Goal: Task Accomplishment & Management: Use online tool/utility

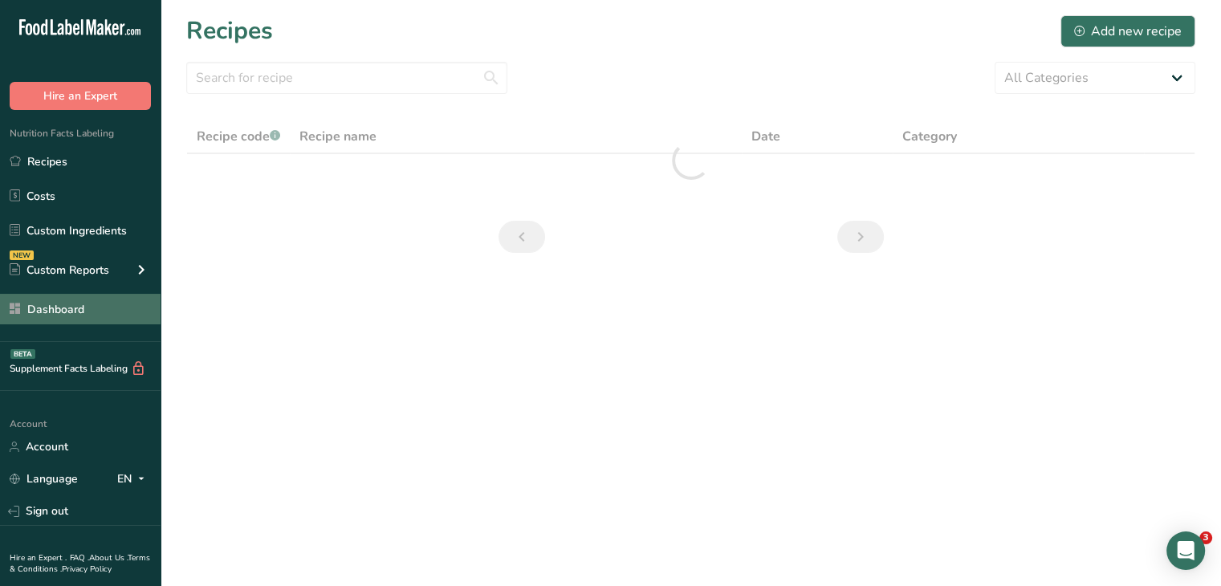
click at [104, 312] on link "Dashboard" at bounding box center [80, 309] width 161 height 31
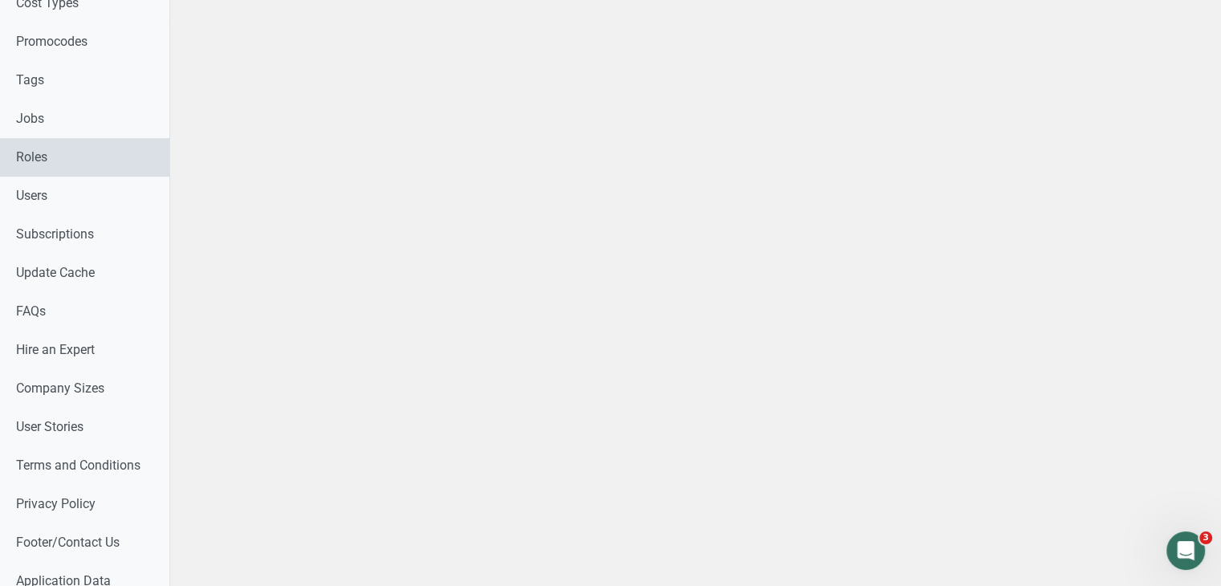
scroll to position [886, 0]
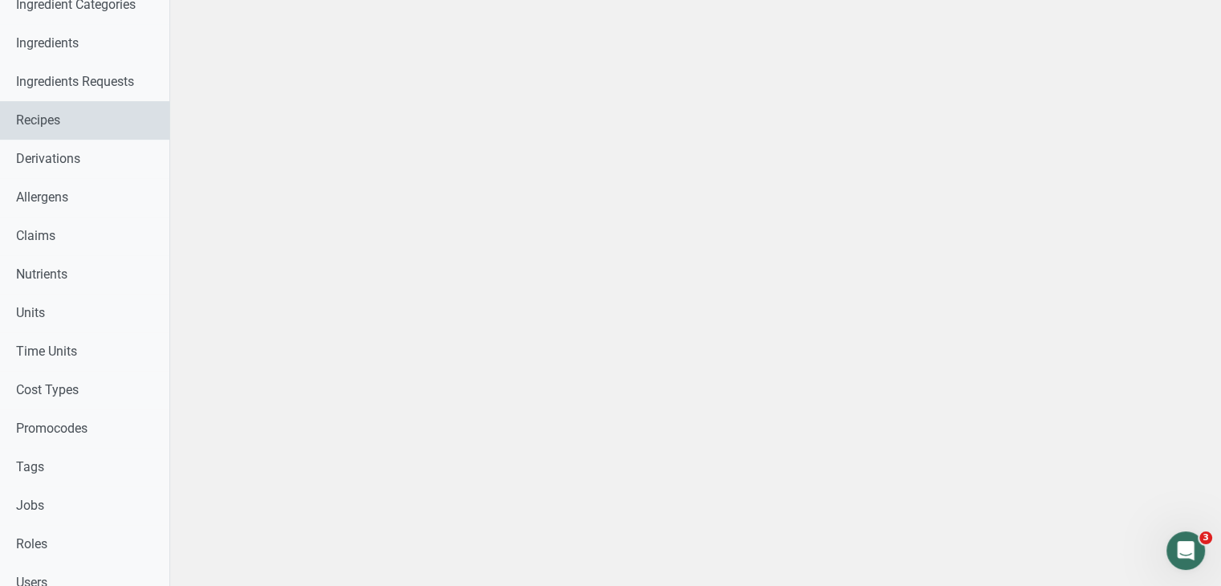
click at [94, 123] on link "Recipes" at bounding box center [84, 120] width 169 height 39
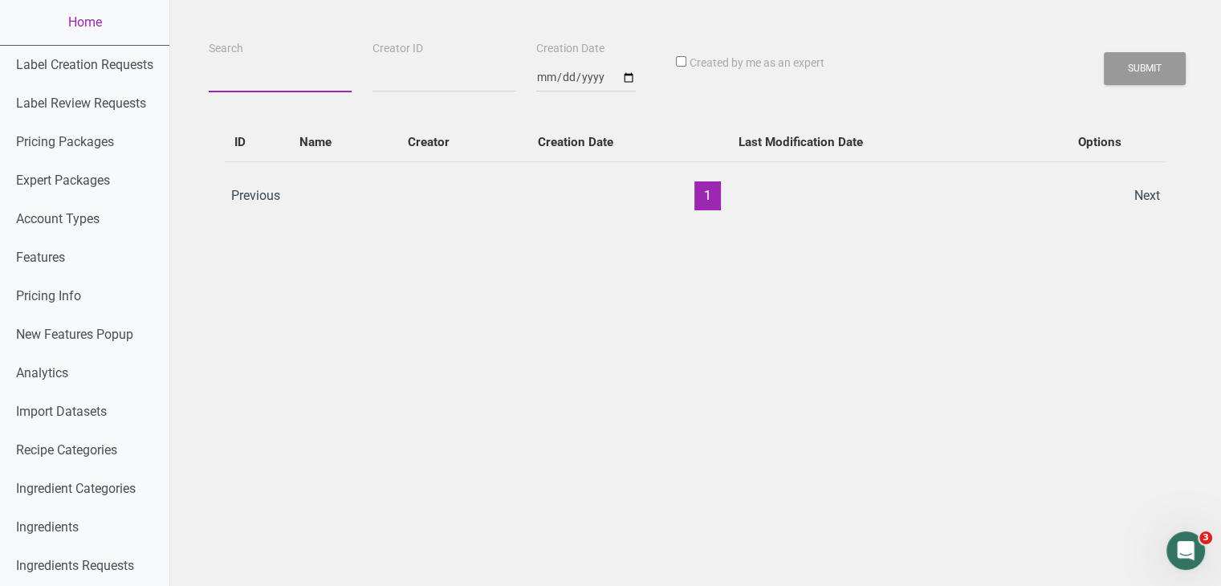
click at [223, 71] on input "Search" at bounding box center [280, 77] width 143 height 29
paste input "ADVANCED RECOVERY VANILLA"
type input "ADVANCED RECOVERY VANILLA"
click at [1104, 52] on button "Submit" at bounding box center [1145, 68] width 82 height 33
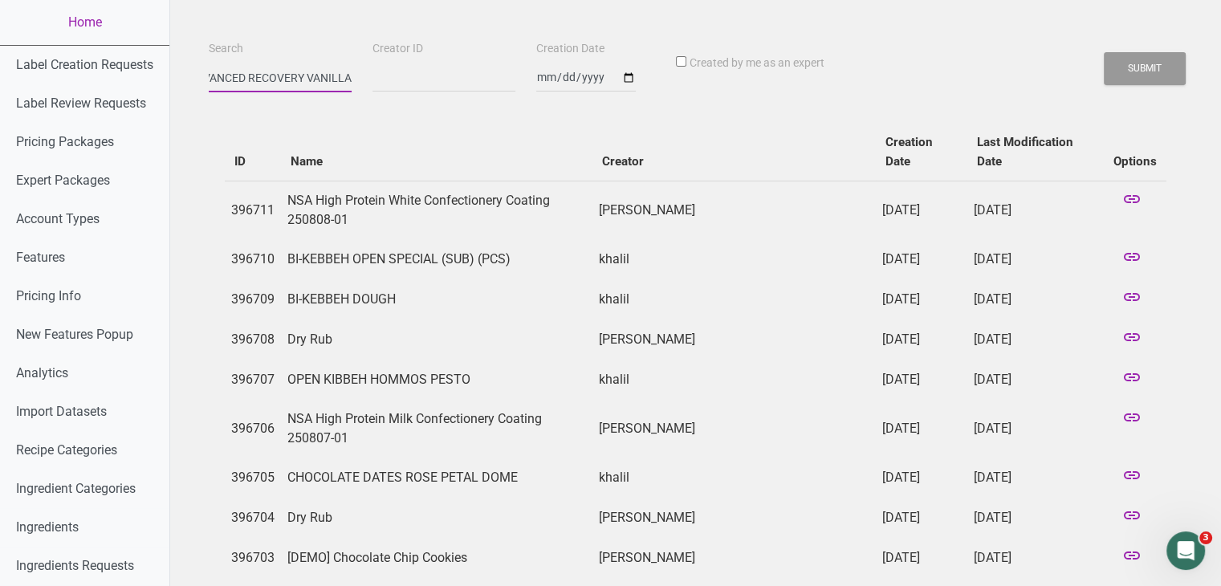
click at [1104, 52] on button "Submit" at bounding box center [1145, 68] width 82 height 33
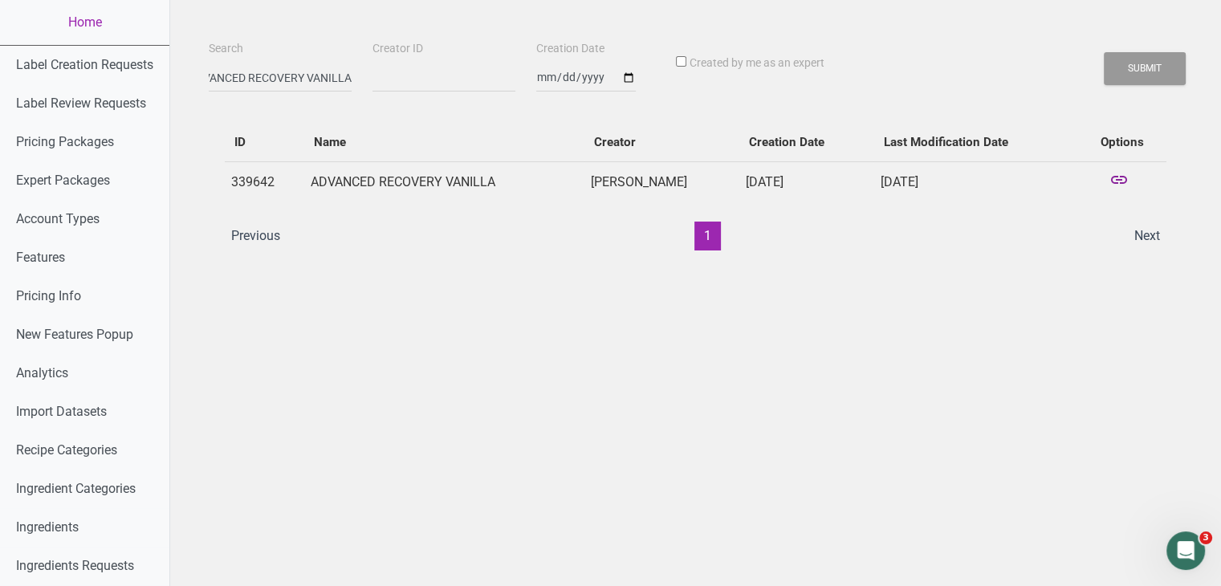
click at [1117, 179] on icon at bounding box center [1119, 181] width 19 height 22
click at [98, 26] on link "Home" at bounding box center [84, 22] width 169 height 45
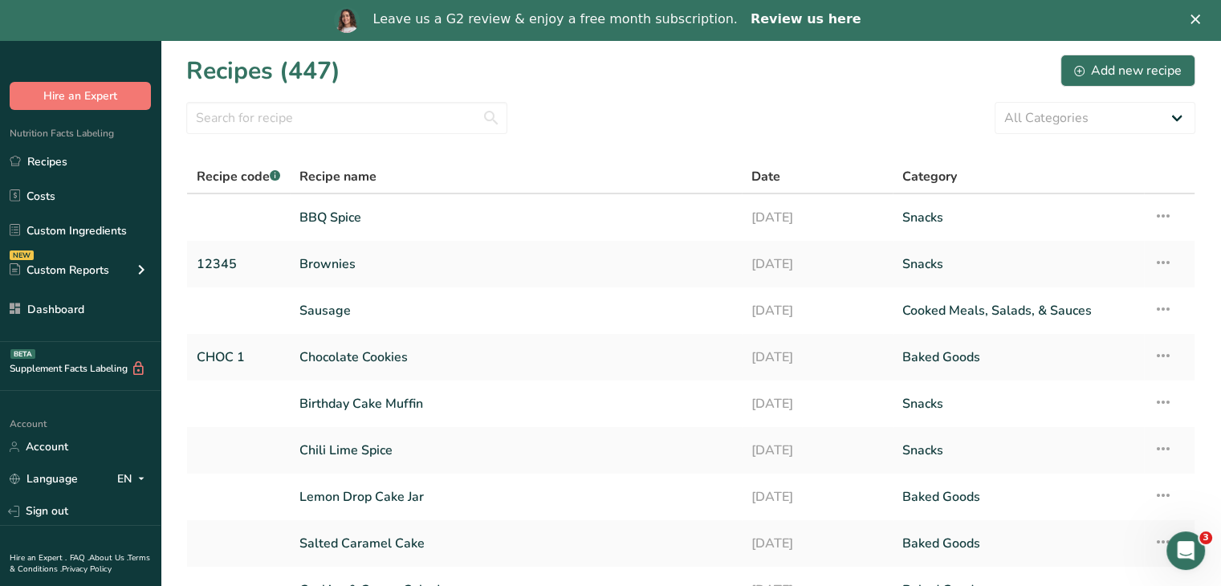
click at [819, 18] on link "Review us here" at bounding box center [806, 20] width 111 height 18
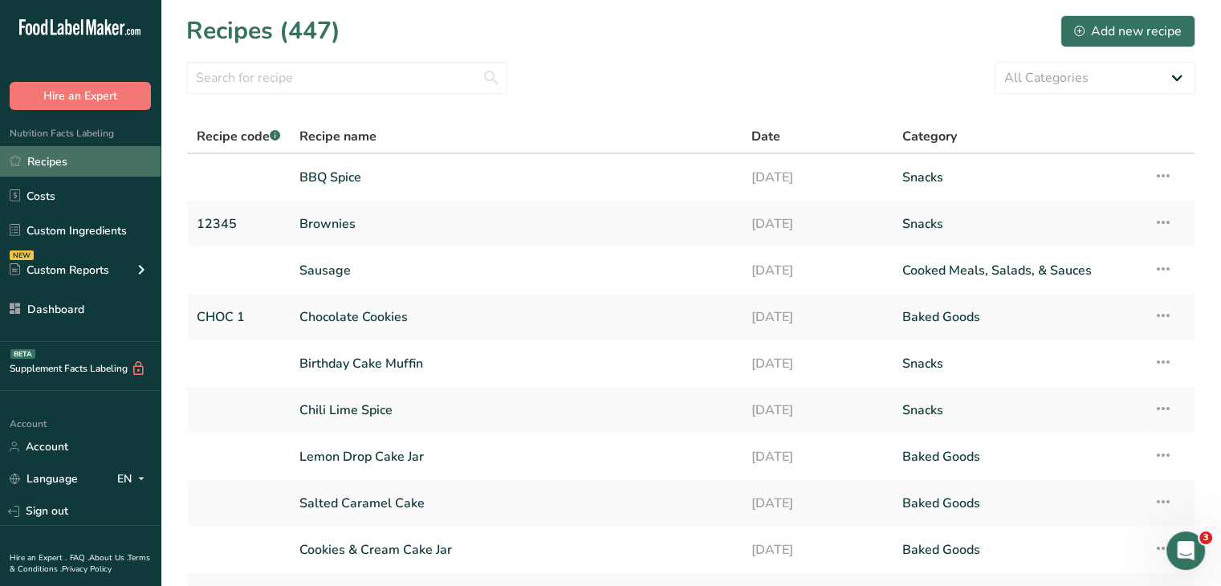
click at [68, 155] on link "Recipes" at bounding box center [80, 161] width 161 height 31
click at [422, 68] on input "text" at bounding box center [346, 78] width 321 height 32
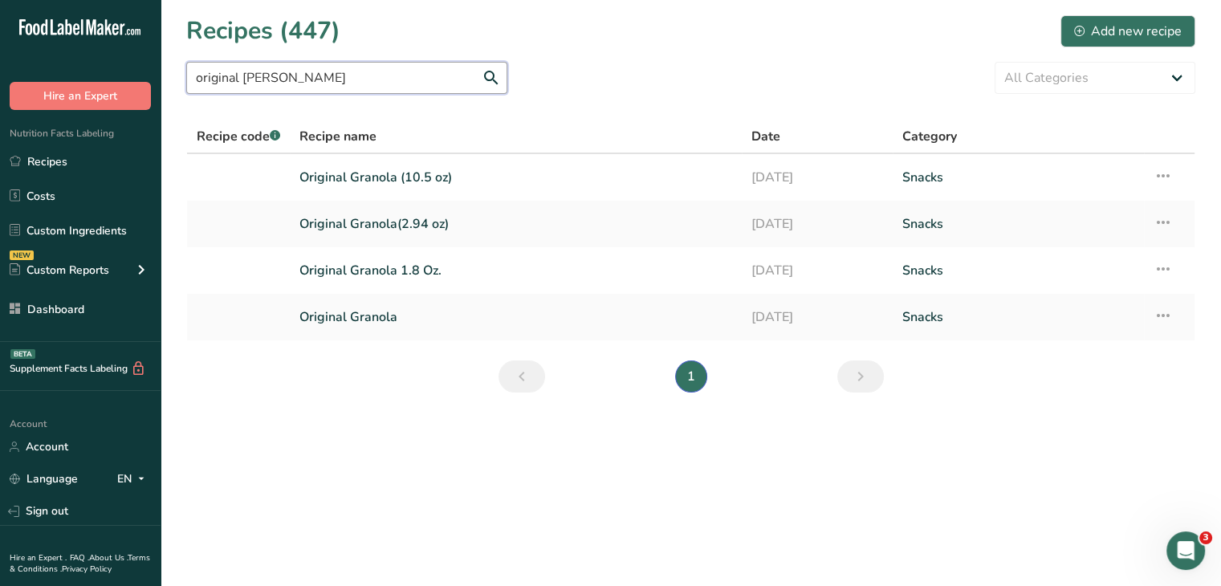
click at [389, 68] on input "original grano" at bounding box center [346, 78] width 321 height 32
drag, startPoint x: 365, startPoint y: 74, endPoint x: 169, endPoint y: 75, distance: 195.9
click at [169, 75] on section "Recipes (447) Add new recipe original grano All Categories Baked Goods Beverage…" at bounding box center [691, 209] width 1061 height 418
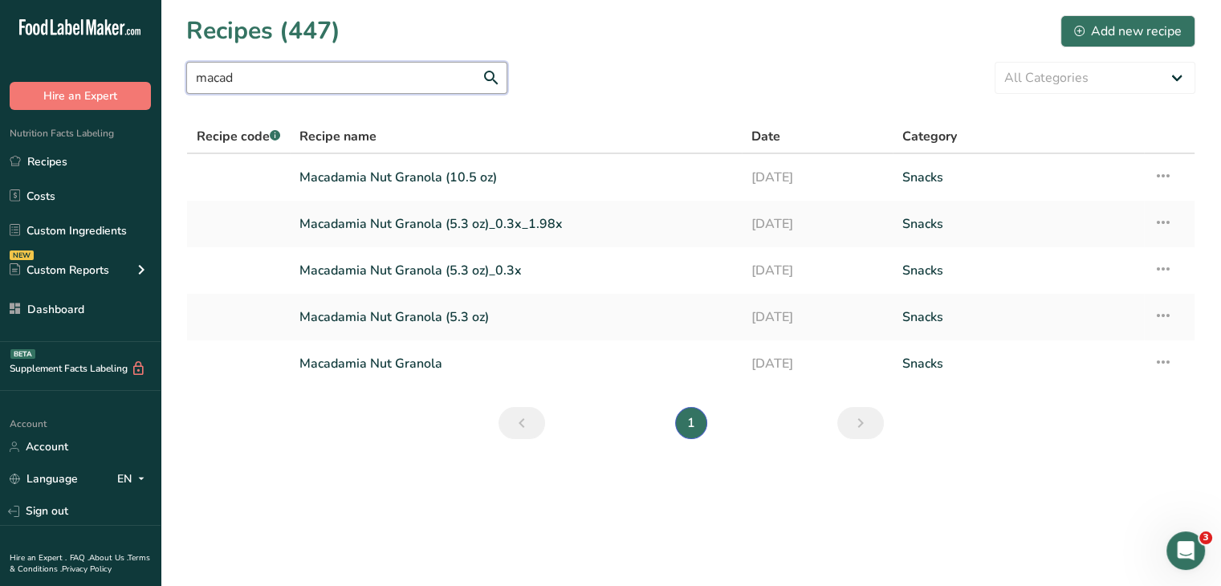
type input "macad"
click at [475, 316] on link "Macadamia Nut Granola (5.3 oz)" at bounding box center [516, 317] width 433 height 34
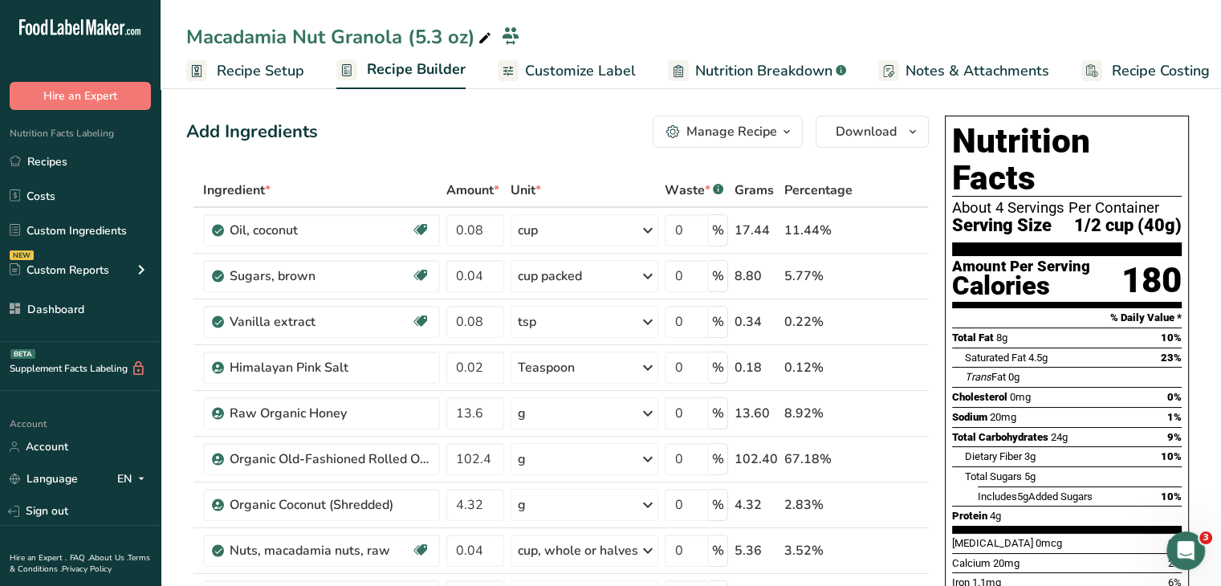
click at [569, 56] on link "Customize Label" at bounding box center [567, 71] width 138 height 36
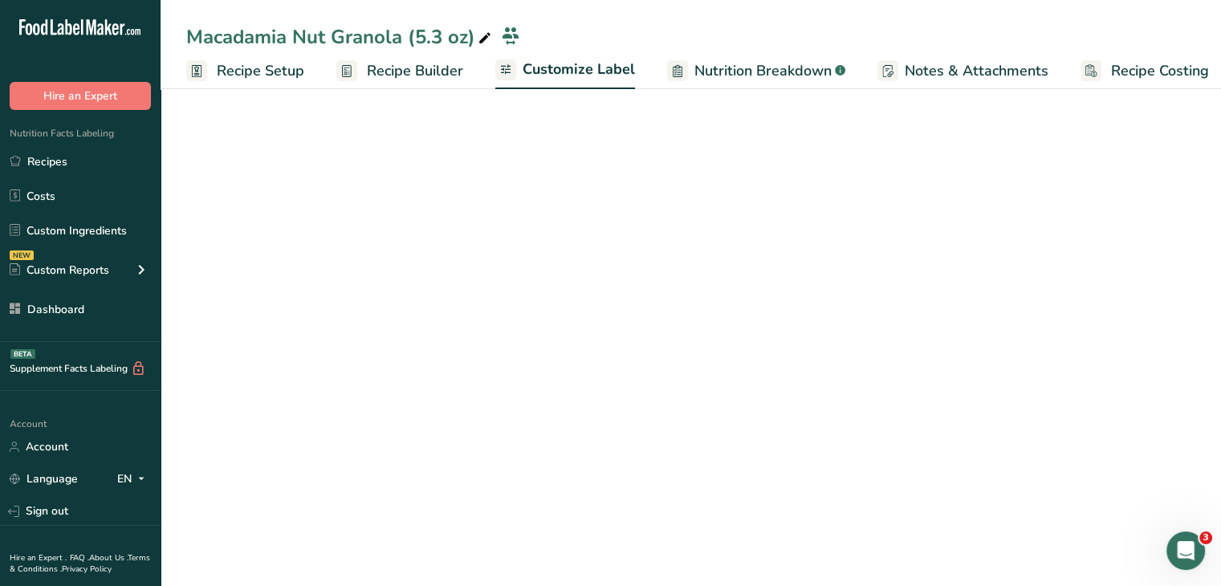
scroll to position [0, 14]
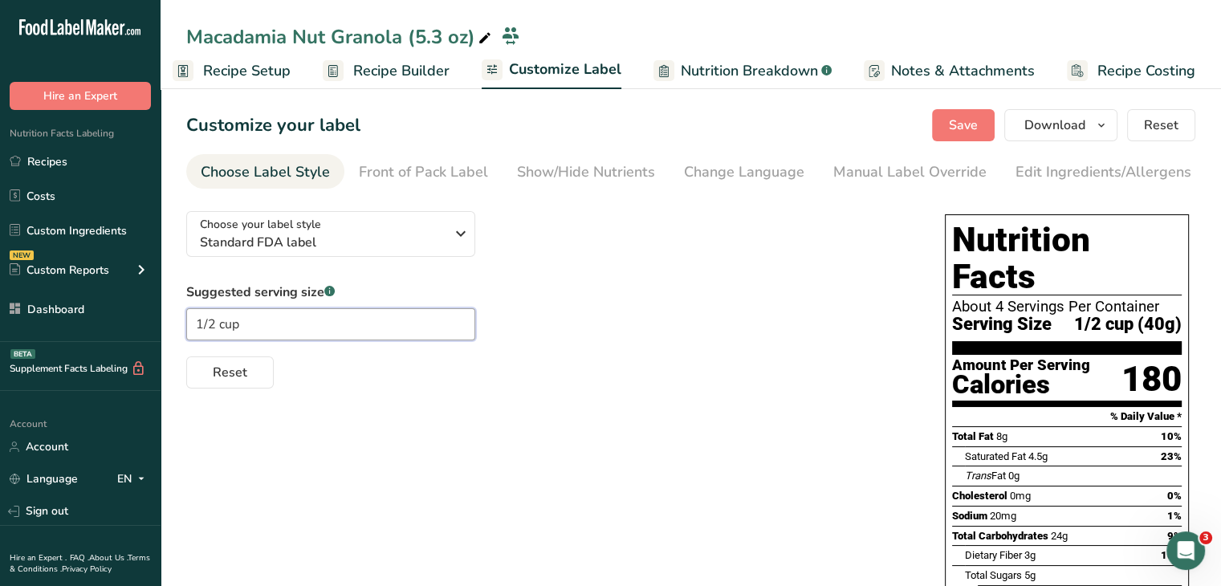
click at [214, 322] on input "1/2 cup" at bounding box center [330, 324] width 289 height 32
type input "1/4 cup"
click at [952, 125] on span "Save" at bounding box center [963, 125] width 29 height 19
click at [416, 35] on div "Macadamia Nut Granola (5.3 oz)" at bounding box center [340, 36] width 308 height 29
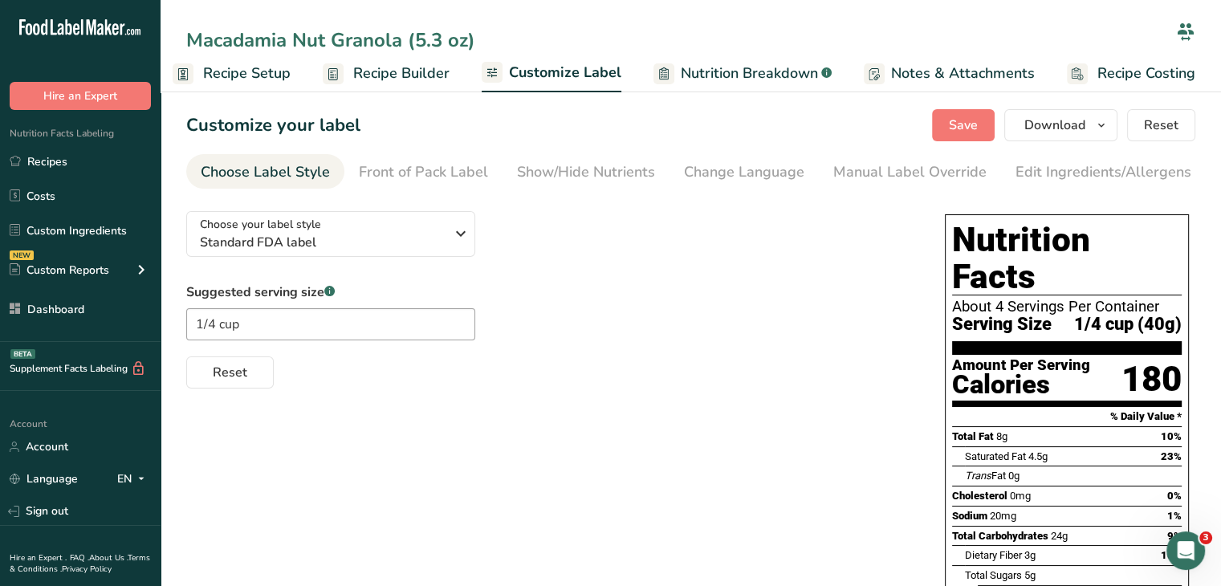
click at [416, 35] on input "Macadamia Nut Granola (5.3 oz)" at bounding box center [678, 40] width 984 height 29
type input "Macadamia Nut Granola 5.3 Oz."
click at [725, 289] on div "Suggested serving size .a-a{fill:#347362;}.b-a{fill:#fff;} 1/4 cup Reset" at bounding box center [549, 336] width 727 height 106
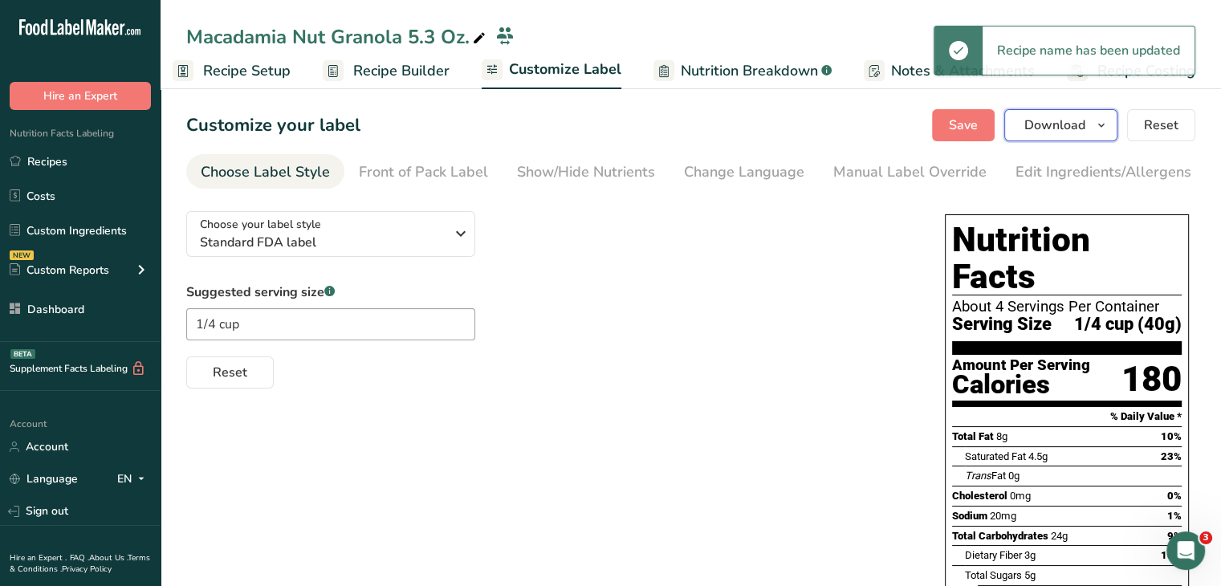
click at [1095, 130] on span "button" at bounding box center [1101, 125] width 19 height 19
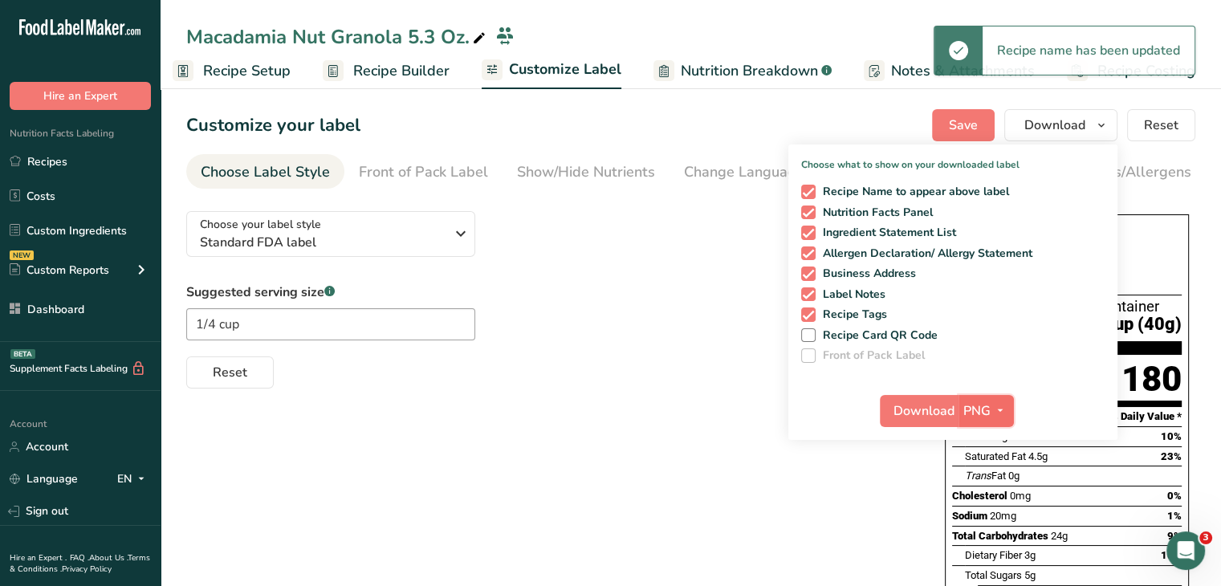
click at [974, 414] on span "PNG" at bounding box center [977, 410] width 27 height 19
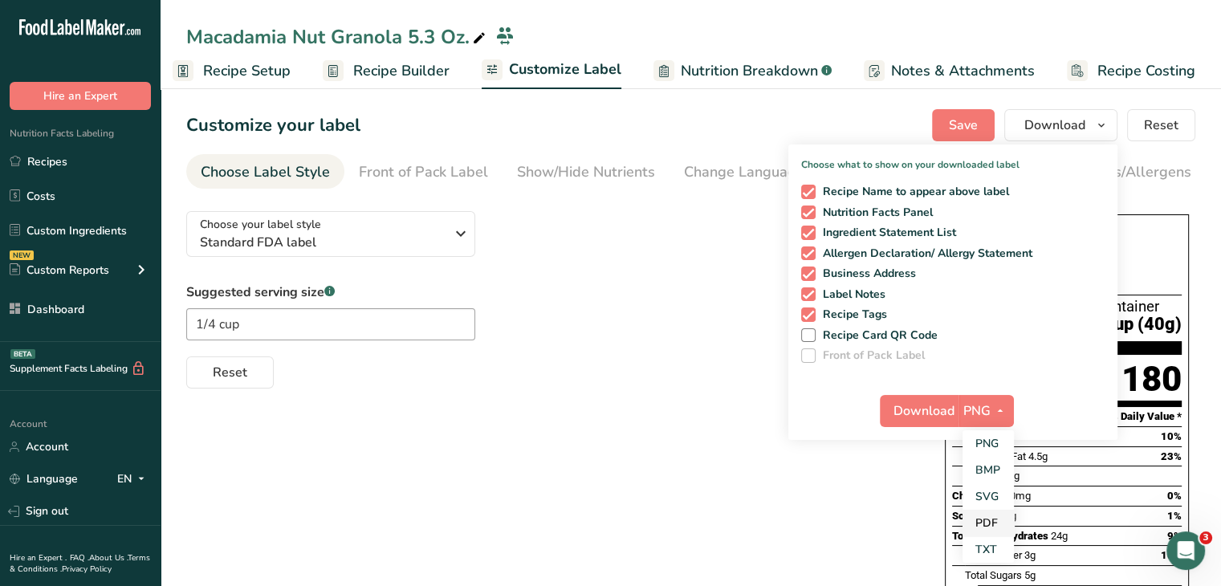
click at [983, 522] on link "PDF" at bounding box center [988, 523] width 51 height 26
click at [927, 410] on span "Download" at bounding box center [925, 410] width 61 height 19
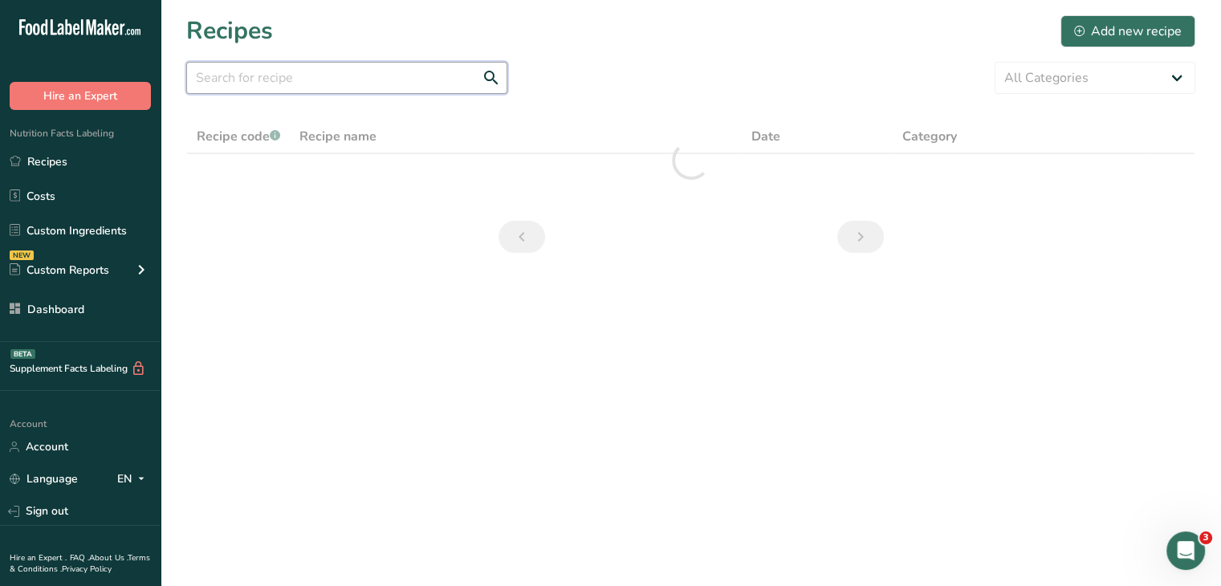
click at [308, 75] on input "text" at bounding box center [346, 78] width 321 height 32
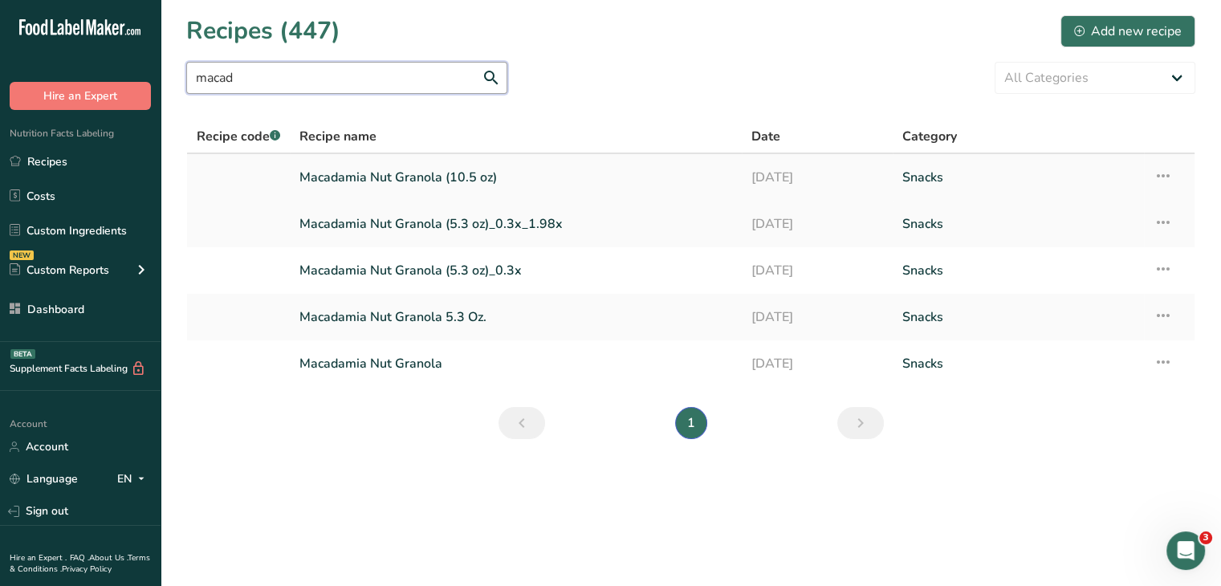
type input "macad"
click at [395, 181] on link "Macadamia Nut Granola (10.5 oz)" at bounding box center [516, 178] width 433 height 34
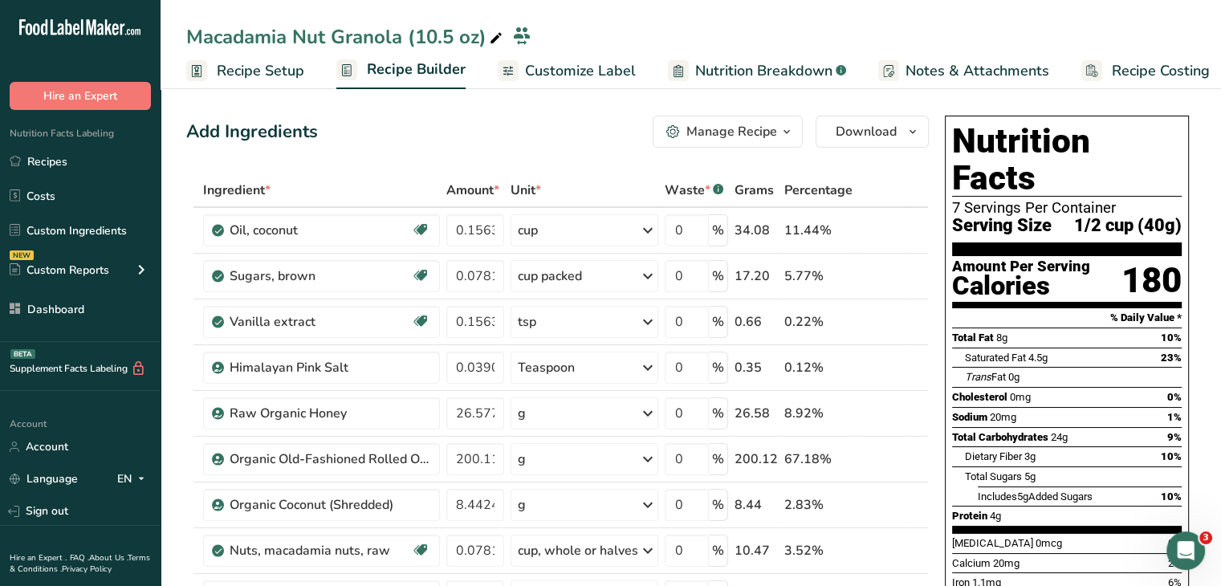
click at [414, 36] on div "Macadamia Nut Granola (10.5 oz)" at bounding box center [346, 36] width 320 height 29
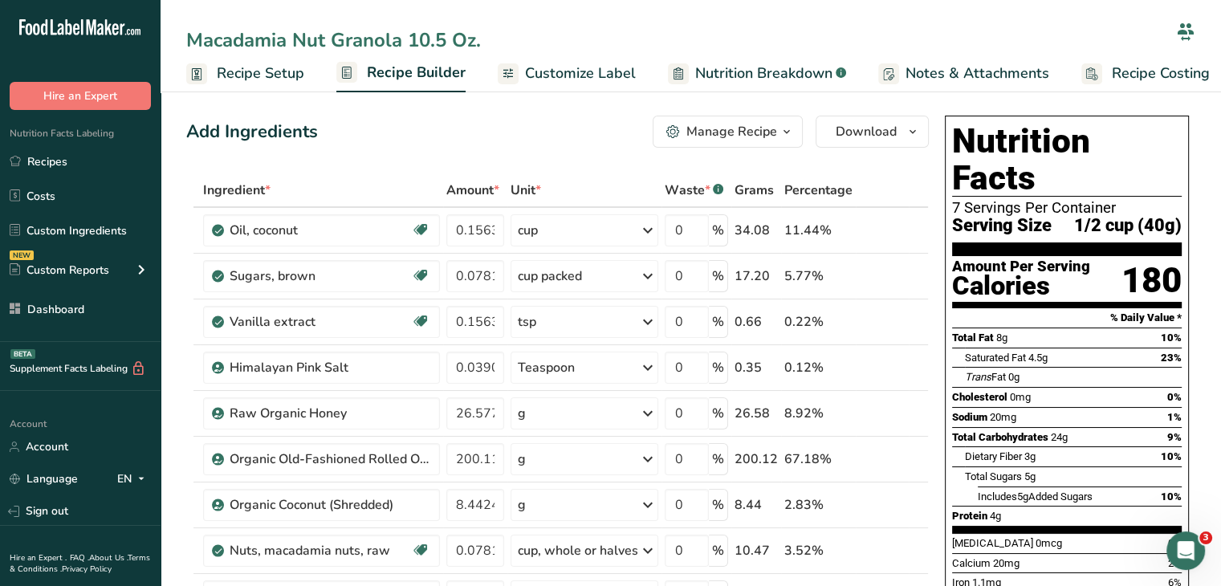
type input "Macadamia Nut Granola 10.5 Oz."
click at [597, 138] on div "Add Ingredients Manage Recipe Delete Recipe Duplicate Recipe Scale Recipe Save …" at bounding box center [557, 132] width 743 height 32
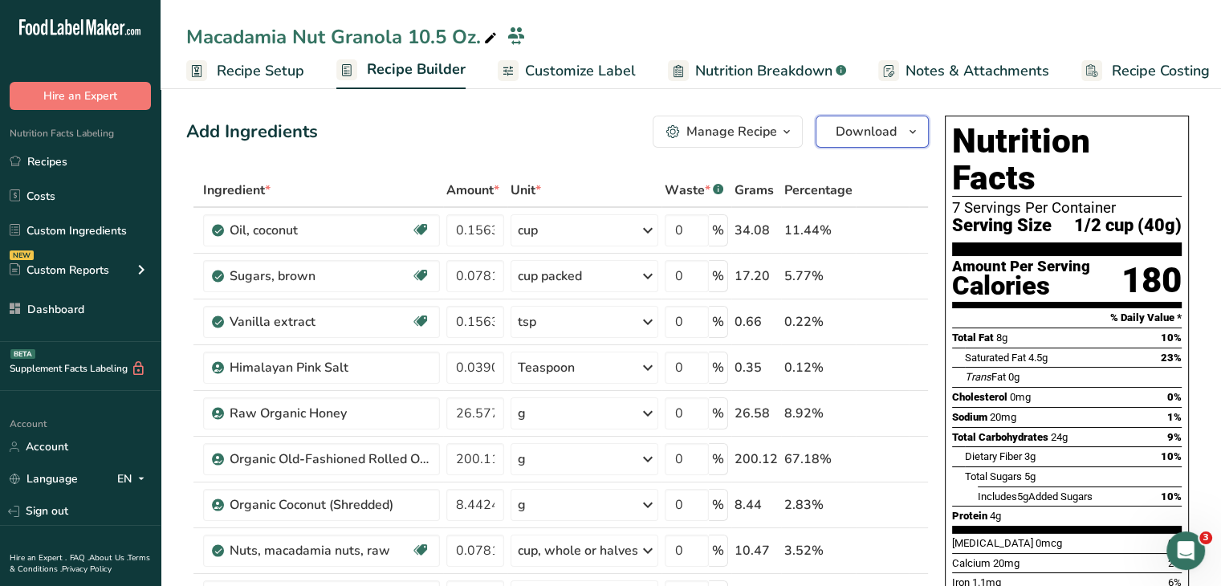
click at [839, 132] on span "Download" at bounding box center [866, 131] width 61 height 19
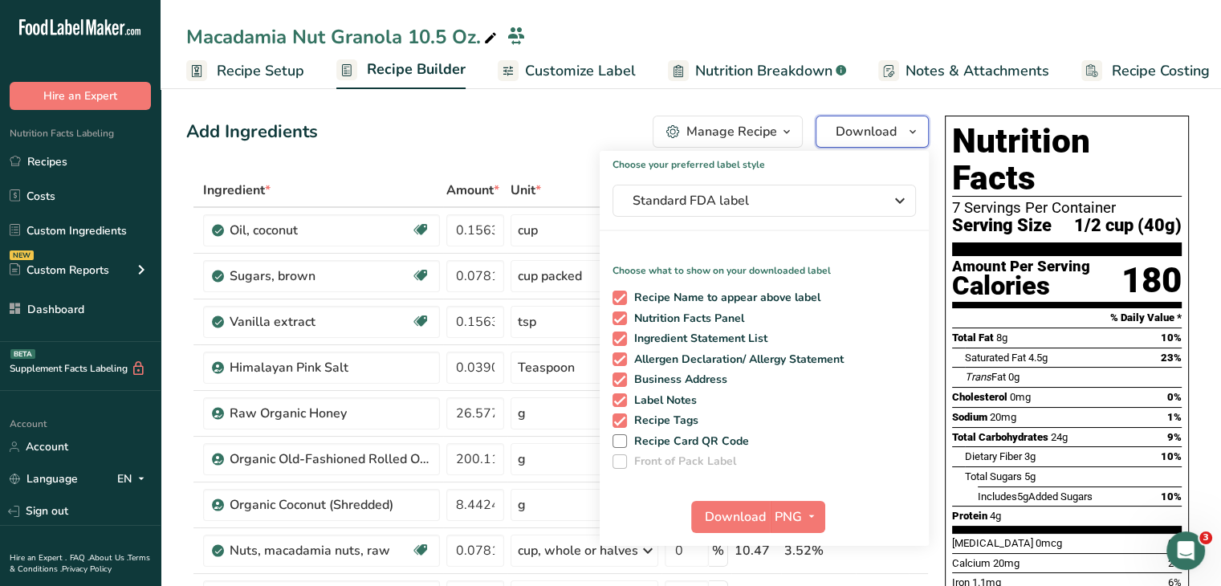
scroll to position [80, 0]
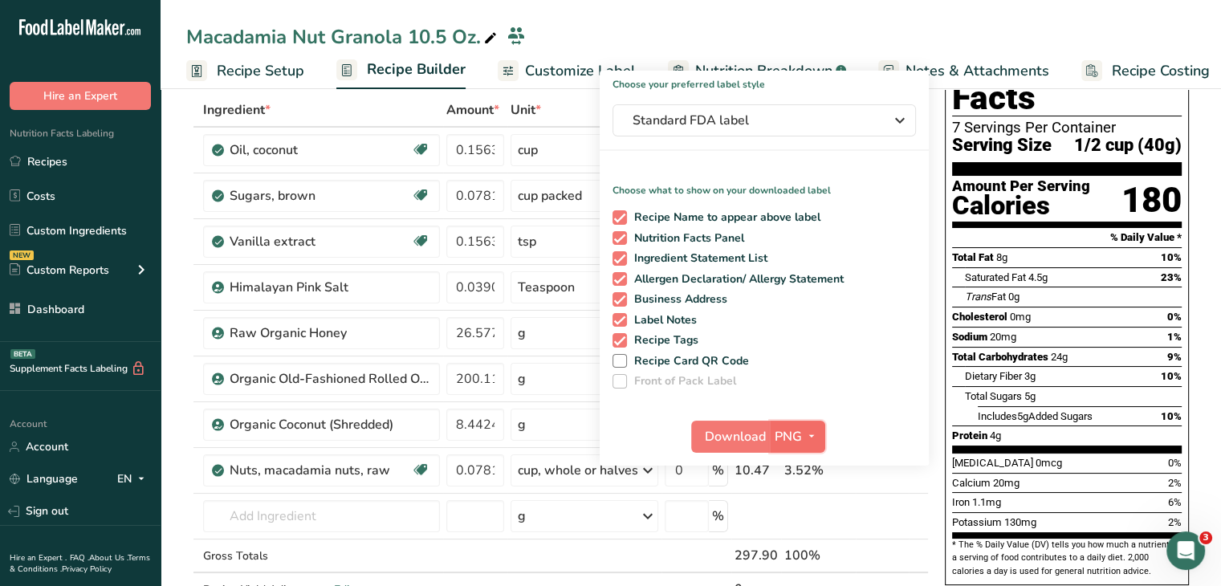
click at [787, 446] on button "PNG" at bounding box center [797, 437] width 55 height 32
click at [794, 549] on link "PDF" at bounding box center [799, 549] width 51 height 26
click at [736, 434] on span "Download" at bounding box center [736, 436] width 61 height 19
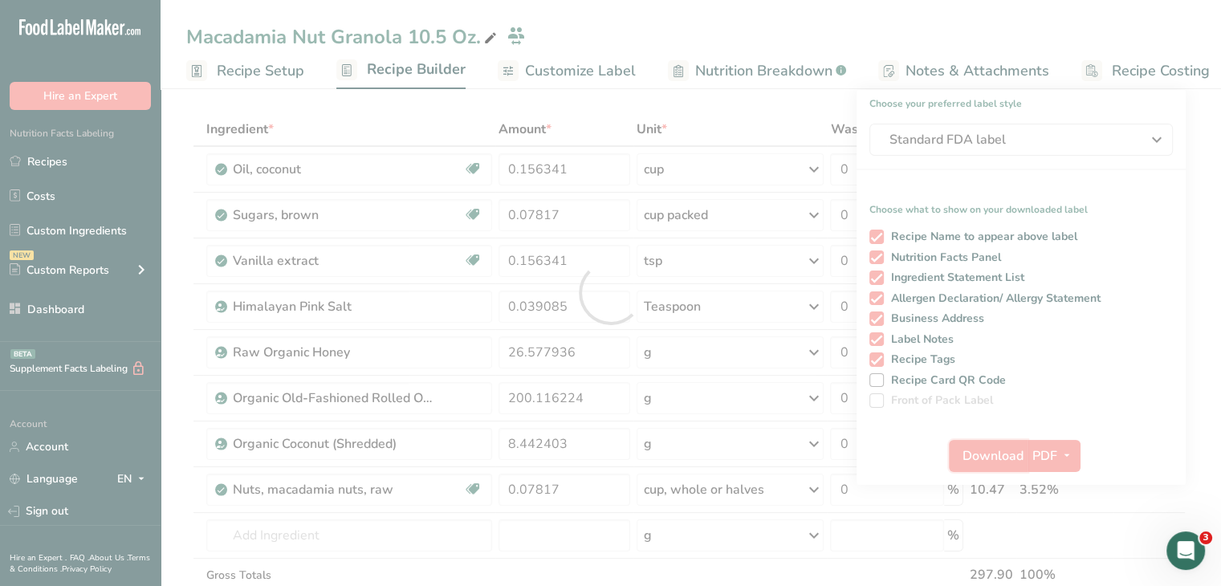
scroll to position [0, 0]
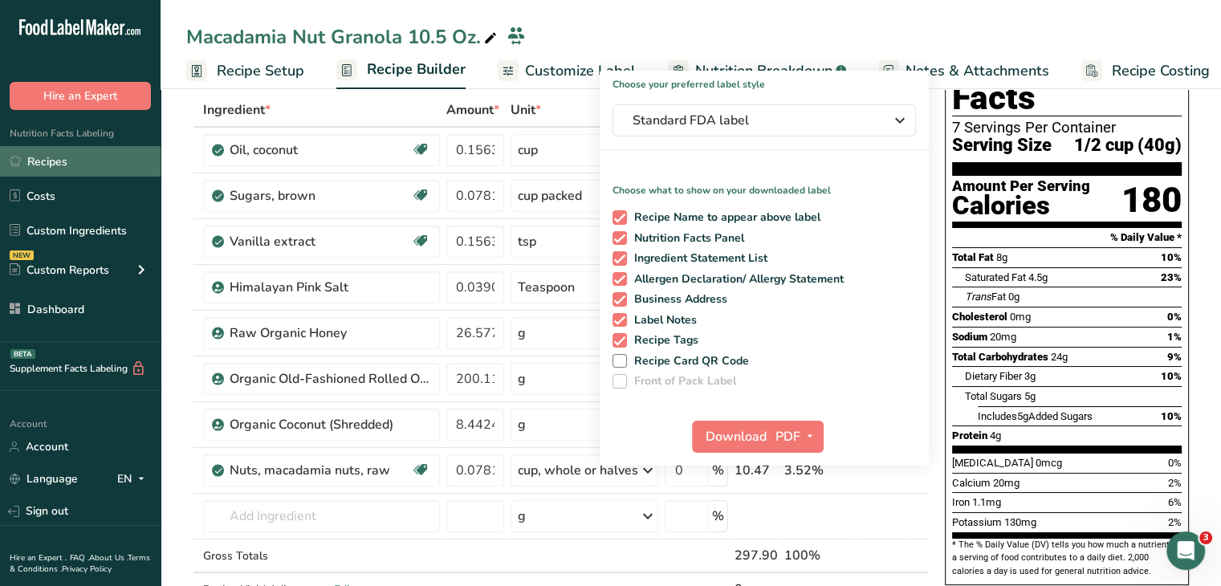
click at [90, 168] on link "Recipes" at bounding box center [80, 161] width 161 height 31
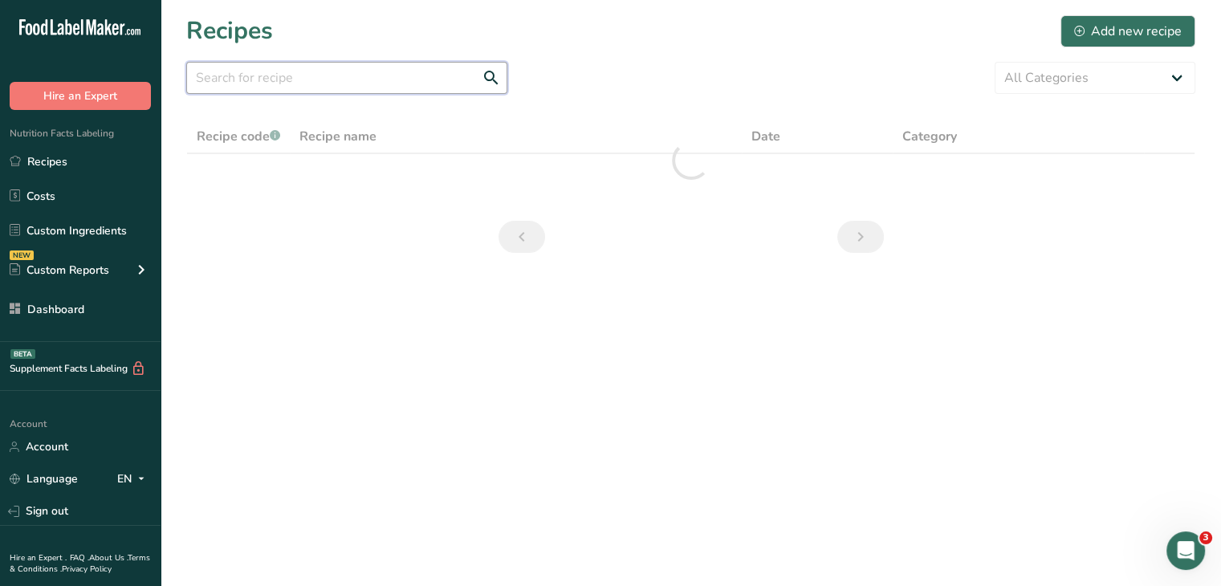
click at [341, 76] on input "text" at bounding box center [346, 78] width 321 height 32
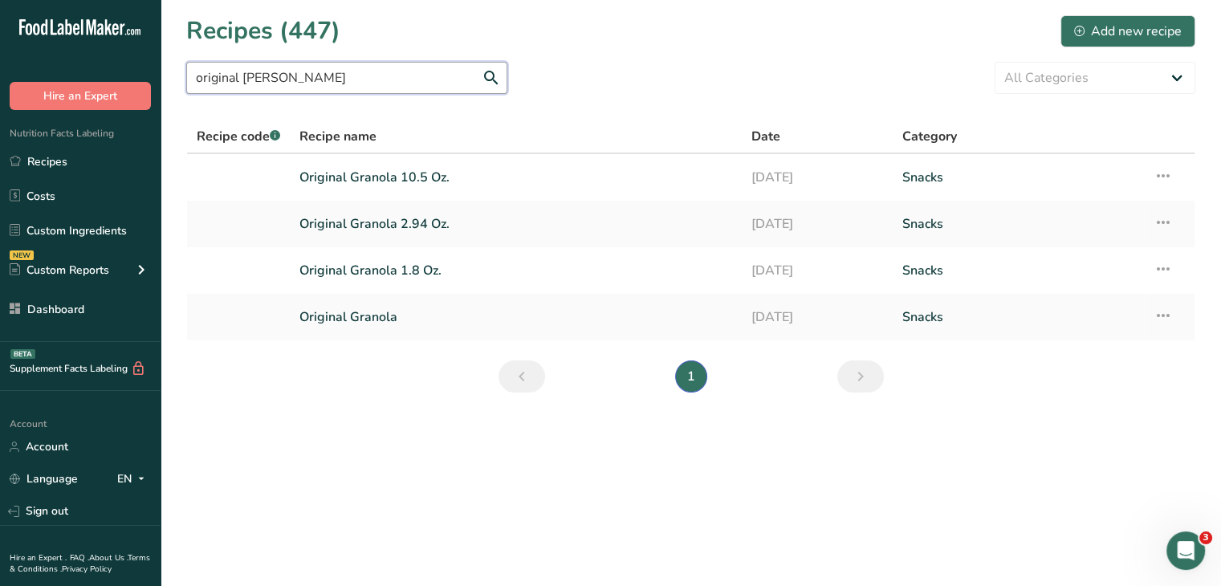
click at [376, 75] on input "original grano" at bounding box center [346, 78] width 321 height 32
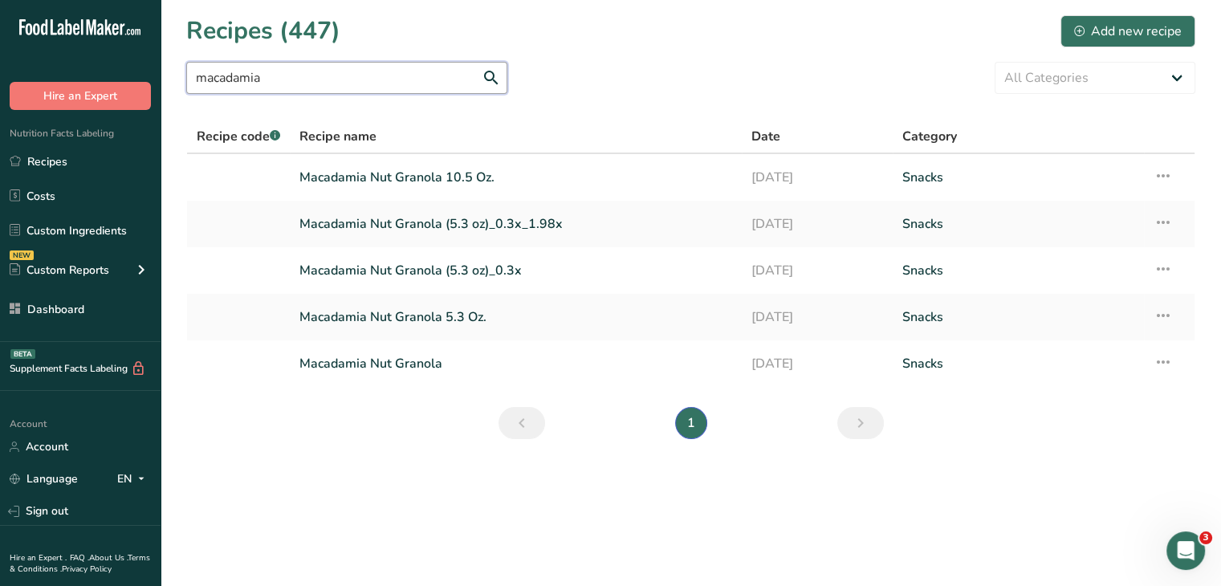
click at [320, 85] on input "macadamia" at bounding box center [346, 78] width 321 height 32
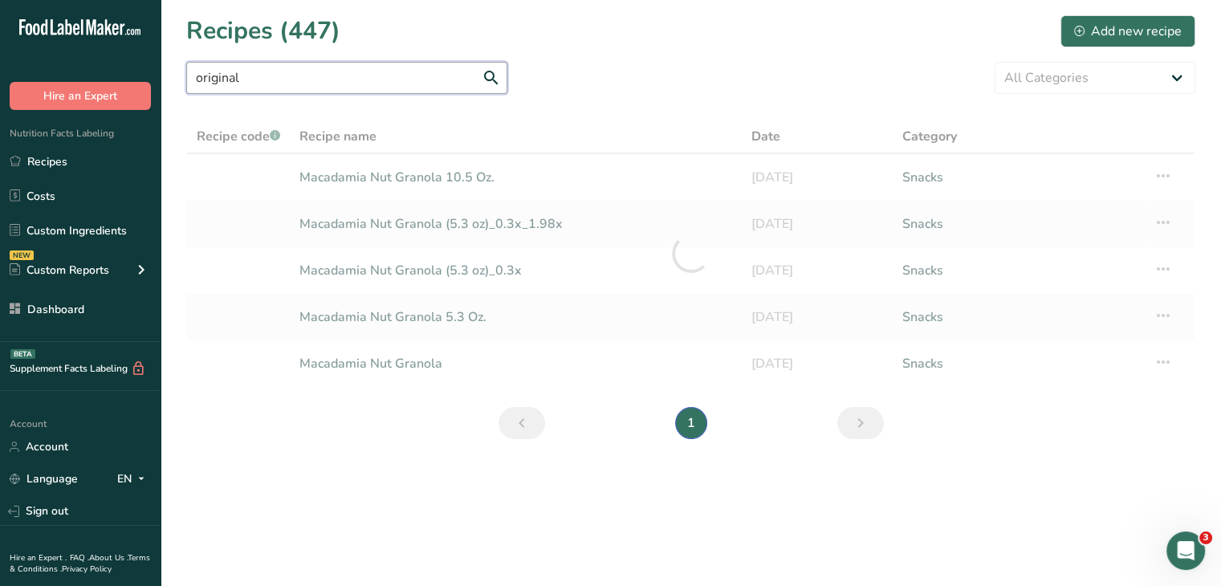
type input "original"
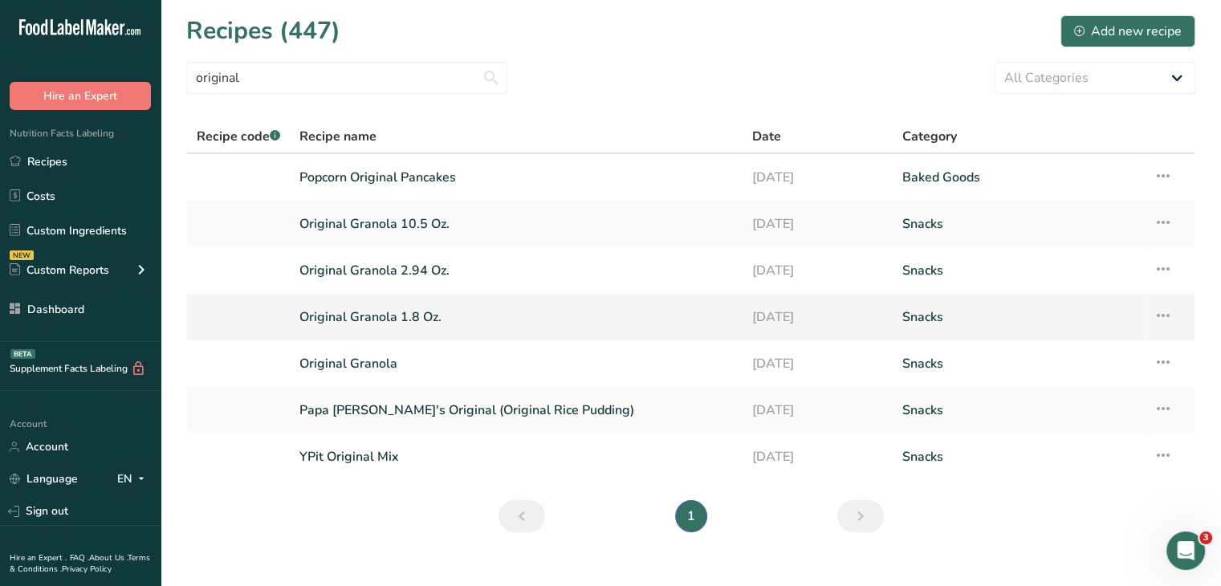
click at [413, 319] on link "Original Granola 1.8 Oz." at bounding box center [516, 317] width 433 height 34
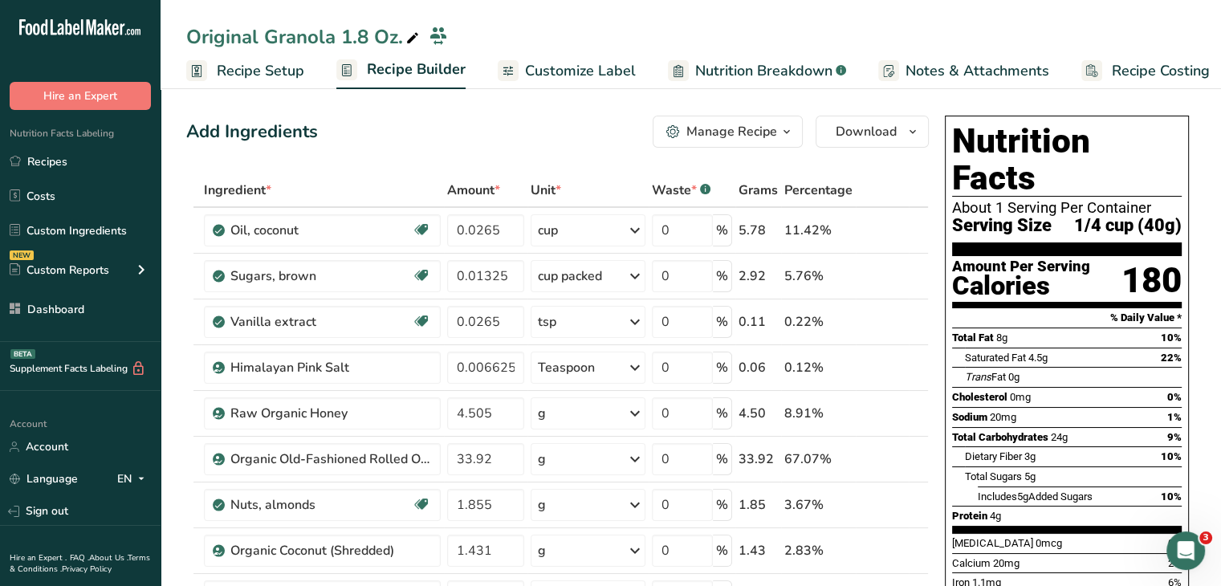
click at [570, 60] on span "Customize Label" at bounding box center [580, 71] width 111 height 22
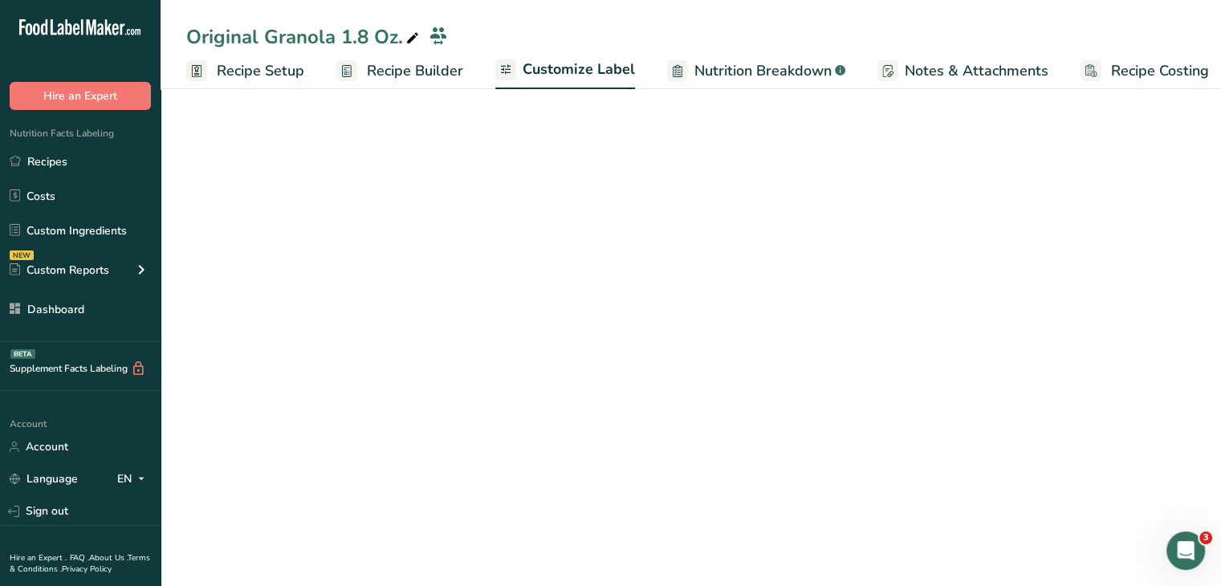
scroll to position [0, 14]
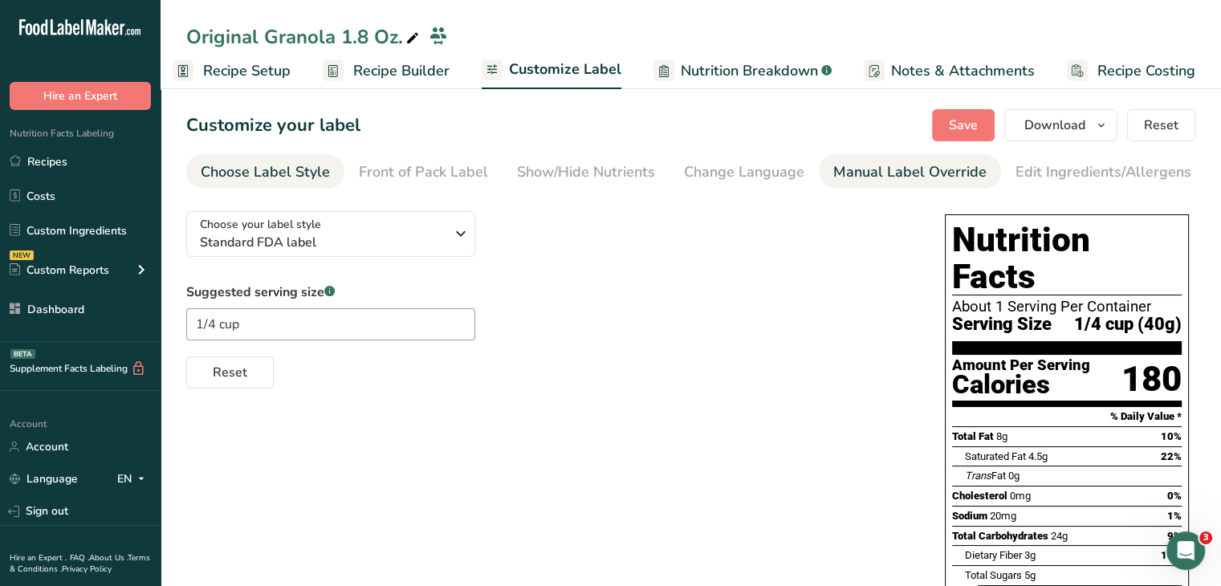
click at [895, 174] on div "Manual Label Override" at bounding box center [909, 172] width 153 height 22
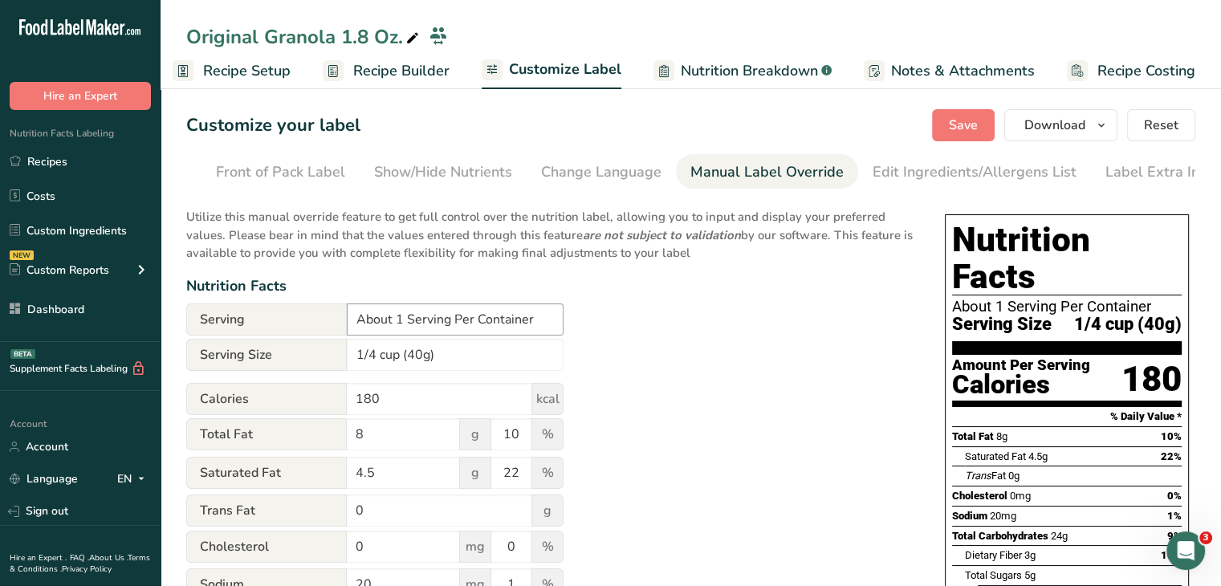
scroll to position [0, 157]
click at [406, 351] on input "1/4 cup (40g)" at bounding box center [455, 355] width 217 height 32
type input "1/4 cup (30g)"
click at [994, 136] on button "Save" at bounding box center [963, 125] width 63 height 32
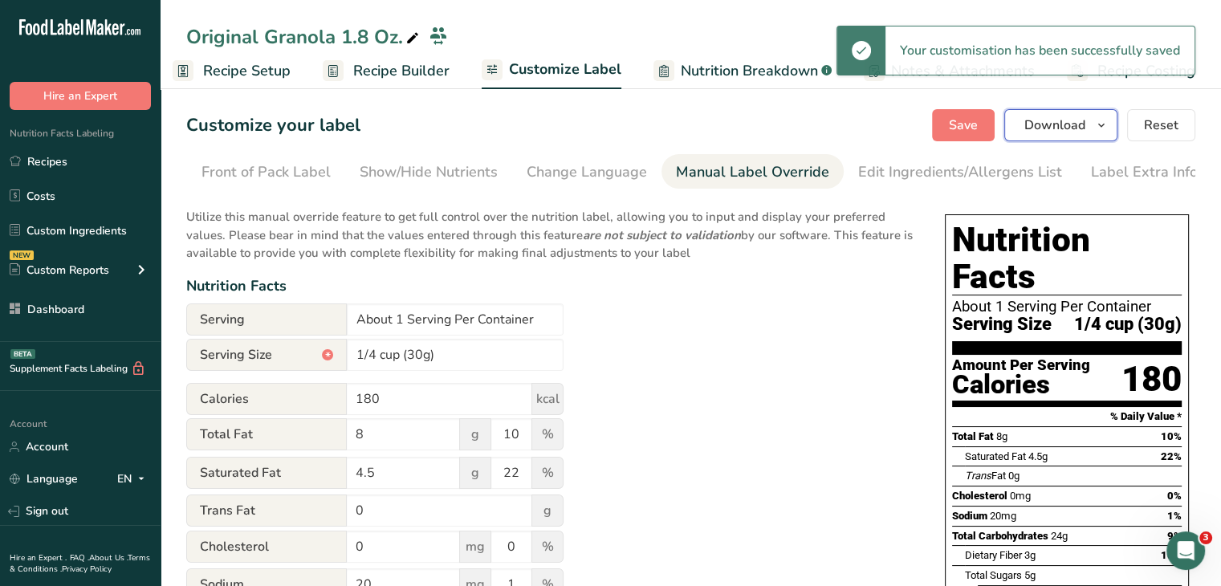
drag, startPoint x: 1057, startPoint y: 121, endPoint x: 1062, endPoint y: 131, distance: 10.8
click at [1059, 121] on span "Download" at bounding box center [1055, 125] width 61 height 19
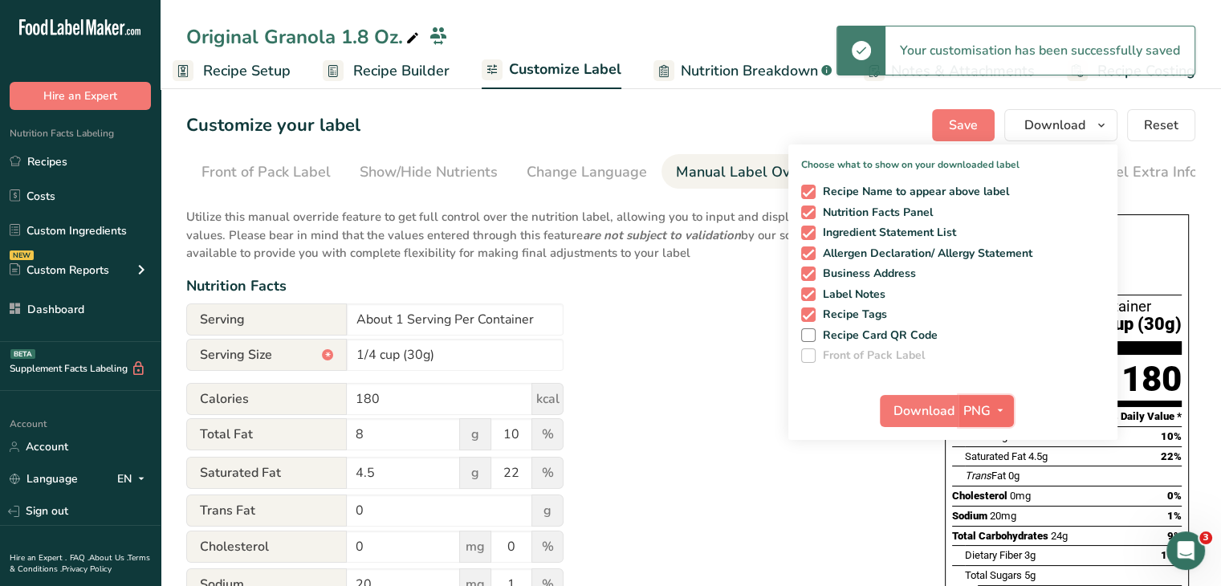
click at [988, 418] on span "PNG" at bounding box center [977, 410] width 27 height 19
click at [1005, 516] on link "PDF" at bounding box center [988, 523] width 51 height 26
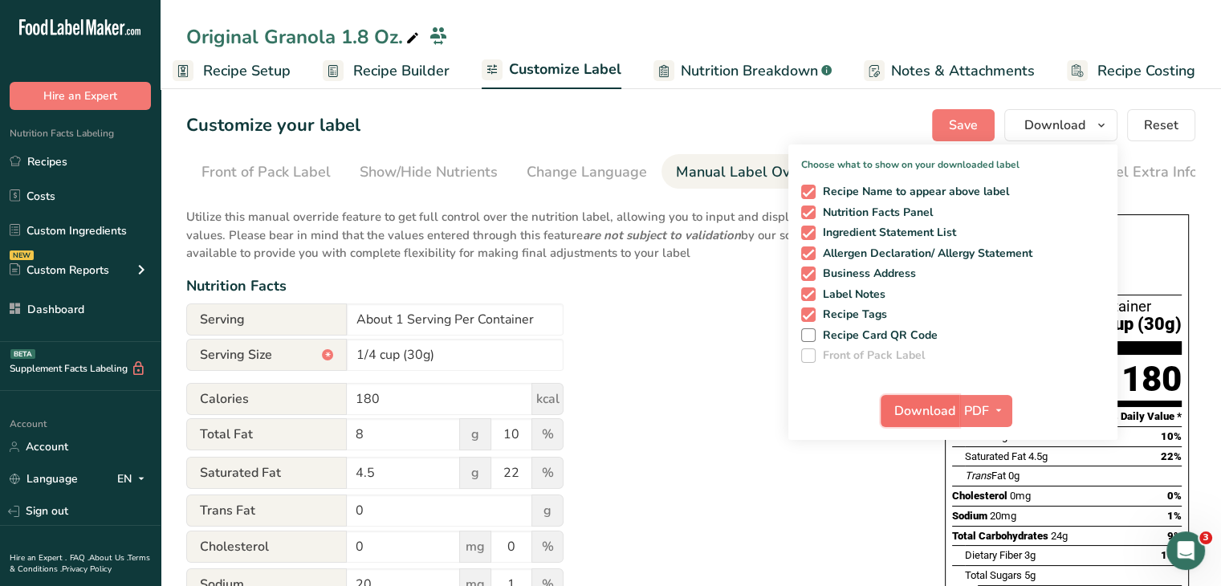
click at [939, 410] on span "Download" at bounding box center [925, 410] width 61 height 19
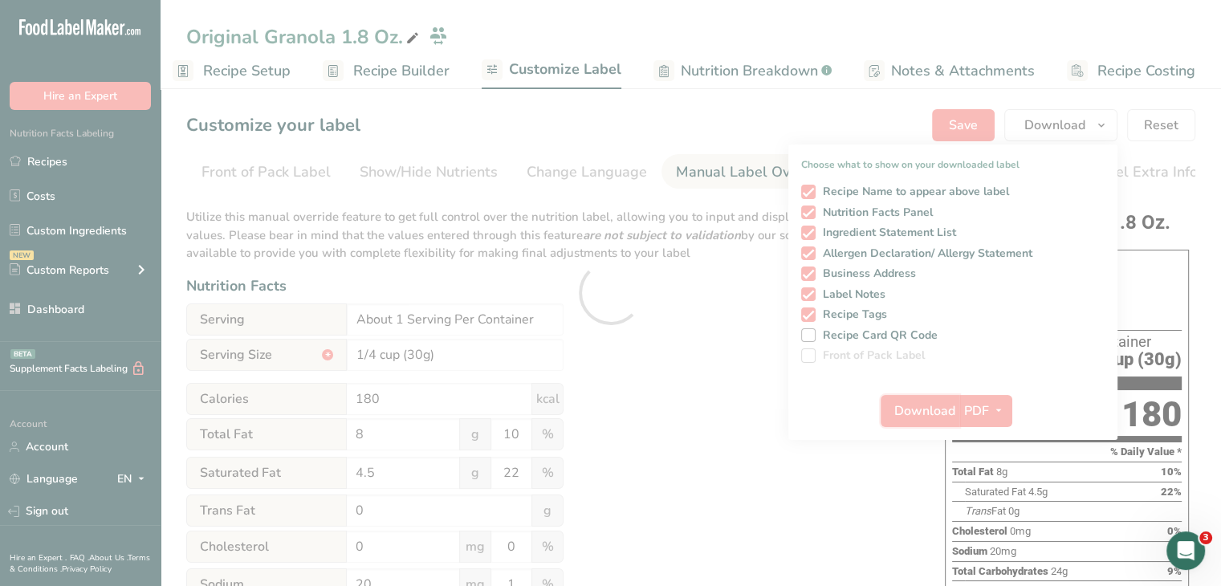
scroll to position [0, 0]
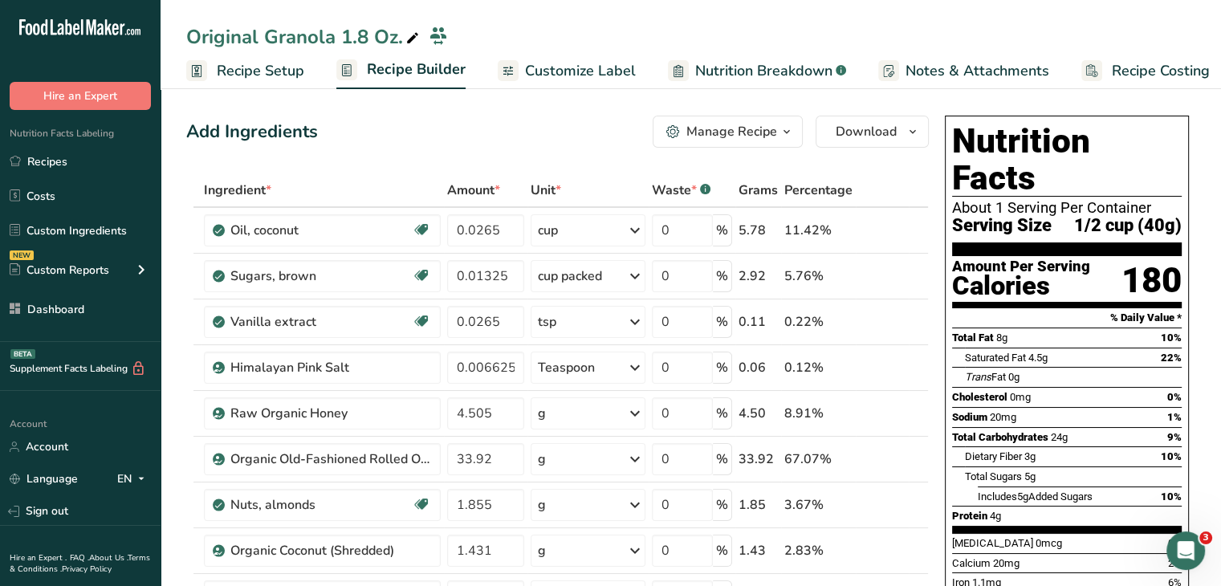
click at [600, 63] on span "Customize Label" at bounding box center [580, 71] width 111 height 22
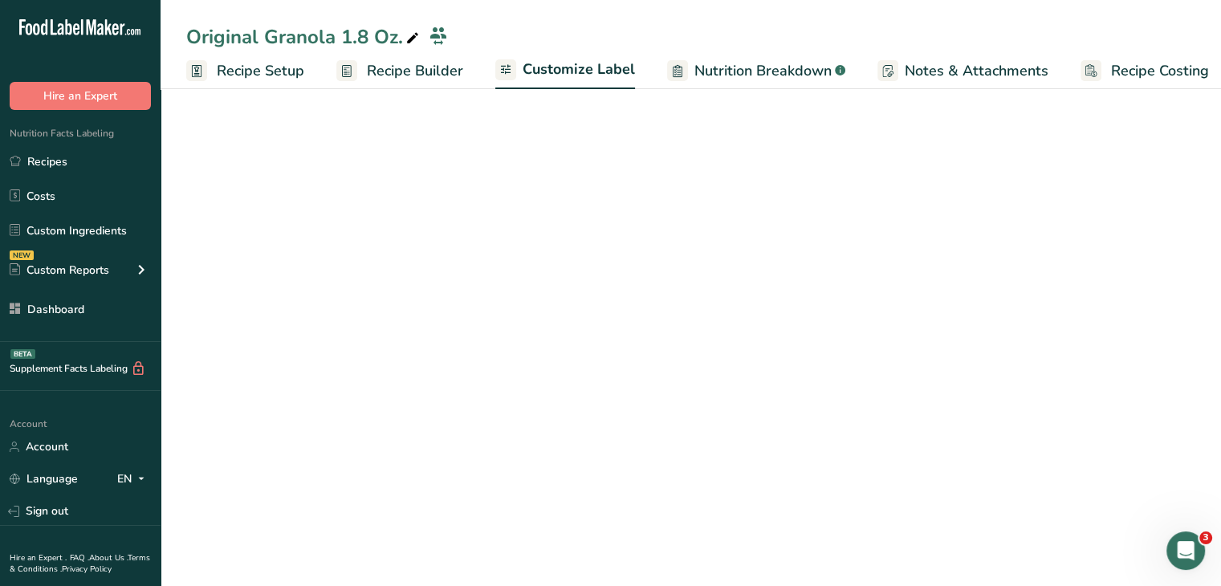
scroll to position [0, 14]
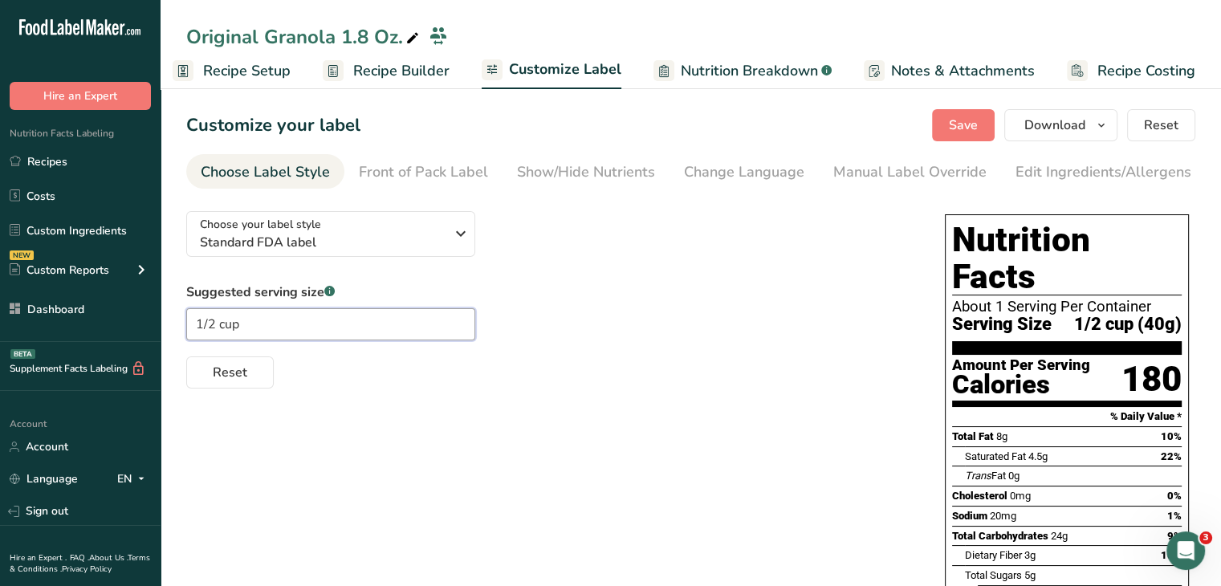
click at [212, 329] on input "1/2 cup" at bounding box center [330, 324] width 289 height 32
type input "1/4 cup"
click at [956, 131] on span "Save" at bounding box center [963, 125] width 29 height 19
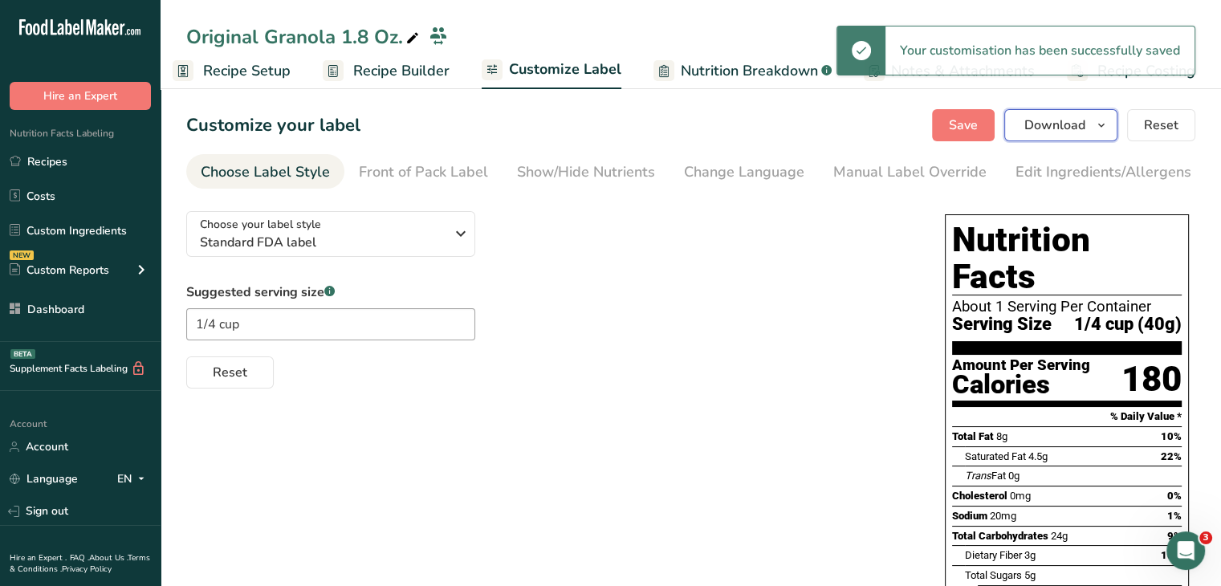
click at [1066, 114] on button "Download" at bounding box center [1061, 125] width 113 height 32
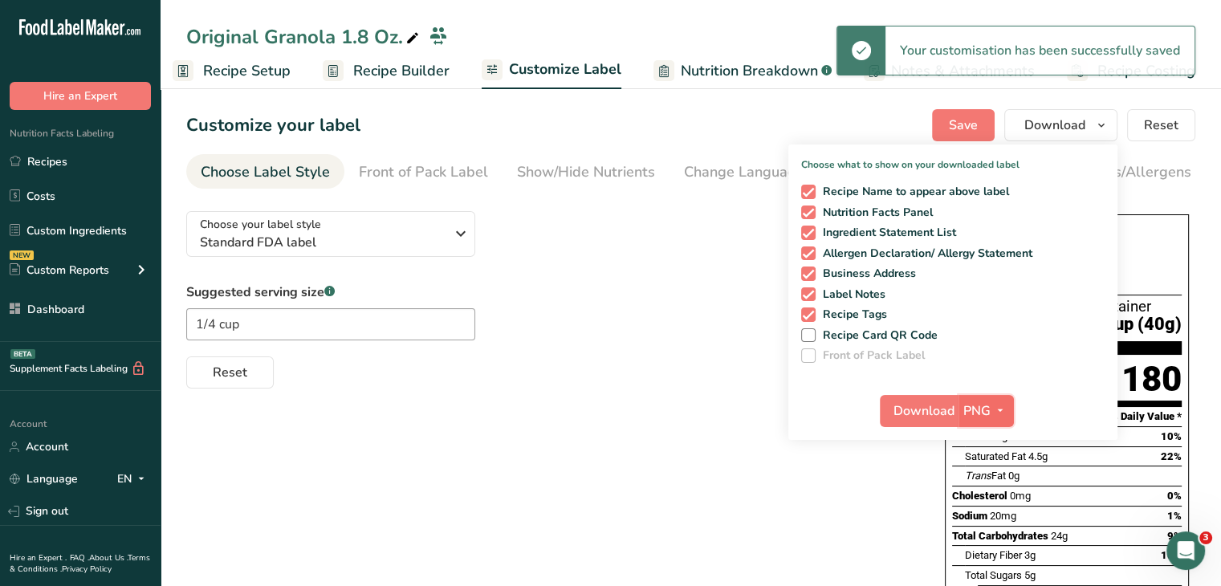
click at [992, 405] on span "button" at bounding box center [1000, 410] width 19 height 19
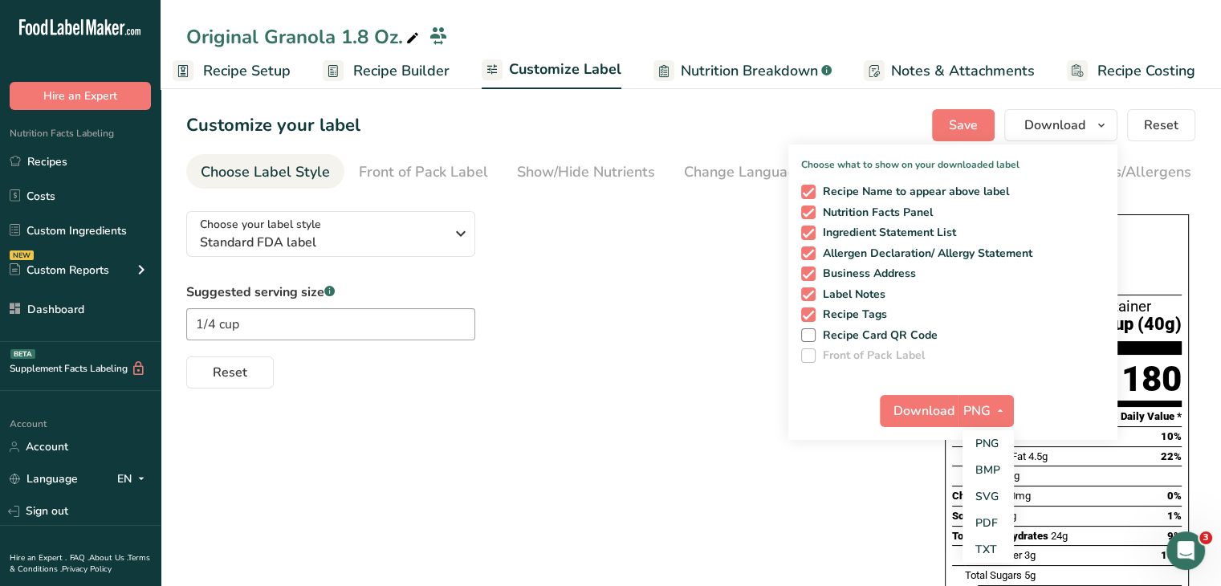
click at [832, 486] on div "Choose your label style Standard FDA label USA (FDA) Standard FDA label Tabular…" at bounding box center [690, 521] width 1009 height 646
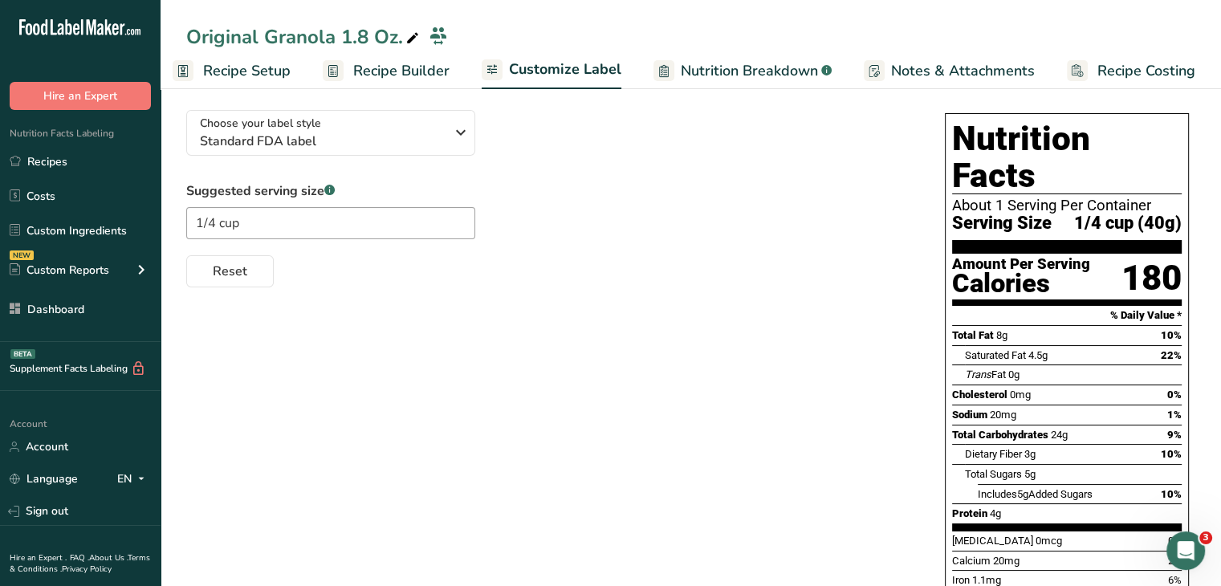
scroll to position [0, 0]
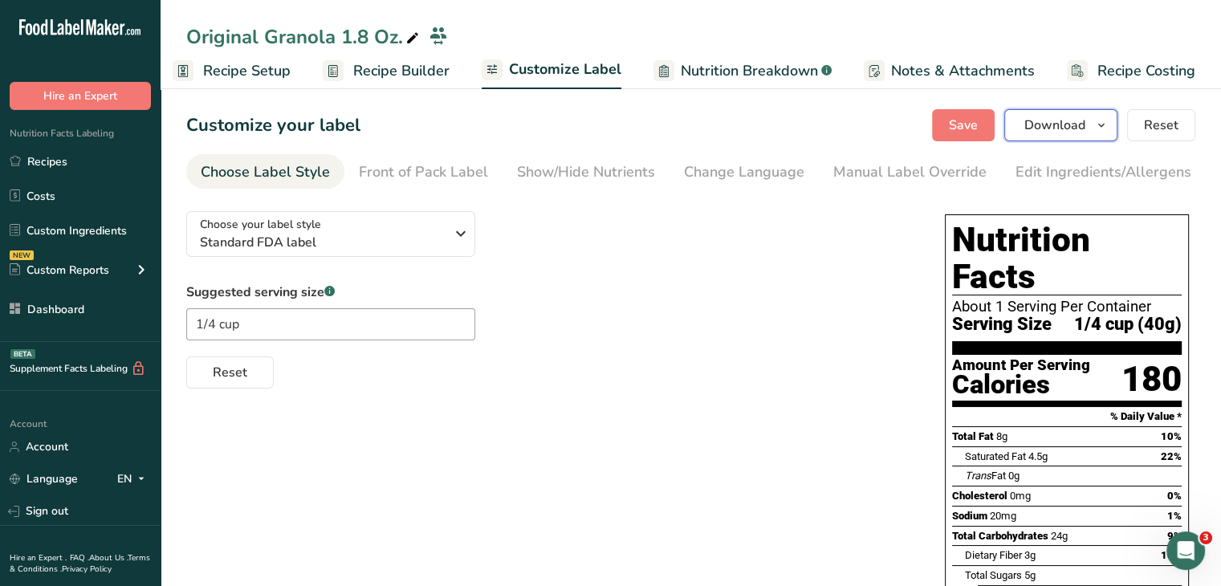
click at [1074, 120] on span "Download" at bounding box center [1055, 125] width 61 height 19
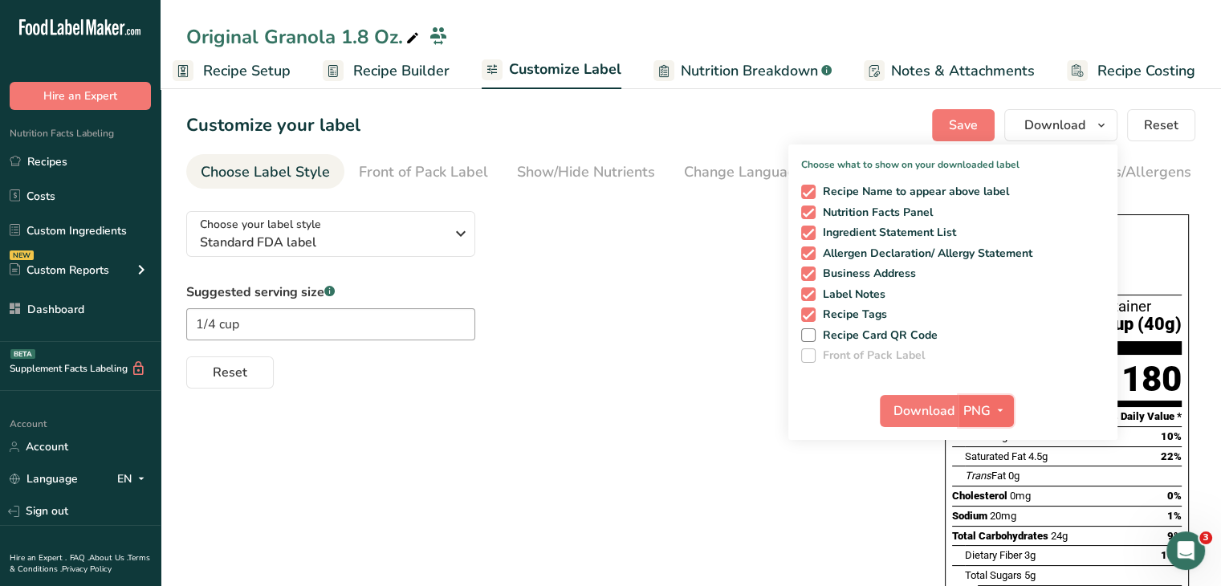
click at [988, 420] on span "PNG" at bounding box center [977, 410] width 27 height 19
click at [994, 521] on link "PDF" at bounding box center [988, 523] width 51 height 26
click at [927, 397] on button "Download" at bounding box center [920, 411] width 79 height 32
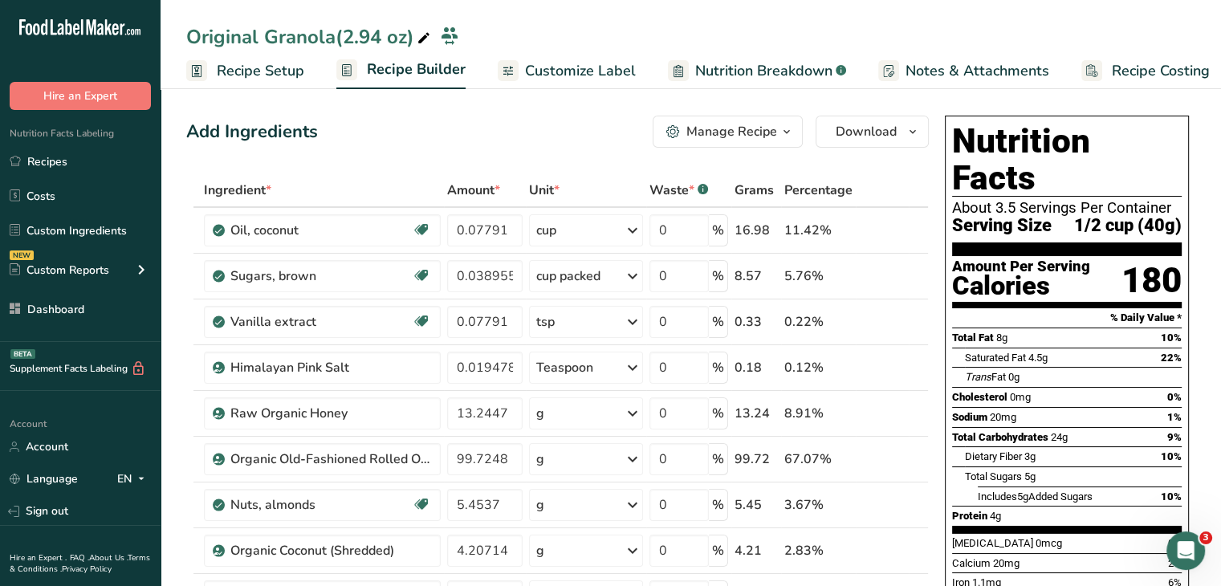
click at [340, 39] on div "Original Granola(2.94 oz)" at bounding box center [309, 36] width 247 height 29
click at [340, 39] on input "Original Granola(2.94 oz)" at bounding box center [678, 40] width 984 height 29
type input "Original Granola 2.94 oz)"
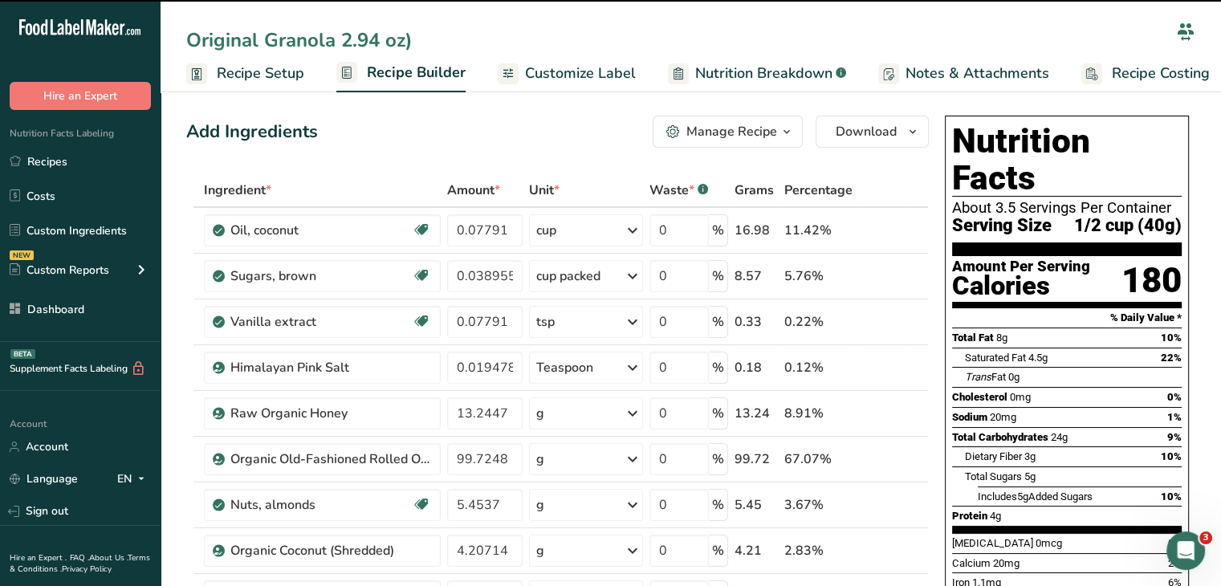
click at [412, 39] on input "Original Granola 2.94 oz)" at bounding box center [678, 40] width 984 height 29
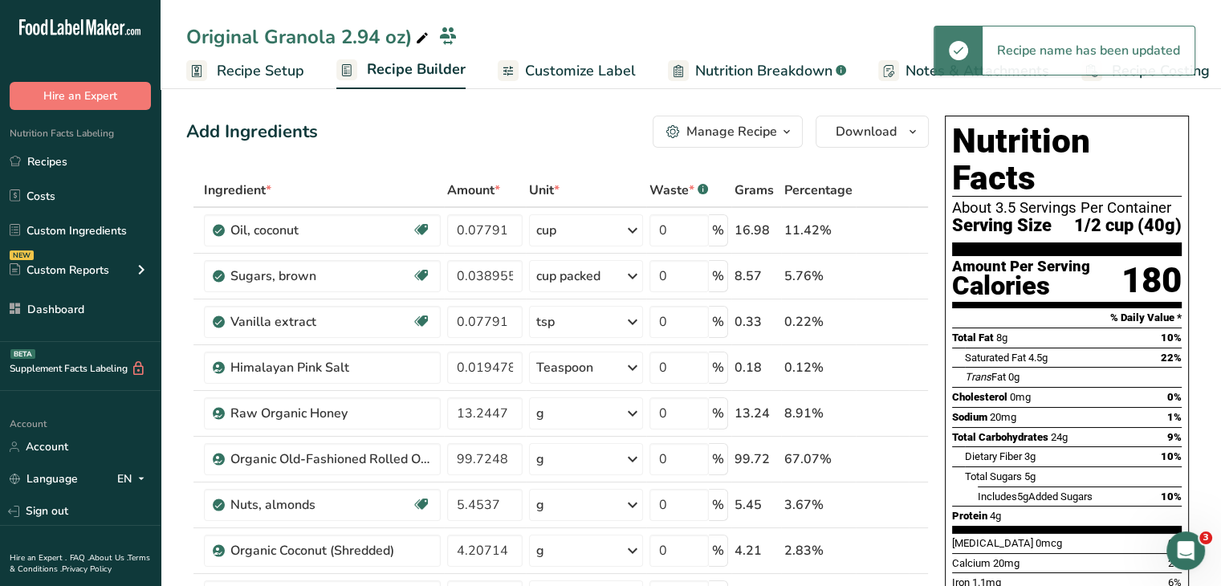
click at [413, 39] on span at bounding box center [422, 38] width 19 height 19
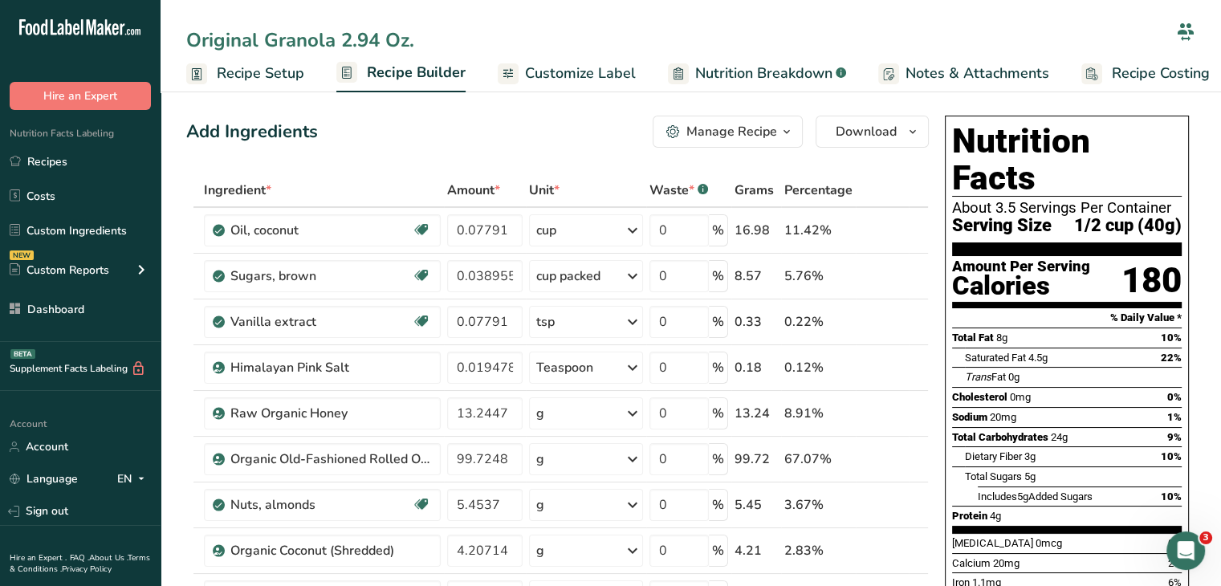
type input "Original Granola 2.94 Oz."
click at [588, 125] on div "Add Ingredients Manage Recipe Delete Recipe Duplicate Recipe Scale Recipe Save …" at bounding box center [557, 132] width 743 height 32
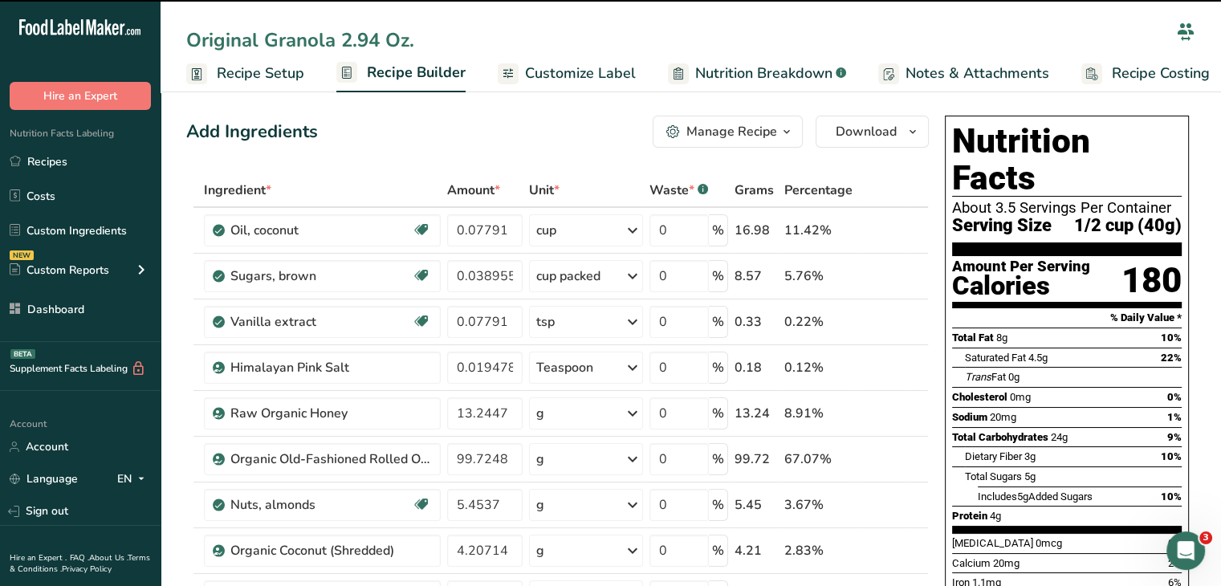
click at [578, 75] on span "Customize Label" at bounding box center [580, 74] width 111 height 22
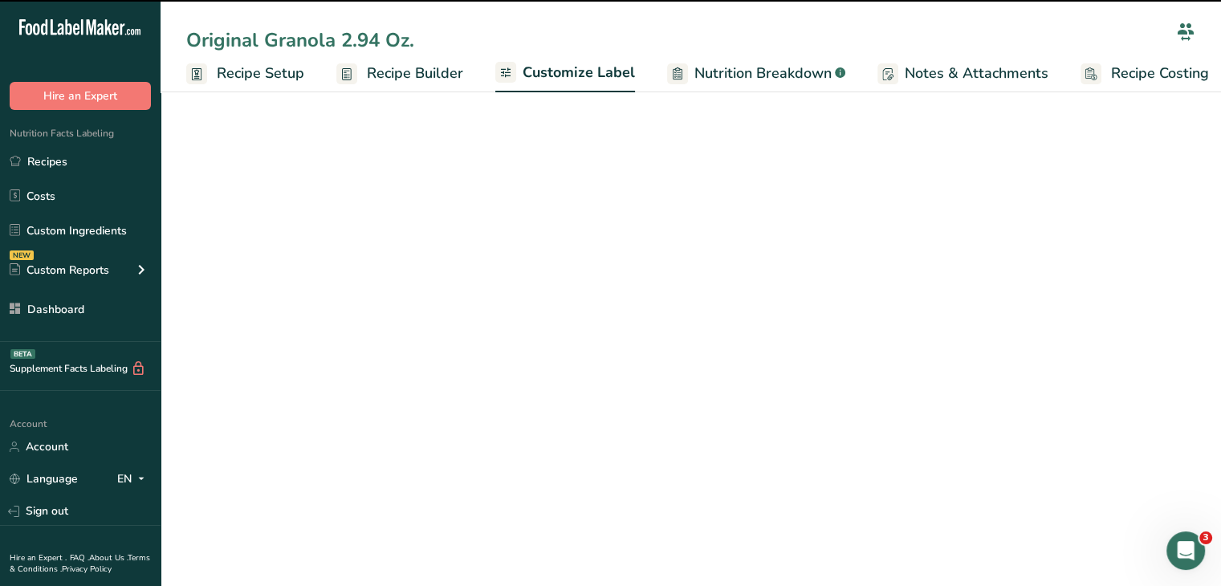
scroll to position [0, 14]
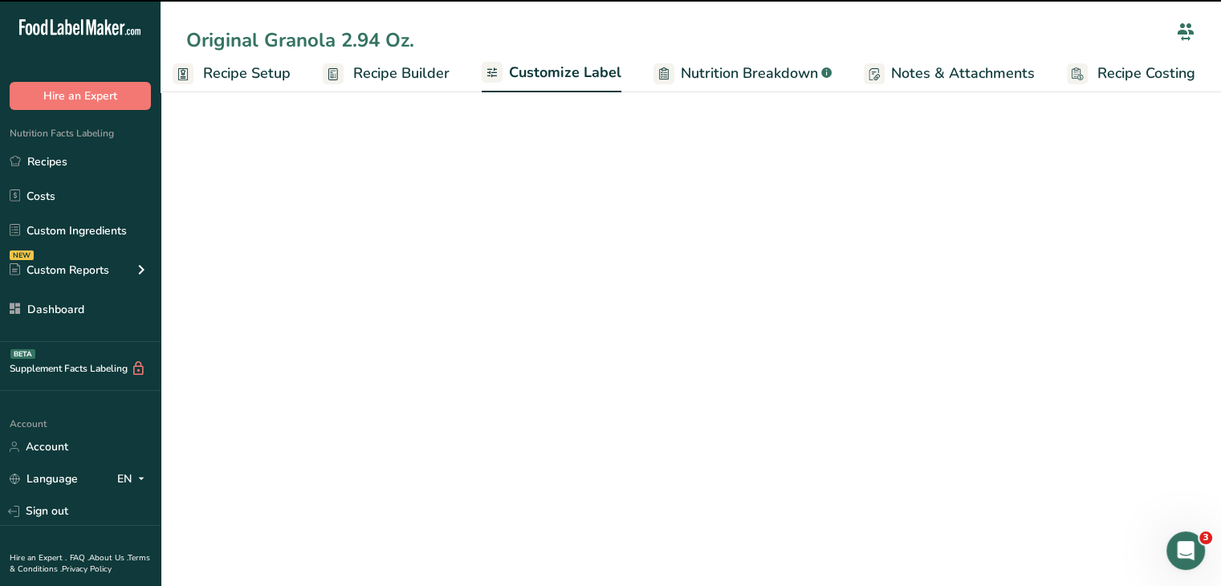
click at [271, 322] on input "1/2 cup" at bounding box center [330, 324] width 289 height 32
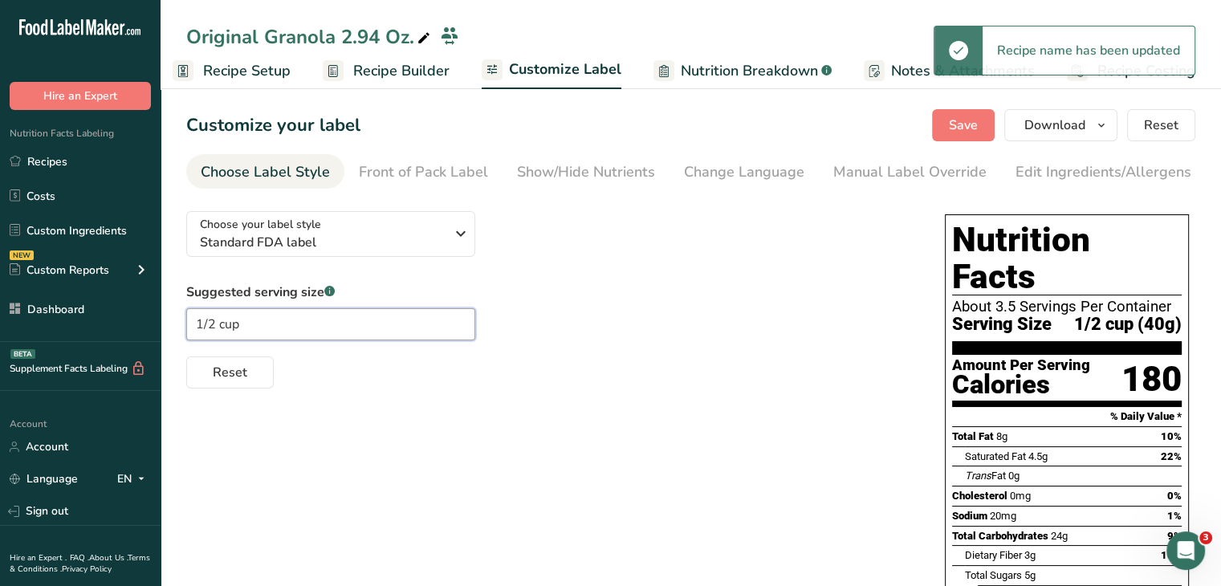
click at [225, 334] on input "1/2 cup" at bounding box center [330, 324] width 289 height 32
click at [214, 332] on input "1/2 cup" at bounding box center [330, 324] width 289 height 32
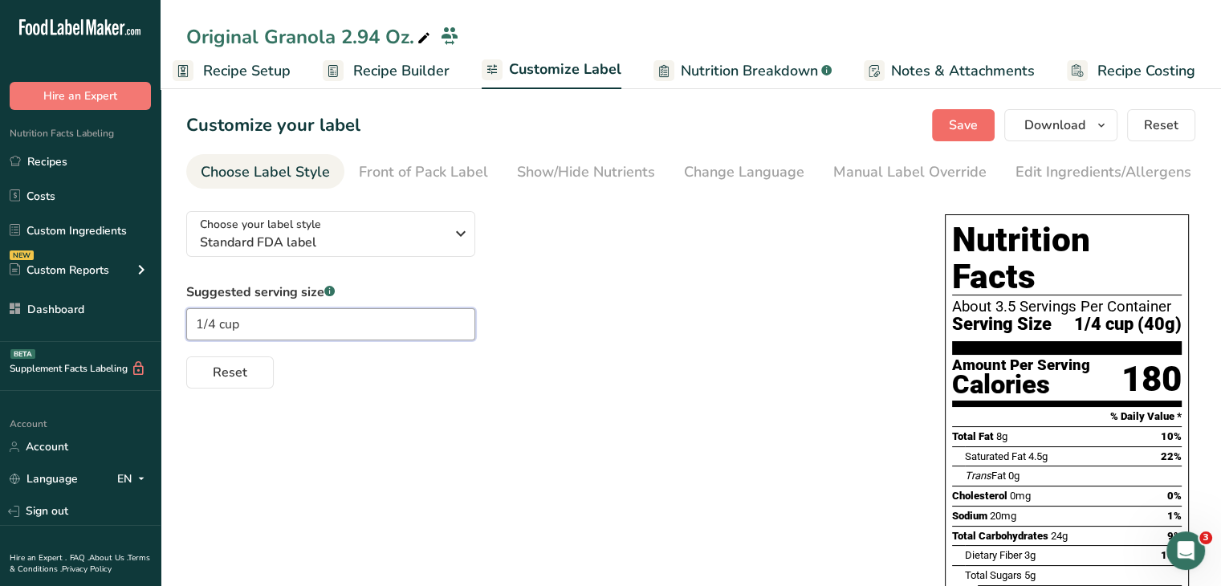
type input "1/4 cup"
click at [951, 128] on button "Save" at bounding box center [963, 125] width 63 height 32
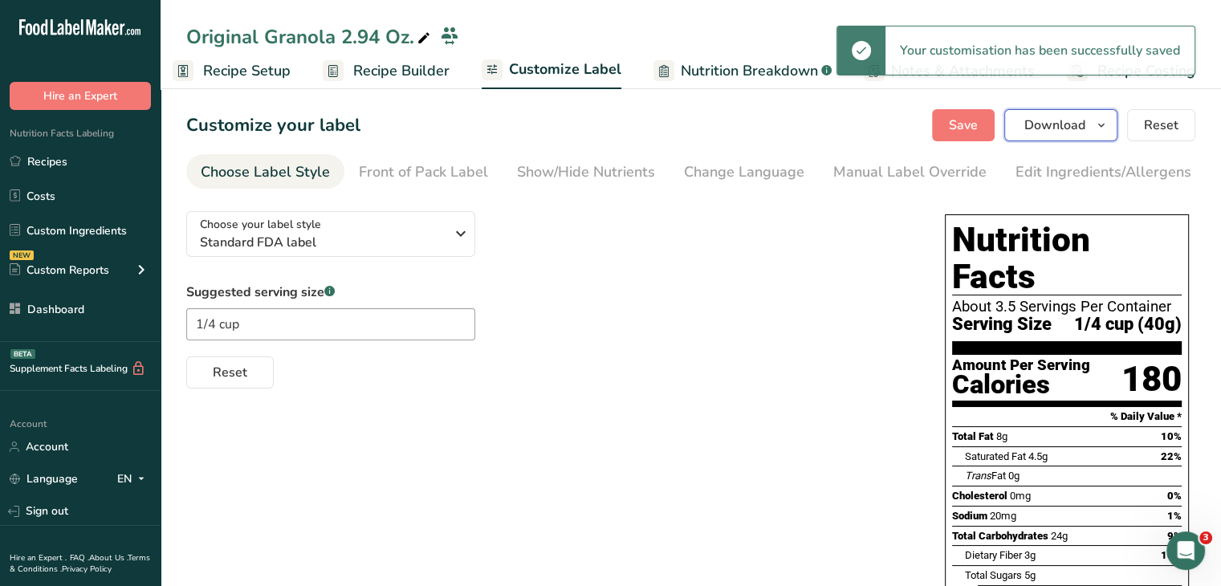
click at [1076, 116] on span "Download" at bounding box center [1055, 125] width 61 height 19
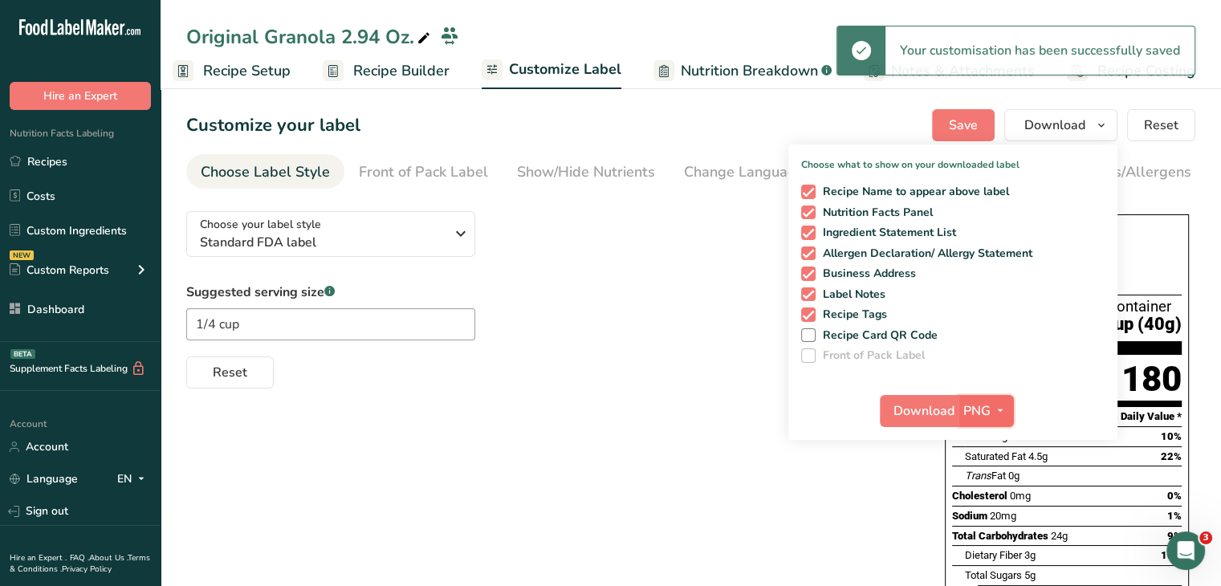
click at [988, 402] on span "PNG" at bounding box center [977, 410] width 27 height 19
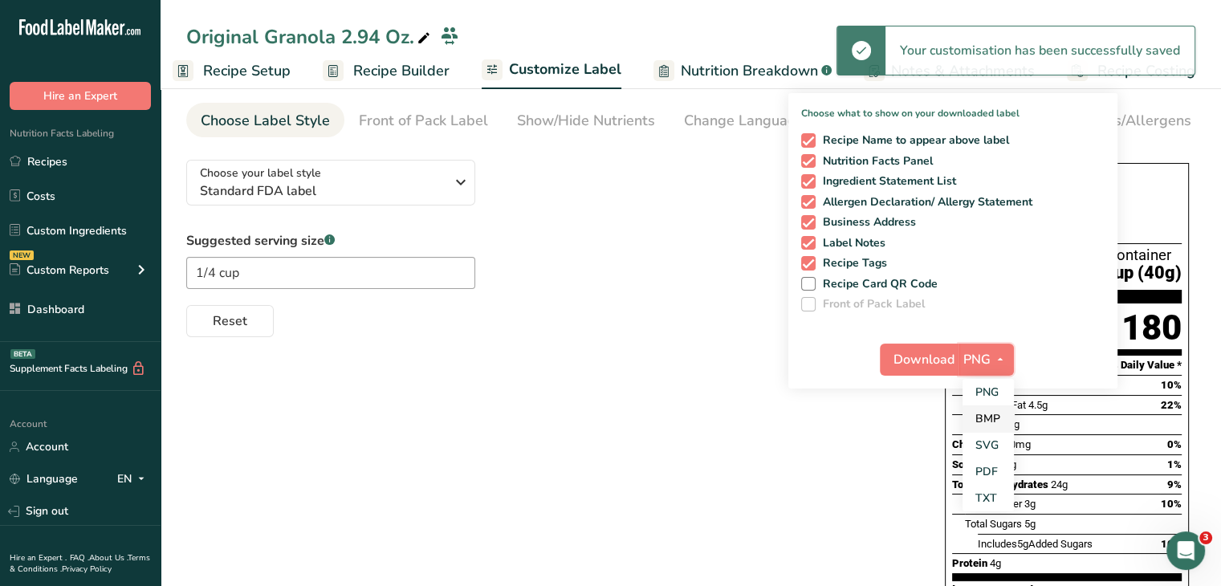
scroll to position [80, 0]
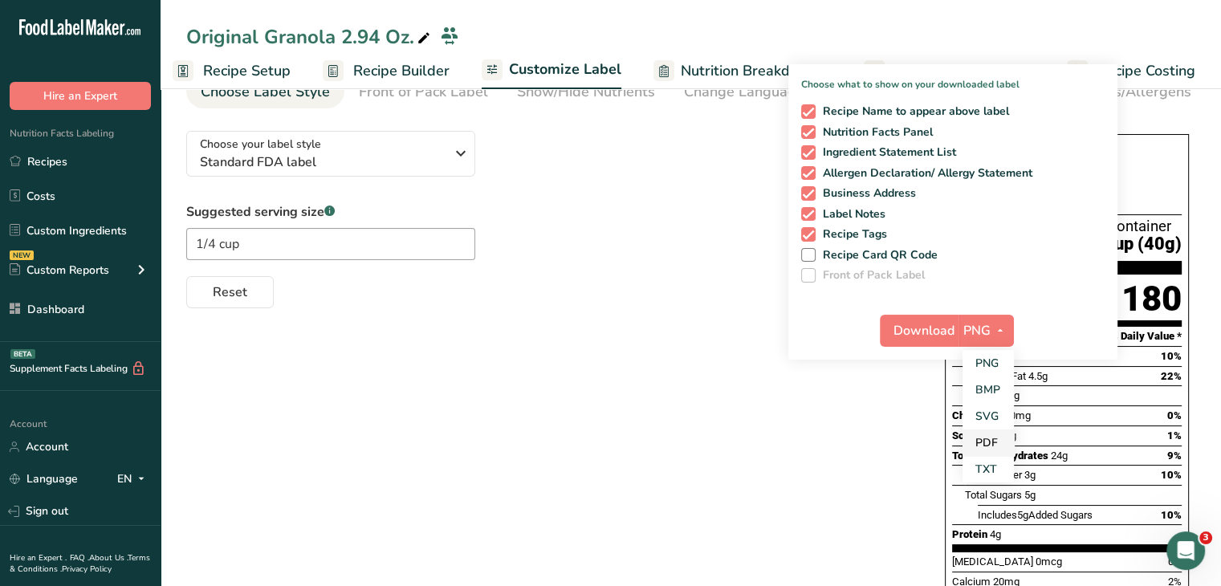
click at [995, 450] on link "PDF" at bounding box center [988, 443] width 51 height 26
click at [937, 332] on span "Download" at bounding box center [925, 330] width 61 height 19
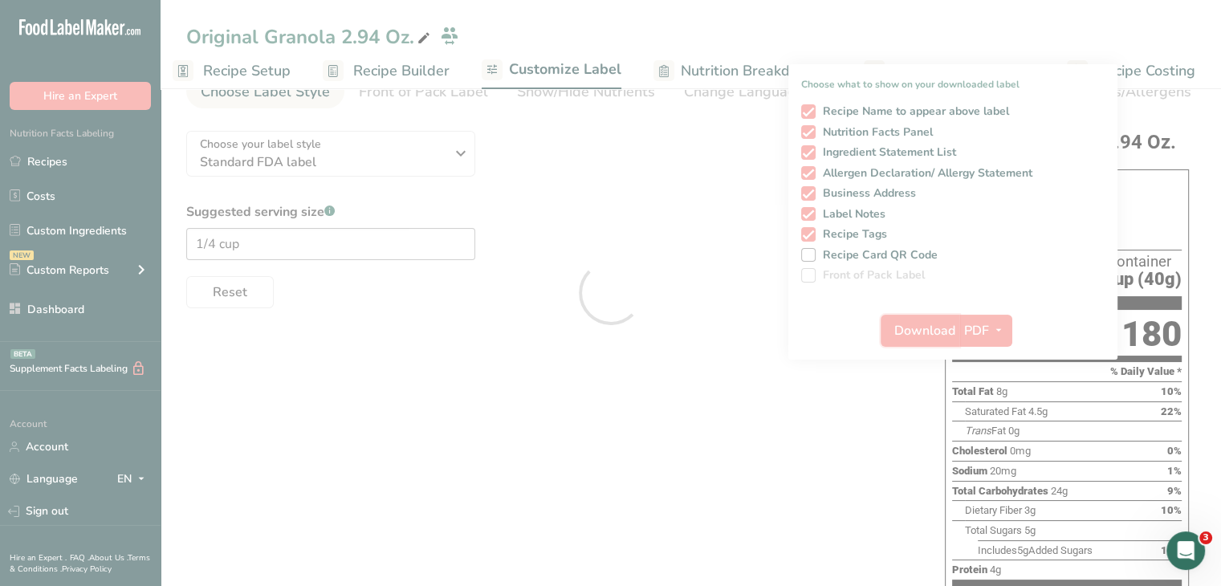
scroll to position [0, 0]
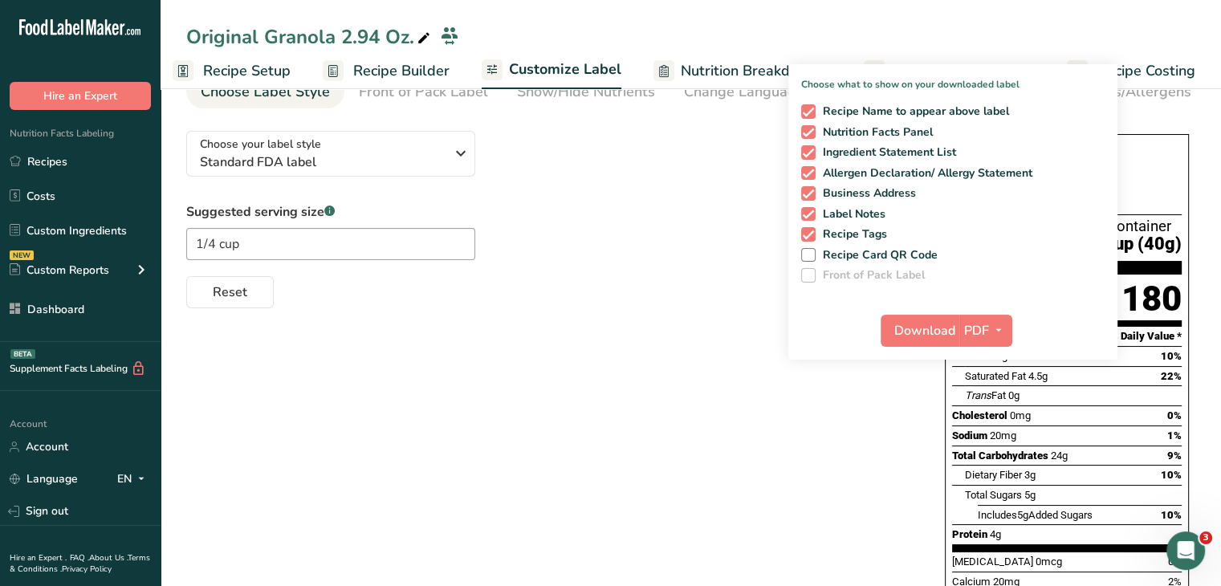
click at [713, 379] on div "Choose your label style Standard FDA label USA (FDA) Standard FDA label Tabular…" at bounding box center [690, 441] width 1009 height 646
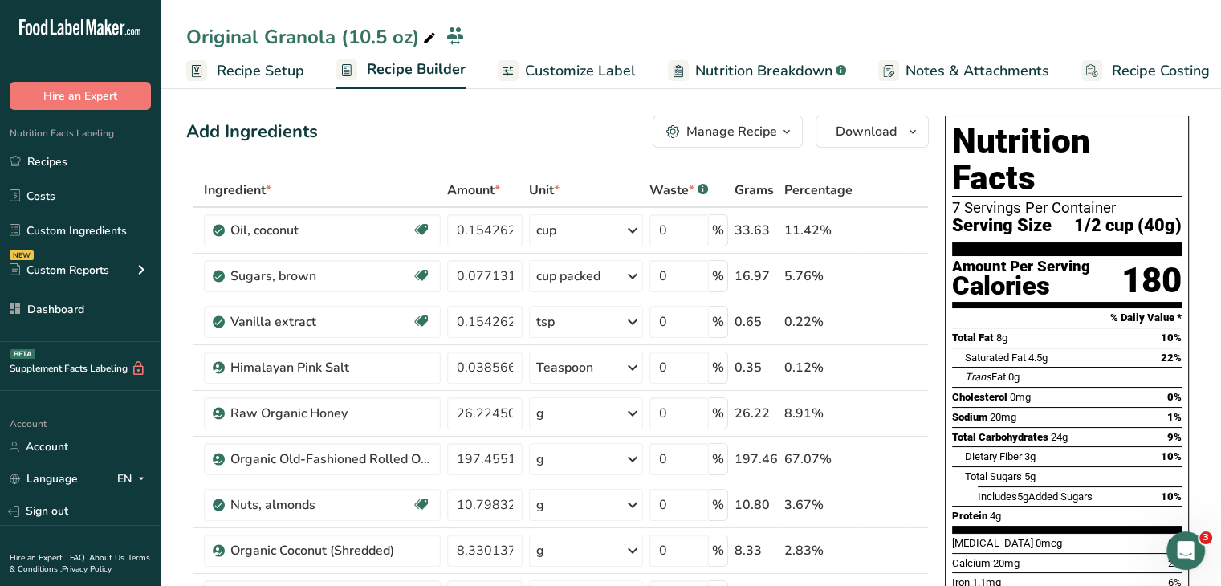
click at [346, 34] on div "Original Granola (10.5 oz)" at bounding box center [312, 36] width 253 height 29
type input "Original Granola 10.5 Oz."
click at [450, 129] on div "Add Ingredients Manage Recipe Delete Recipe Duplicate Recipe Scale Recipe Save …" at bounding box center [557, 132] width 743 height 32
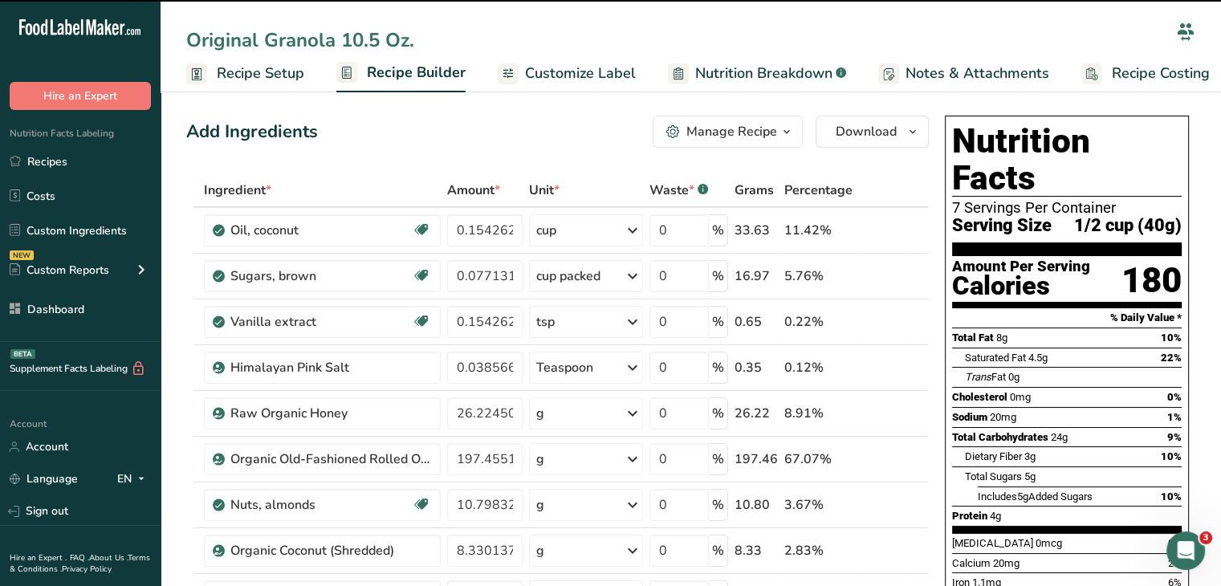
click at [605, 73] on span "Customize Label" at bounding box center [580, 74] width 111 height 22
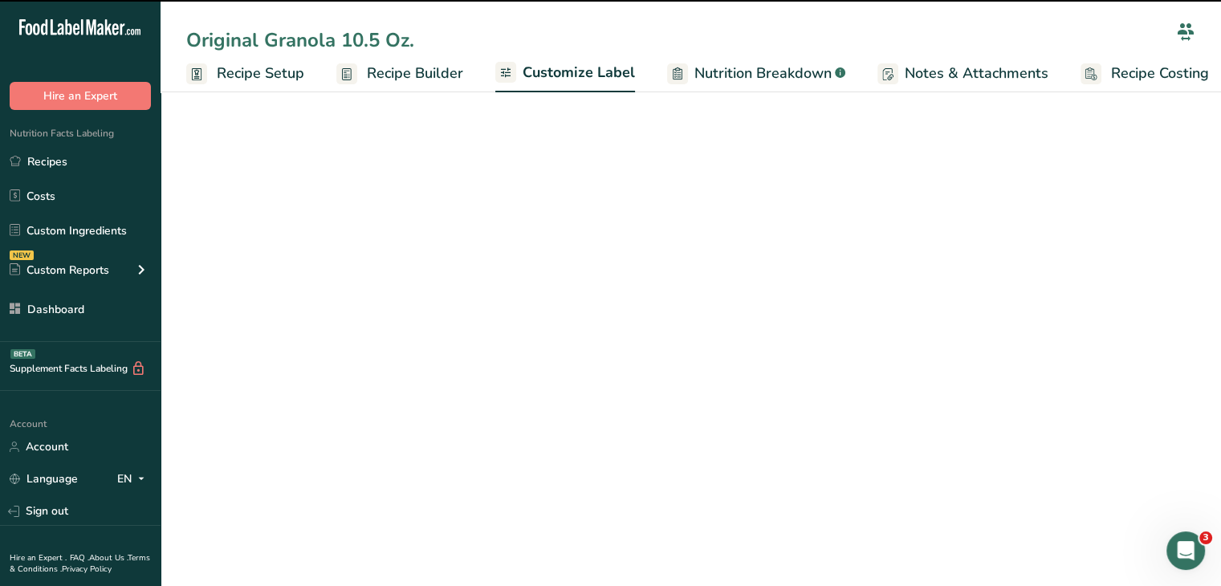
scroll to position [0, 14]
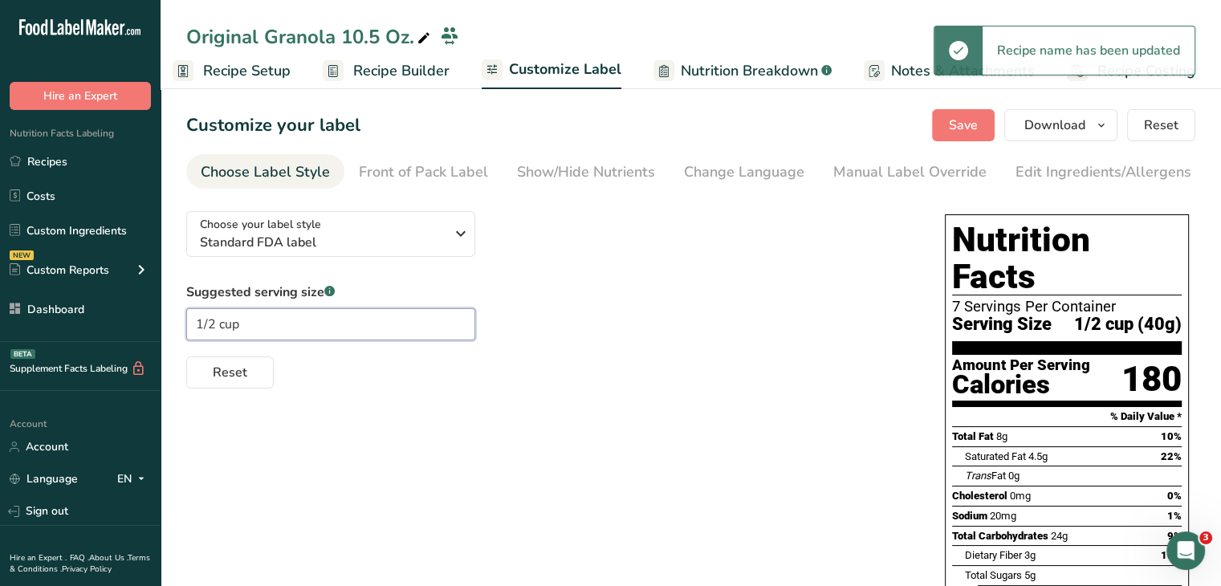
click at [218, 326] on input "1/2 cup" at bounding box center [330, 324] width 289 height 32
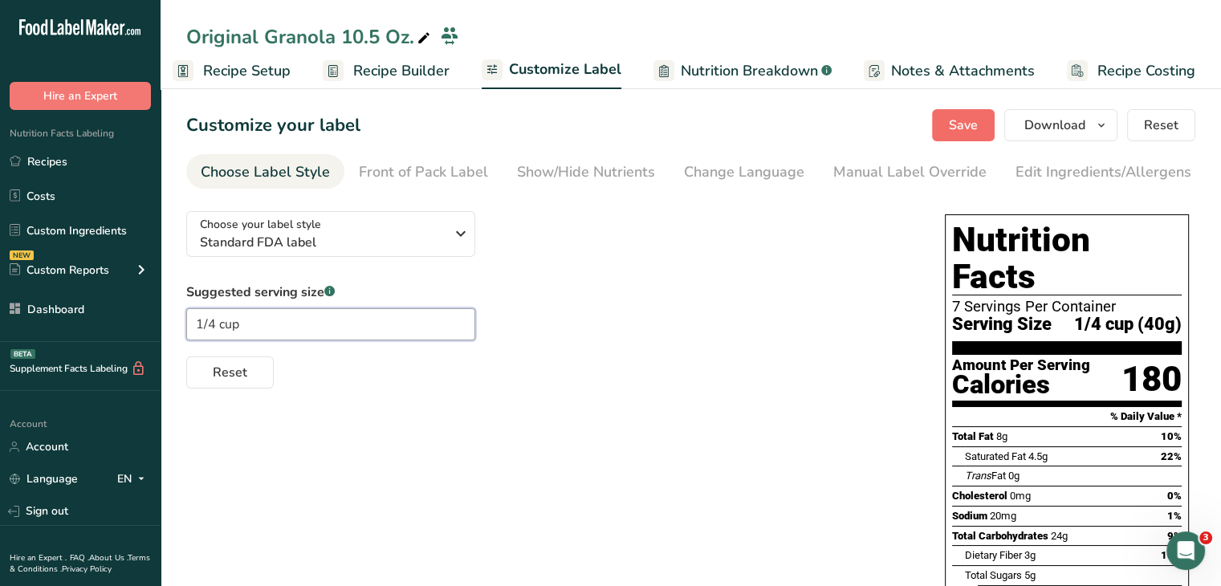
type input "1/4 cup"
click at [978, 134] on span "Save" at bounding box center [963, 125] width 29 height 19
click at [1068, 132] on span "Download" at bounding box center [1055, 125] width 61 height 19
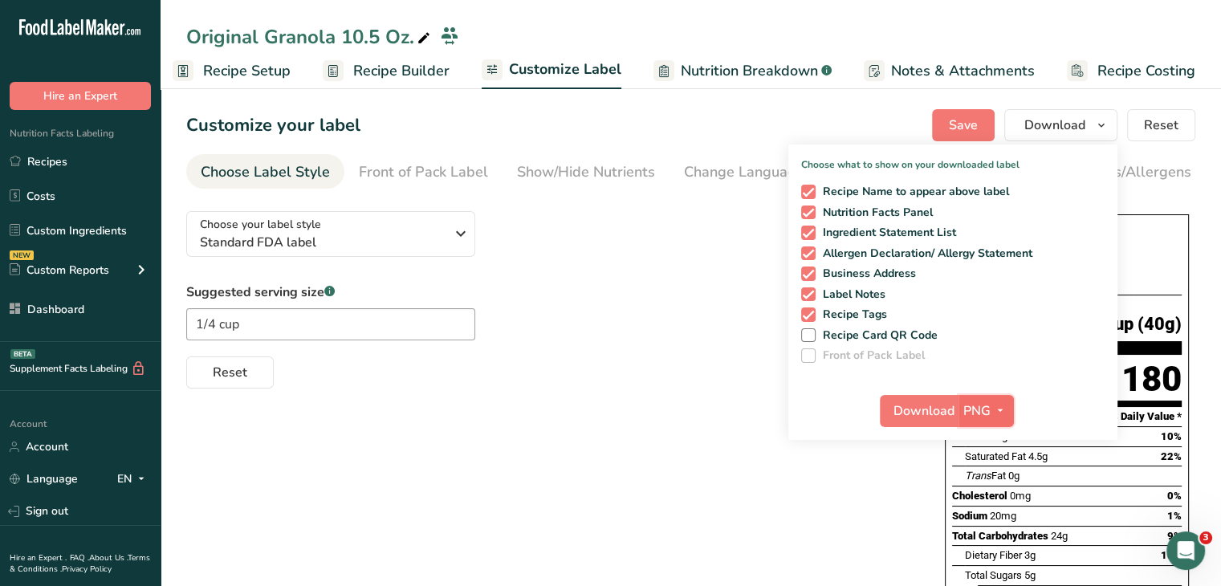
click at [1000, 416] on icon "button" at bounding box center [1000, 411] width 13 height 20
click at [996, 518] on link "PDF" at bounding box center [988, 523] width 51 height 26
click at [935, 427] on div "Download PDF PNG BMP SVG PDF TXT" at bounding box center [953, 414] width 329 height 51
click at [932, 414] on span "Download" at bounding box center [925, 410] width 61 height 19
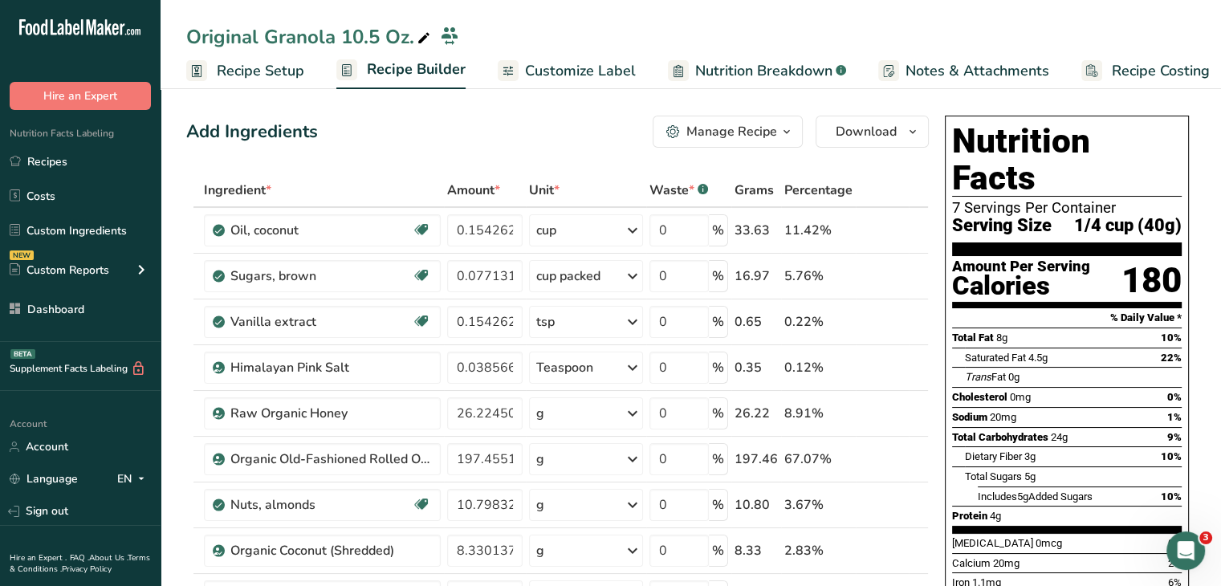
click at [519, 77] on link "Customize Label" at bounding box center [567, 71] width 138 height 36
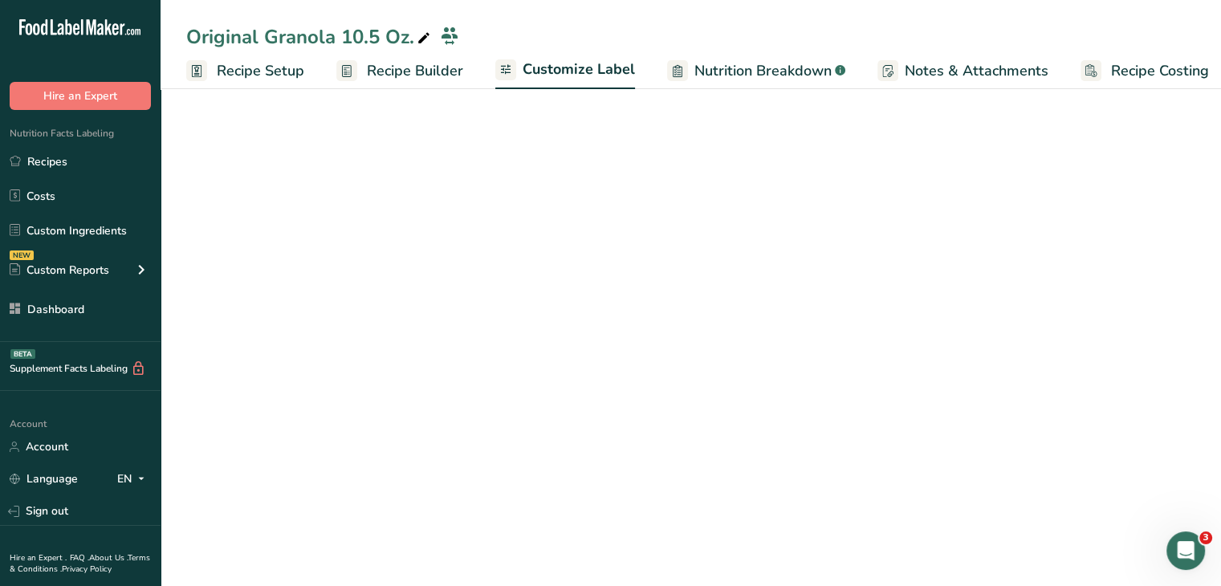
scroll to position [0, 14]
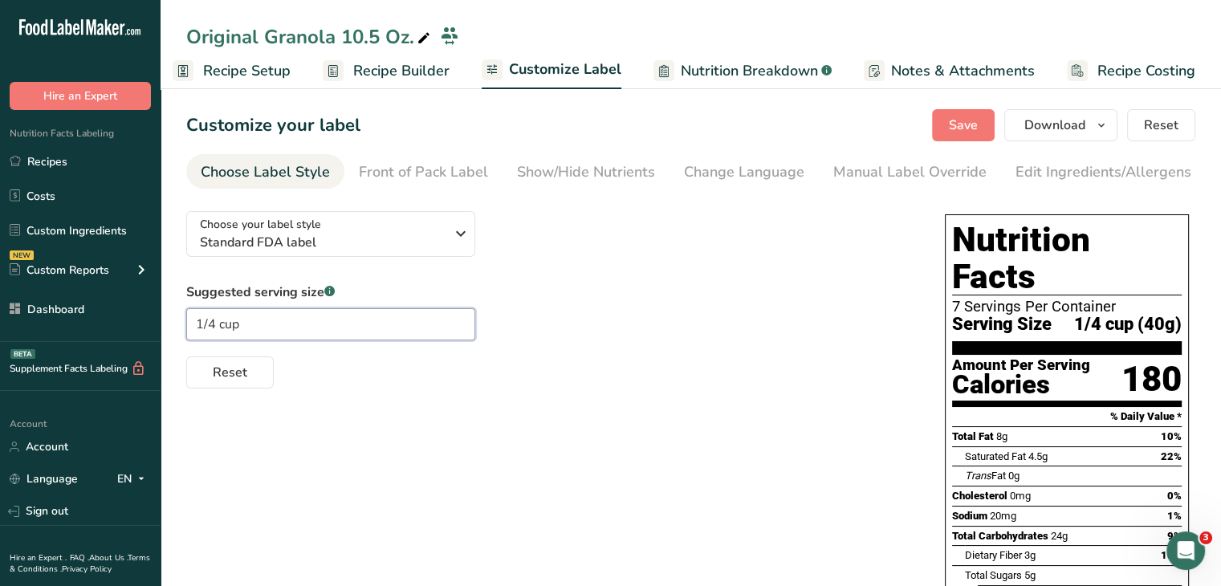
click at [210, 335] on input "1/4 cup" at bounding box center [330, 324] width 289 height 32
type input "1/2 cup"
click at [960, 125] on span "Save" at bounding box center [963, 125] width 29 height 19
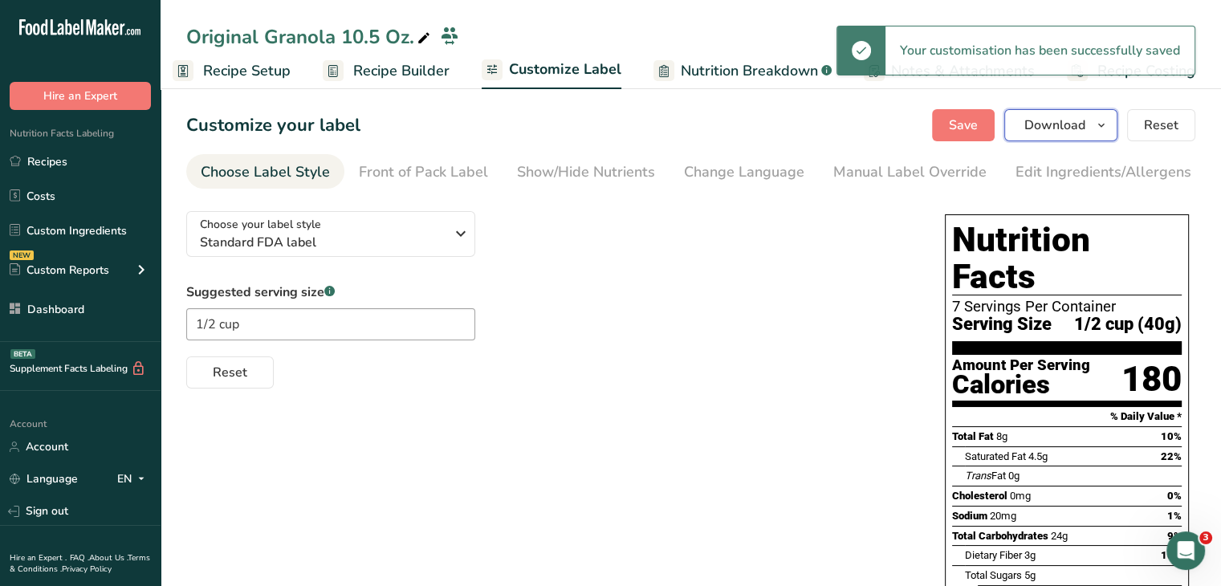
click at [1073, 126] on span "Download" at bounding box center [1055, 125] width 61 height 19
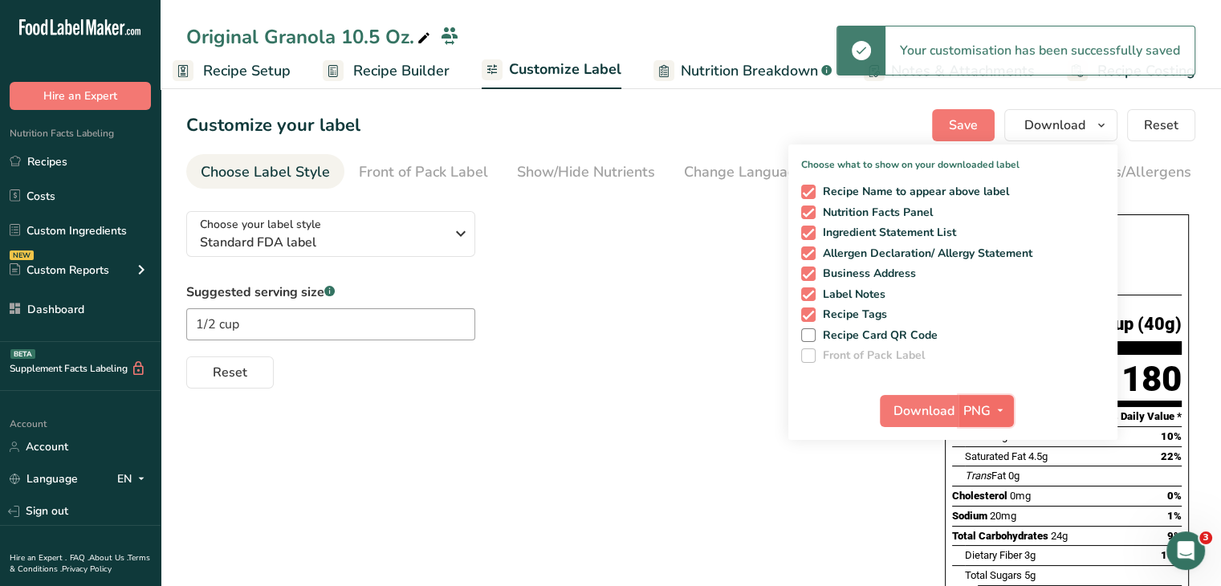
click at [995, 416] on icon "button" at bounding box center [1000, 411] width 13 height 20
click at [992, 520] on link "PDF" at bounding box center [988, 523] width 51 height 26
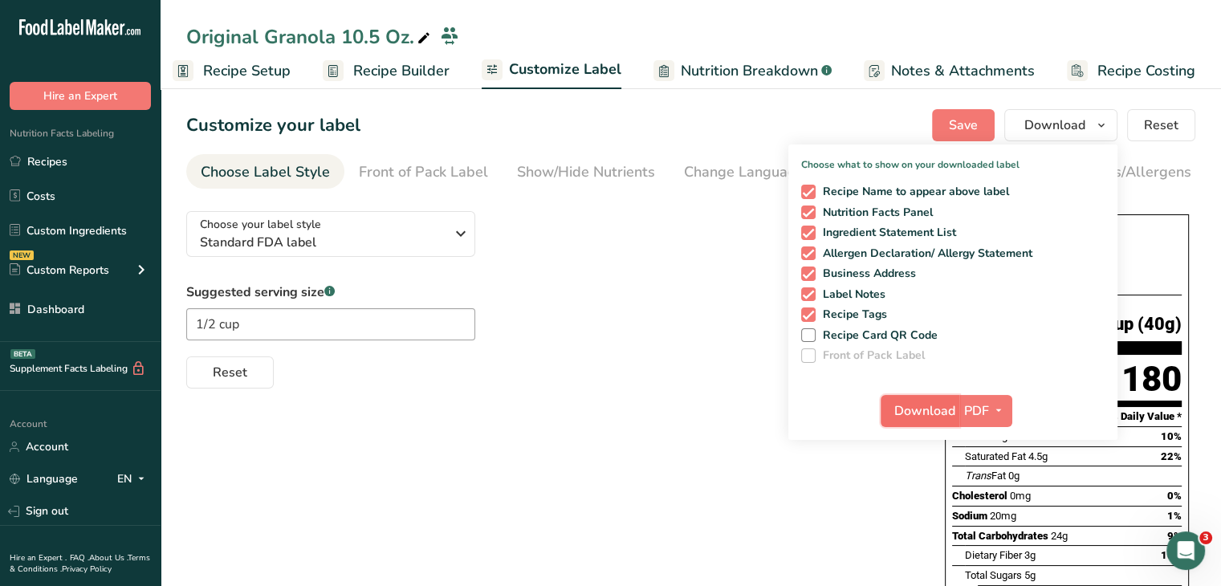
click at [932, 415] on span "Download" at bounding box center [925, 410] width 61 height 19
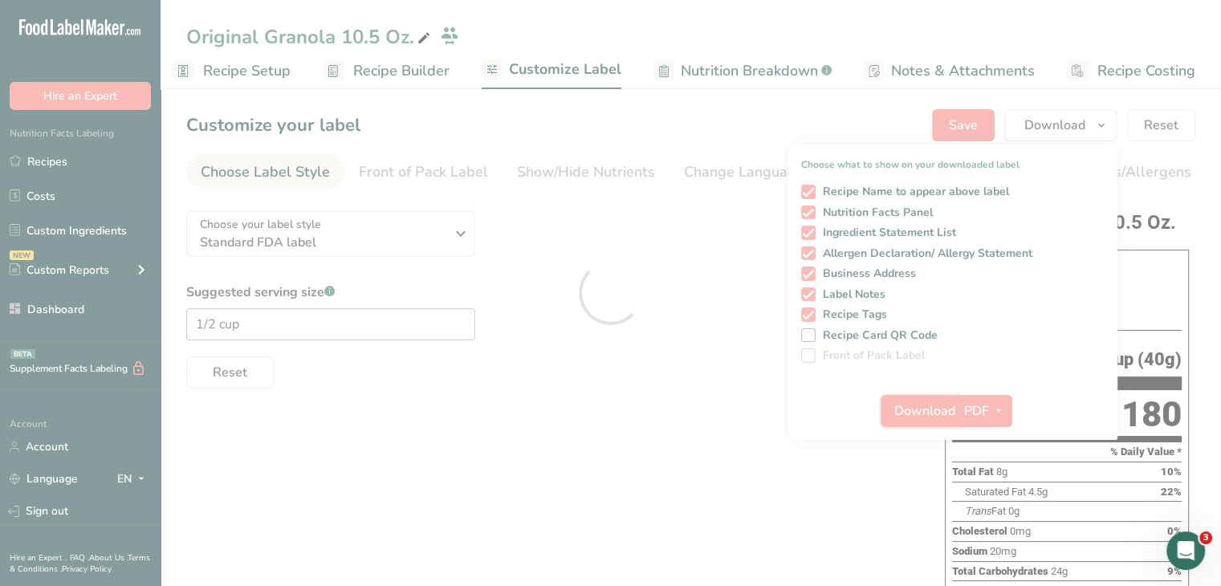
scroll to position [0, 0]
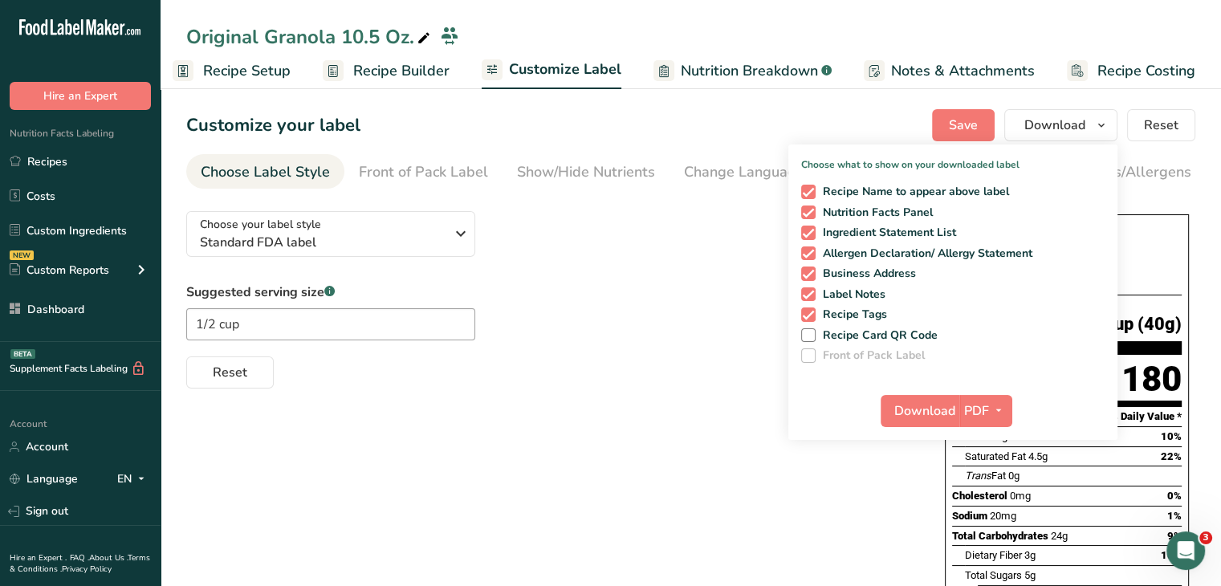
click at [600, 324] on div "Suggested serving size .a-a{fill:#347362;}.b-a{fill:#fff;} 1/2 cup Reset" at bounding box center [549, 336] width 727 height 106
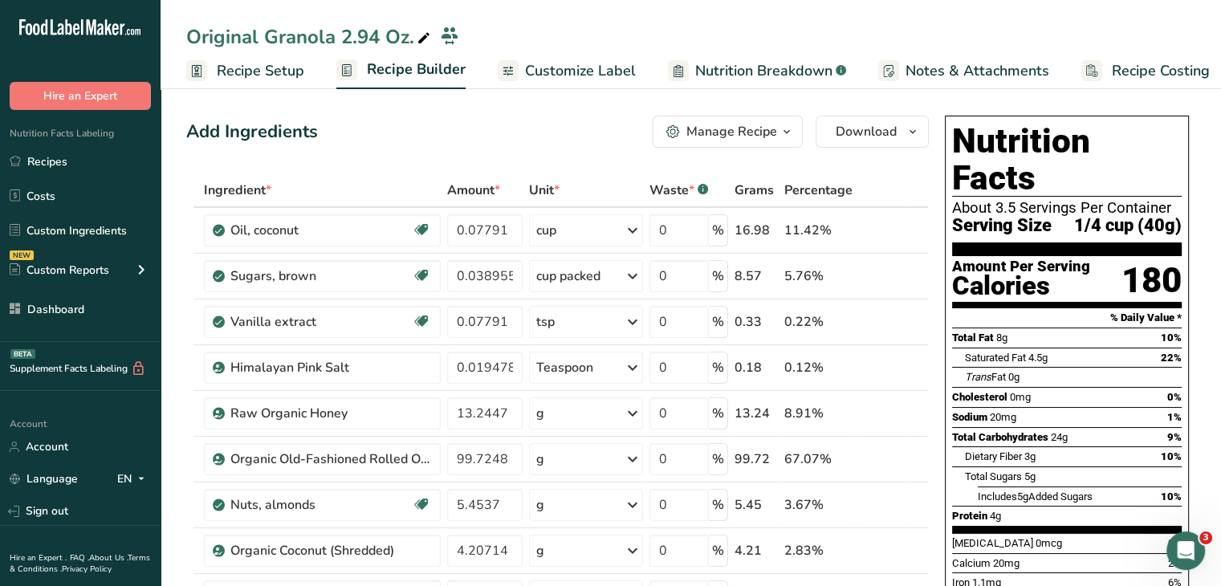
drag, startPoint x: 607, startPoint y: 57, endPoint x: 597, endPoint y: 62, distance: 11.5
click at [607, 57] on link "Customize Label" at bounding box center [567, 71] width 138 height 36
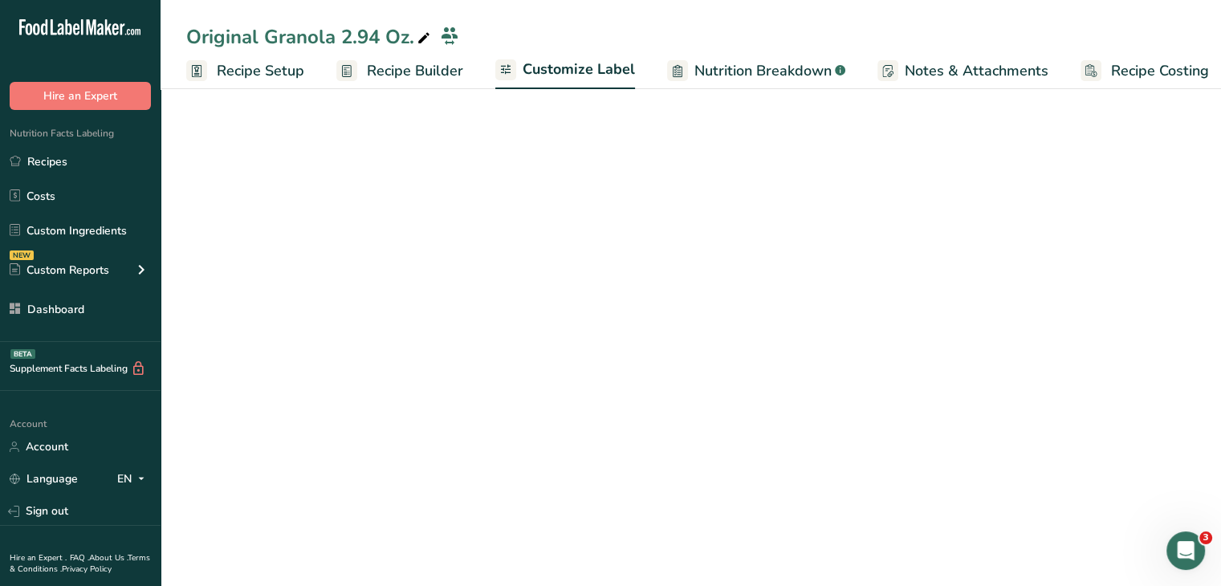
scroll to position [0, 14]
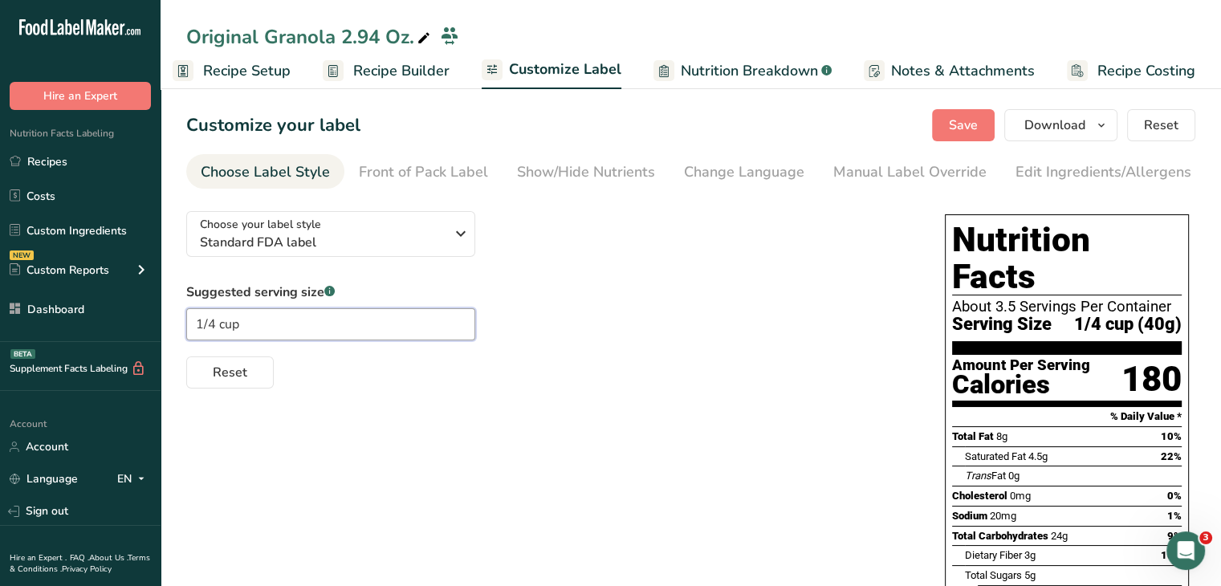
click at [218, 328] on input "1/4 cup" at bounding box center [330, 324] width 289 height 32
type input "1/2 cup"
click at [957, 121] on span "Save" at bounding box center [963, 125] width 29 height 19
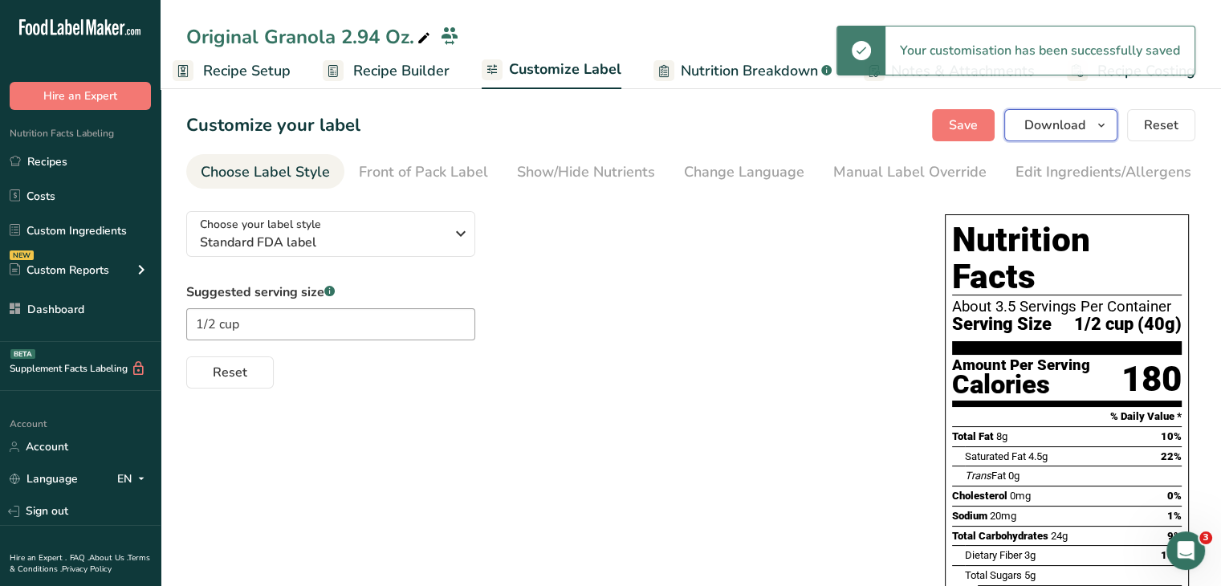
click at [1066, 120] on span "Download" at bounding box center [1055, 125] width 61 height 19
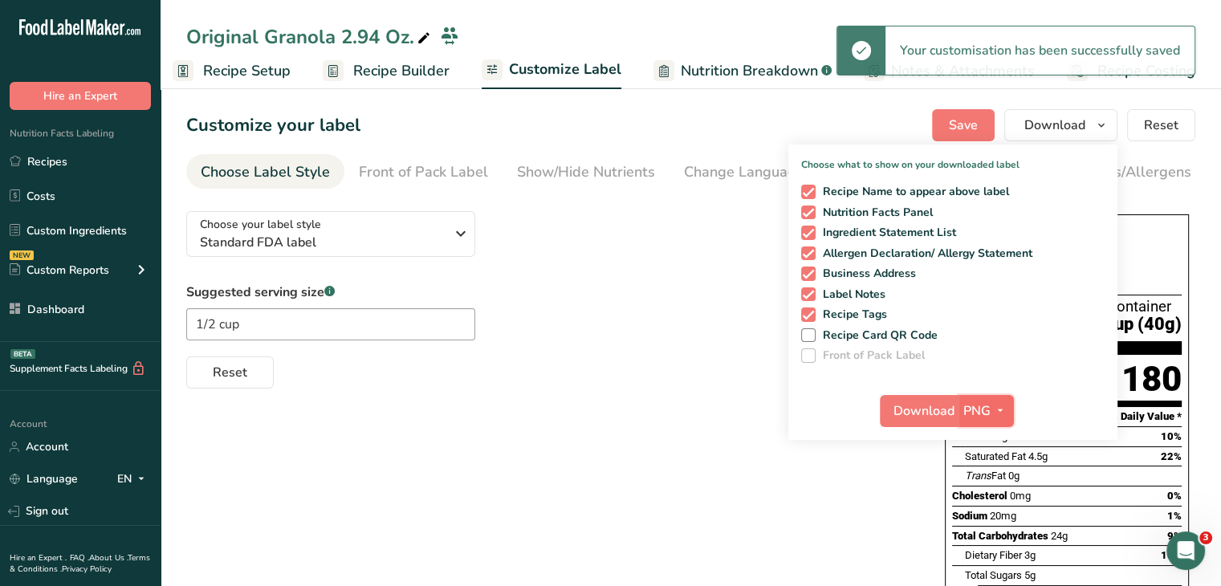
click at [976, 414] on span "PNG" at bounding box center [977, 410] width 27 height 19
click at [996, 522] on link "PDF" at bounding box center [988, 523] width 51 height 26
click at [935, 399] on button "Download" at bounding box center [920, 411] width 79 height 32
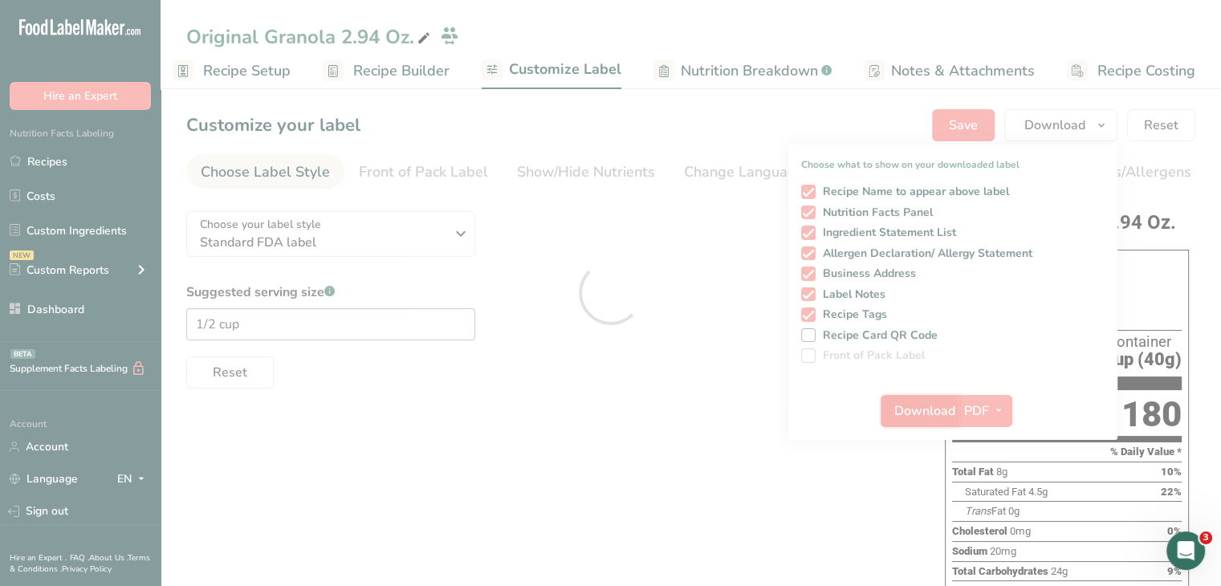
scroll to position [0, 0]
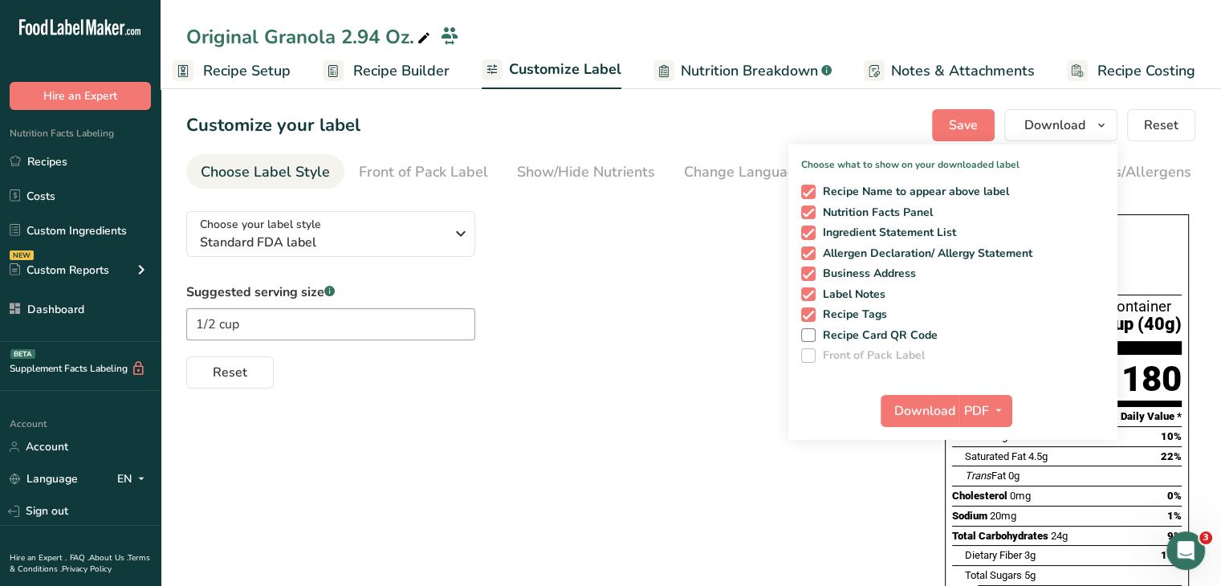
click at [633, 438] on div "Choose your label style Standard FDA label USA (FDA) Standard FDA label Tabular…" at bounding box center [690, 521] width 1009 height 646
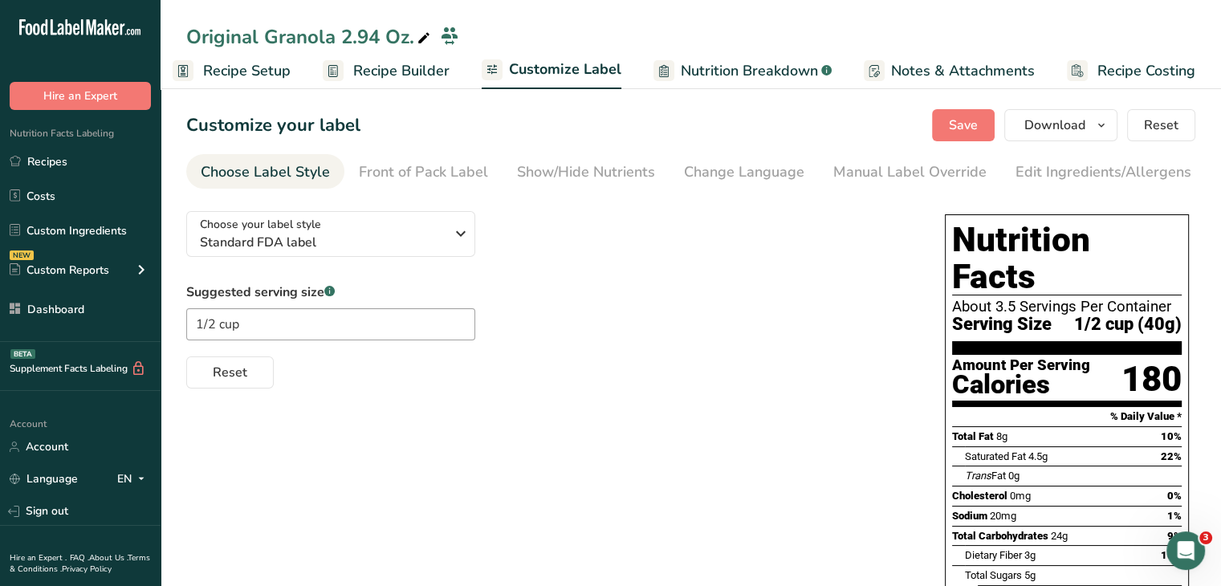
click at [101, 162] on link "Recipes" at bounding box center [80, 161] width 161 height 31
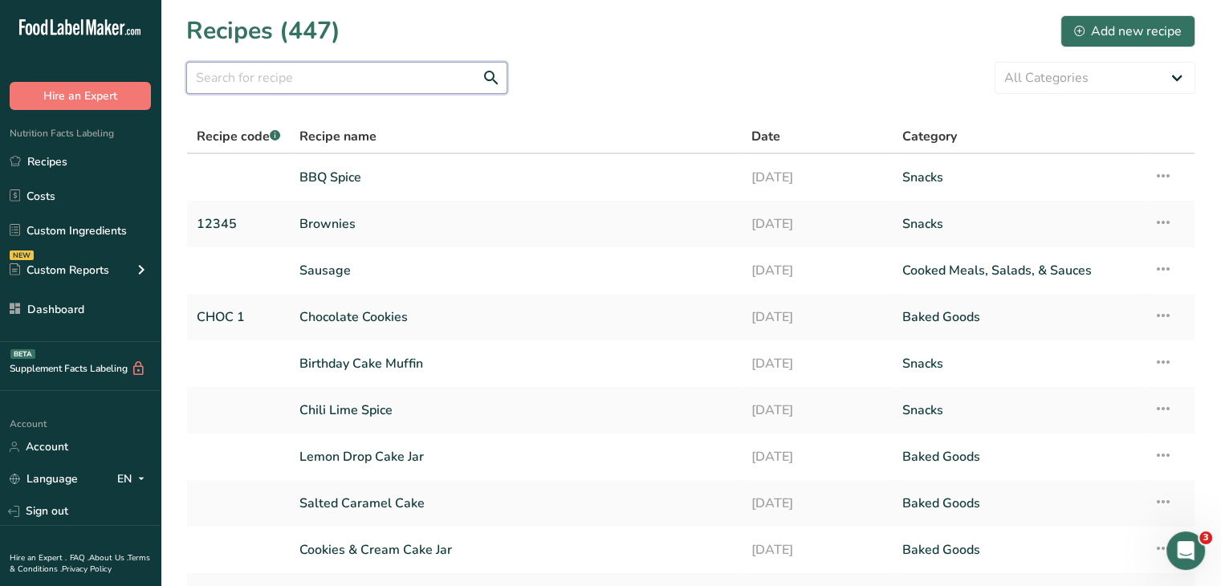
click at [319, 77] on input "text" at bounding box center [346, 78] width 321 height 32
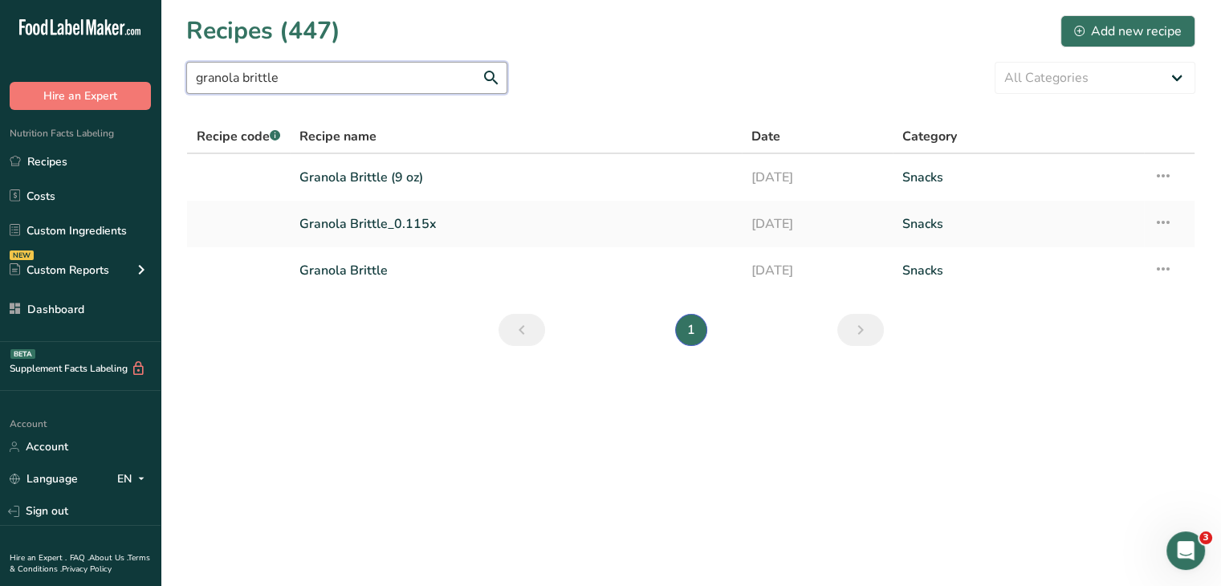
type input "granola brittle"
click at [398, 236] on link "Granola Brittle_0.115x" at bounding box center [516, 224] width 433 height 34
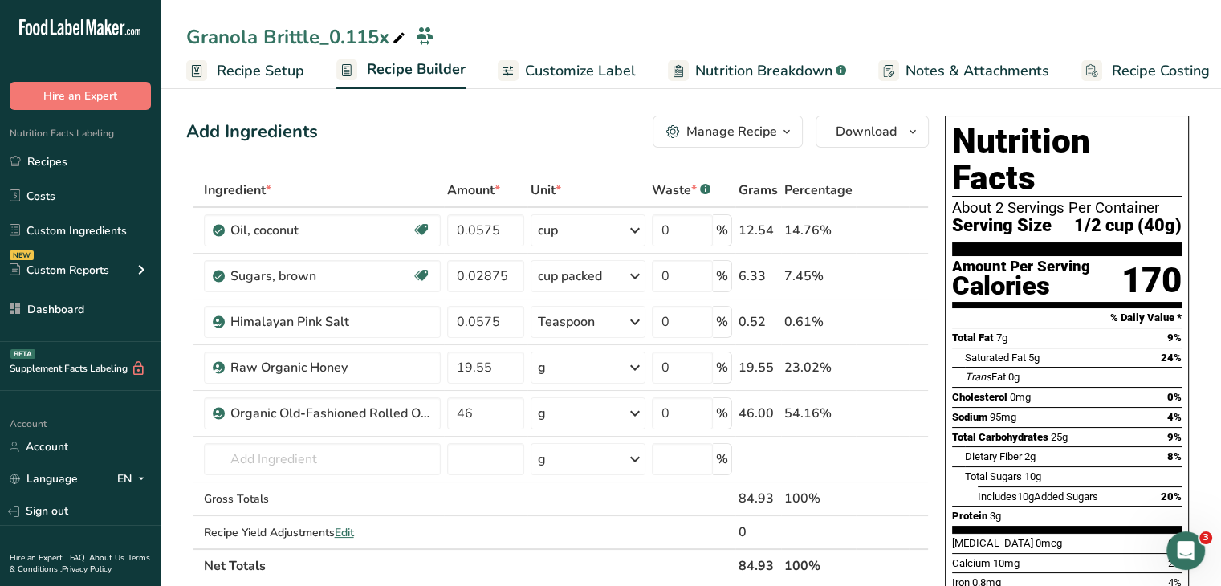
click at [380, 38] on div "Granola Brittle_0.115x" at bounding box center [297, 36] width 222 height 29
type input "Granola Brittle 3 Oz."
click at [413, 130] on div "Add Ingredients Manage Recipe Delete Recipe Duplicate Recipe Scale Recipe Save …" at bounding box center [557, 132] width 743 height 32
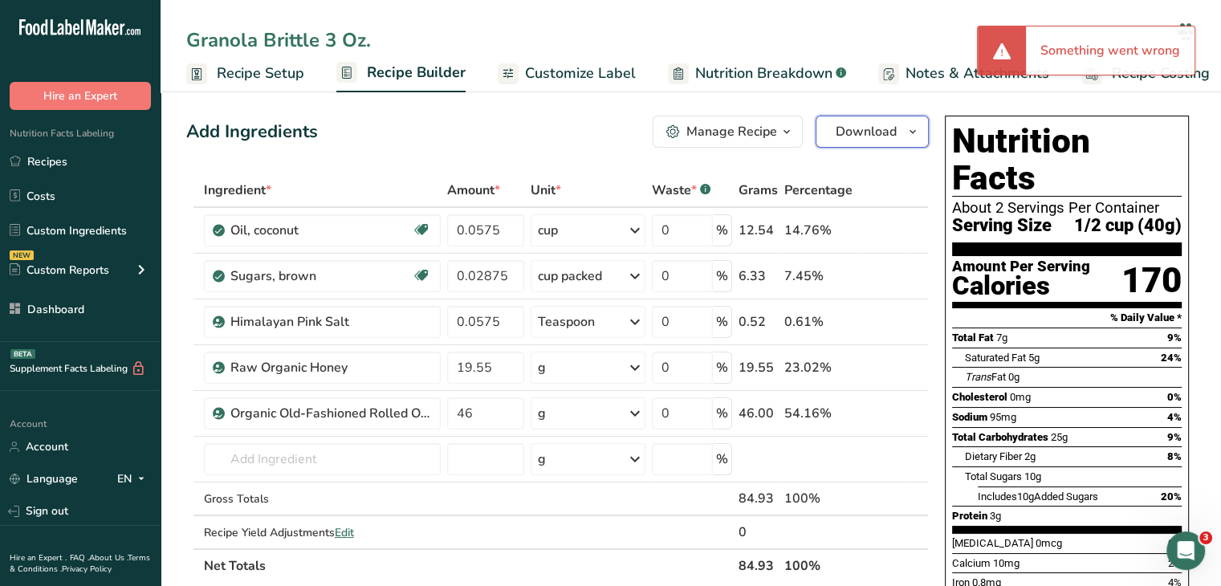
click at [869, 120] on button "Download" at bounding box center [872, 132] width 113 height 32
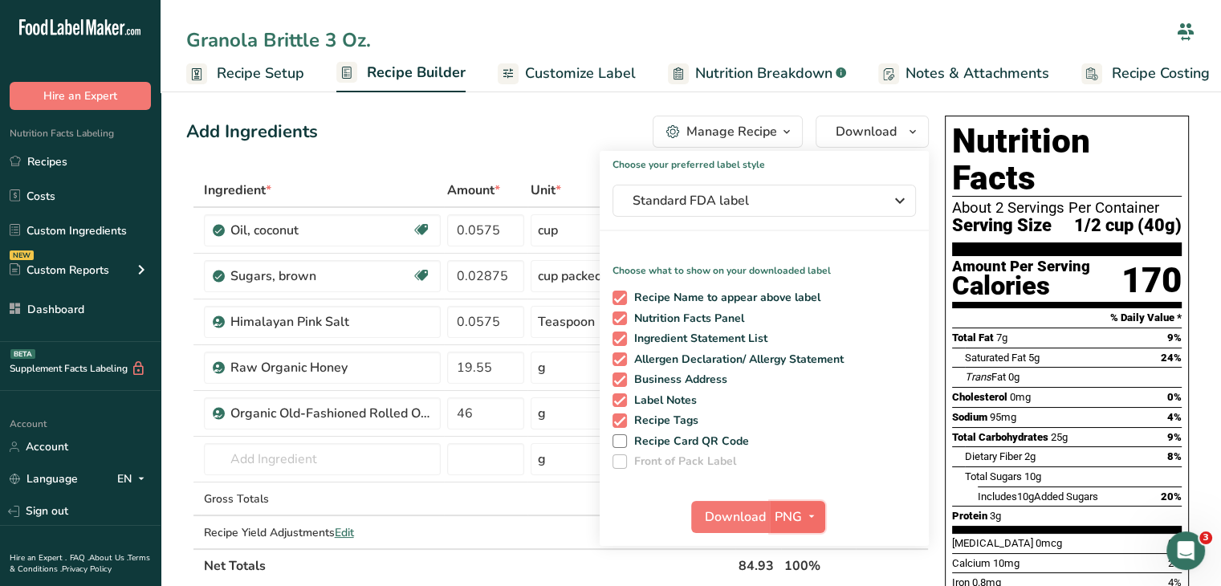
click at [812, 509] on icon "button" at bounding box center [811, 517] width 13 height 20
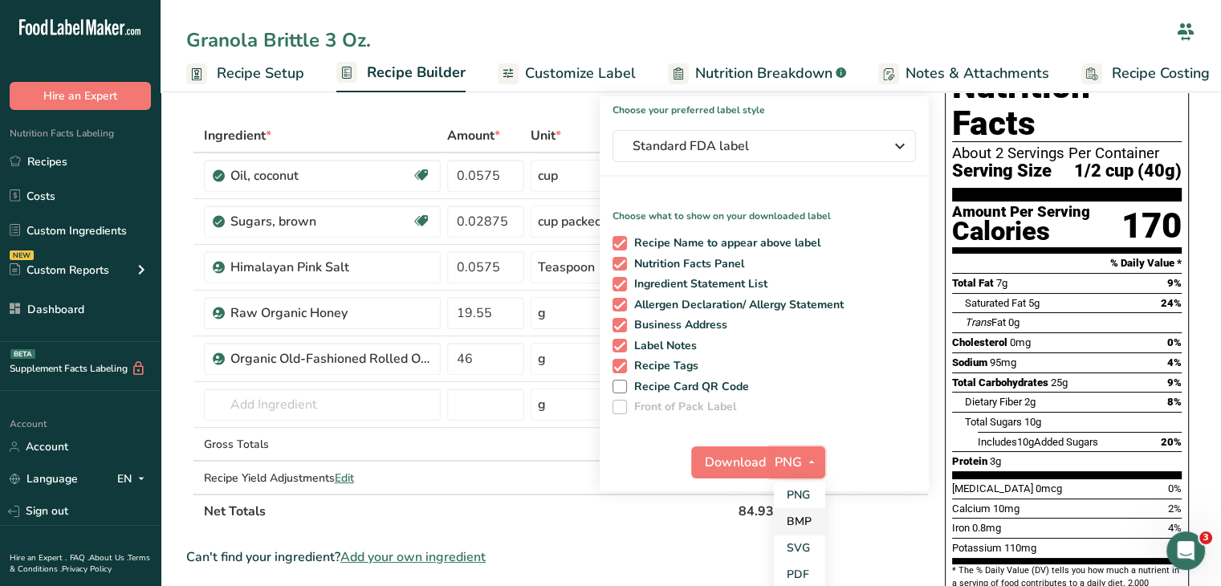
scroll to position [80, 0]
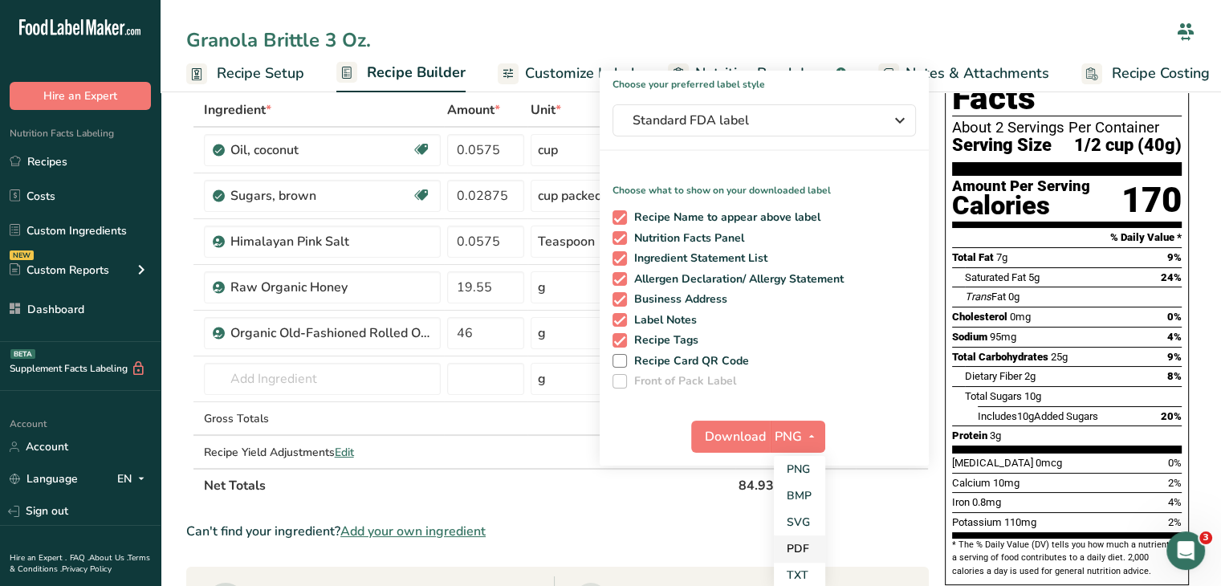
click at [800, 546] on link "PDF" at bounding box center [799, 549] width 51 height 26
click at [734, 434] on span "Download" at bounding box center [736, 436] width 61 height 19
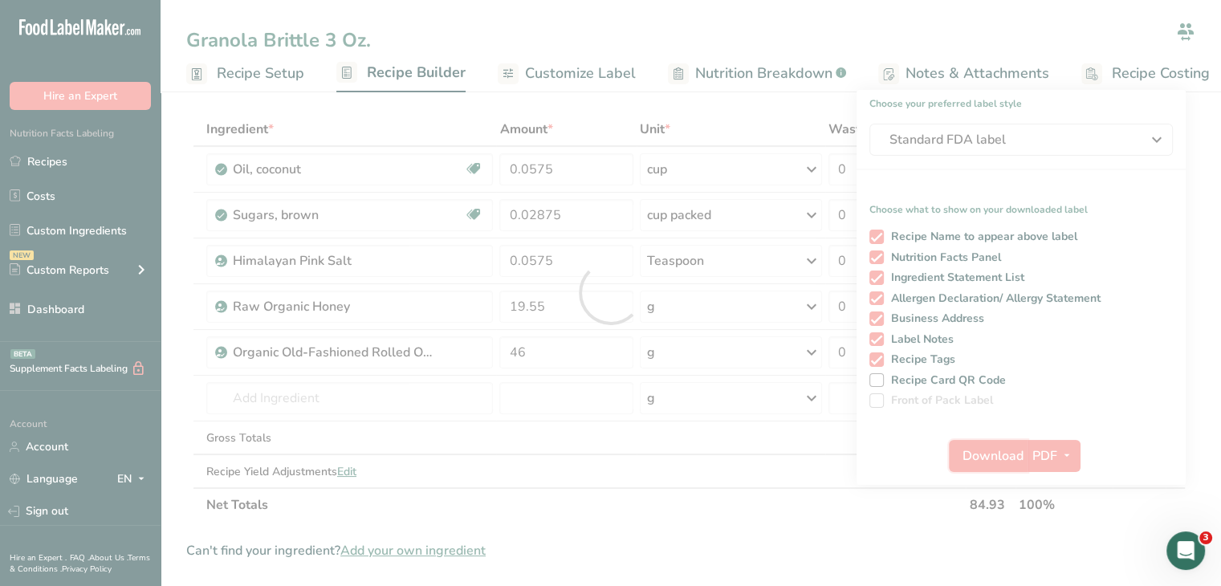
scroll to position [0, 0]
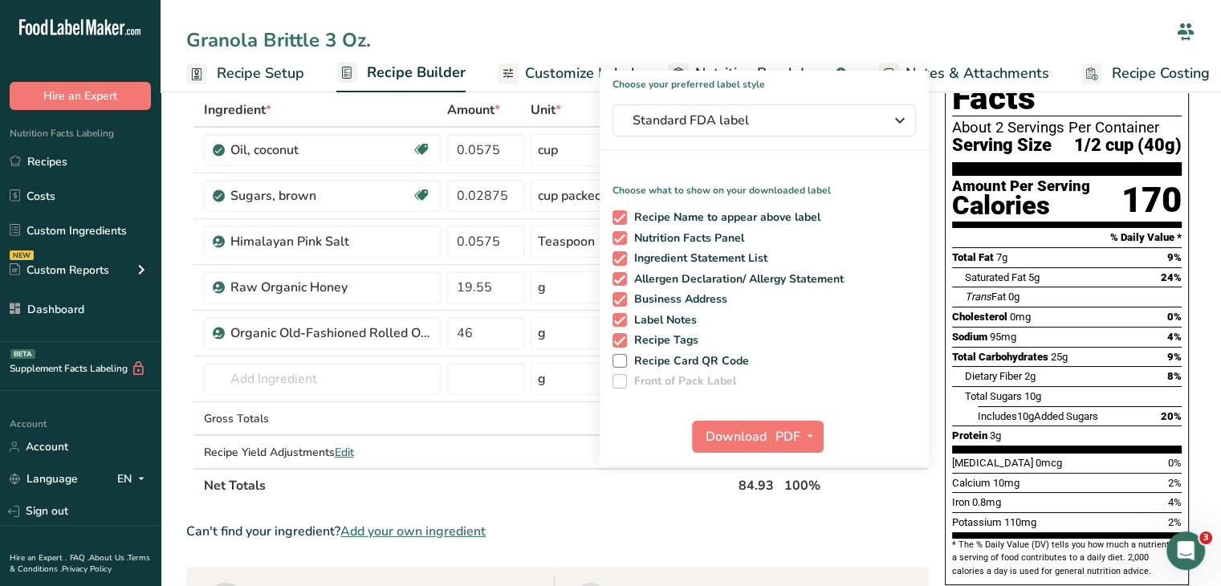
click at [341, 39] on input "Granola Brittle 3 Oz." at bounding box center [678, 40] width 984 height 29
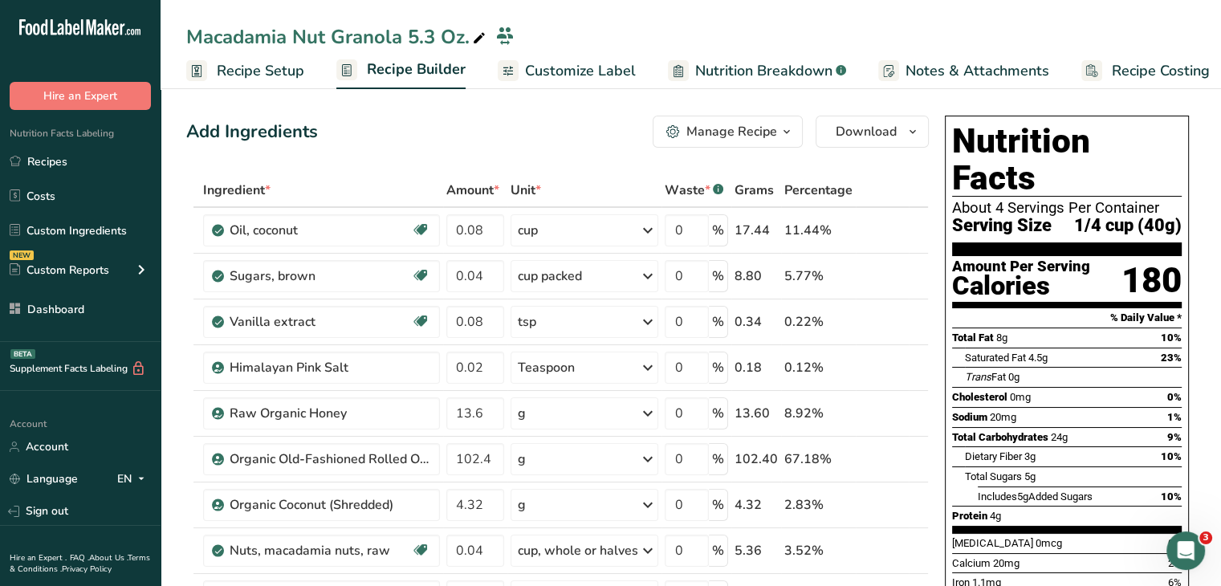
click at [615, 71] on span "Customize Label" at bounding box center [580, 71] width 111 height 22
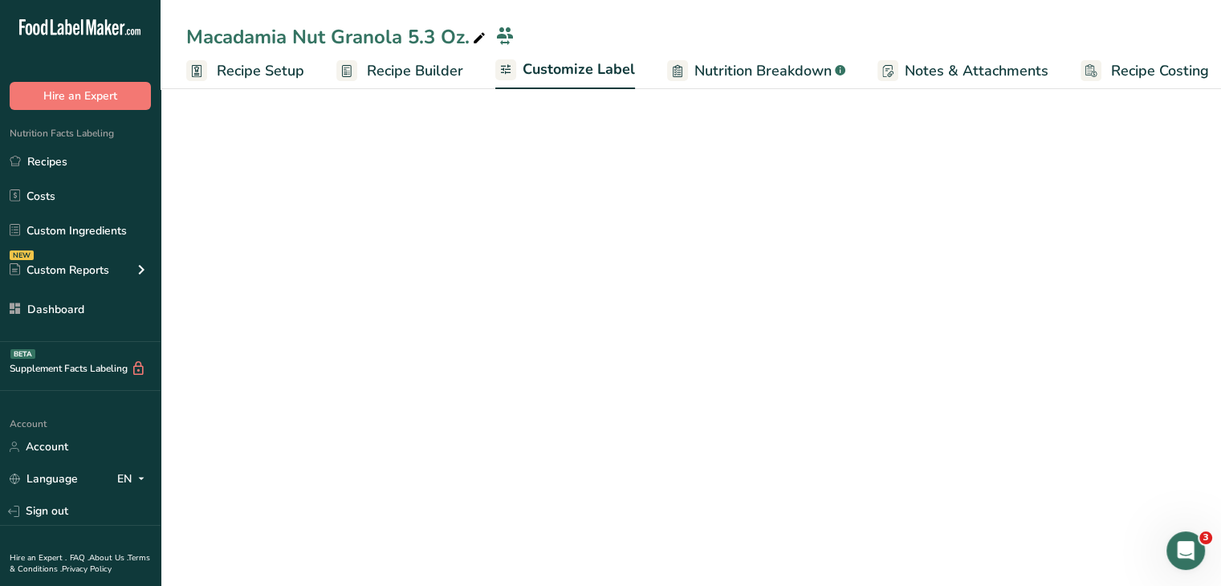
scroll to position [0, 14]
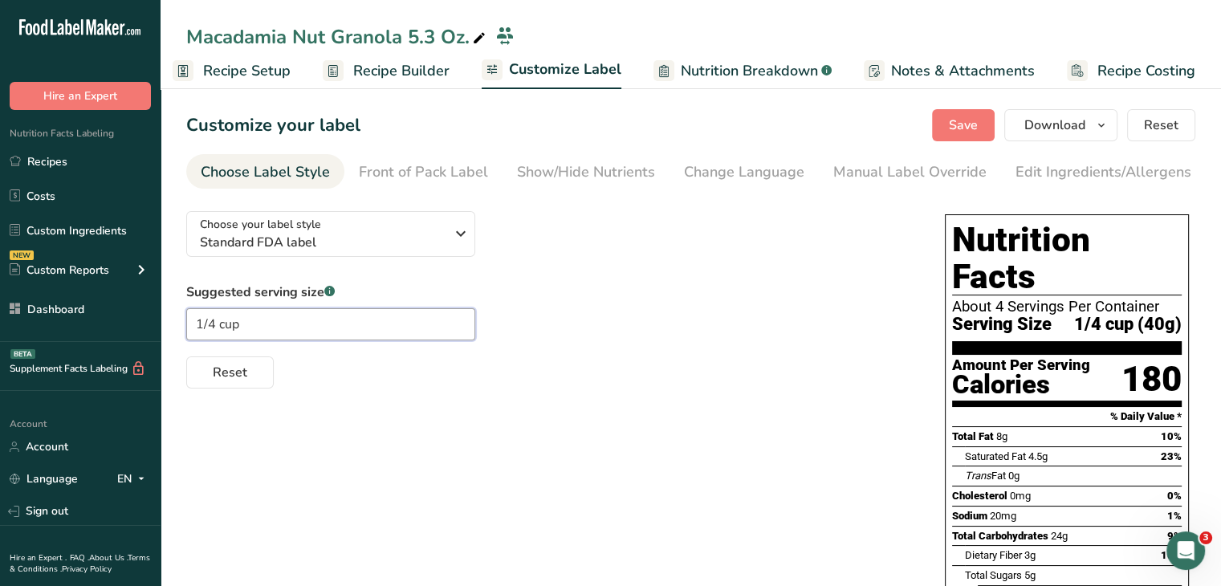
click at [218, 319] on input "1/4 cup" at bounding box center [330, 324] width 289 height 32
type input "1/2 cup"
click at [967, 123] on span "Save" at bounding box center [963, 125] width 29 height 19
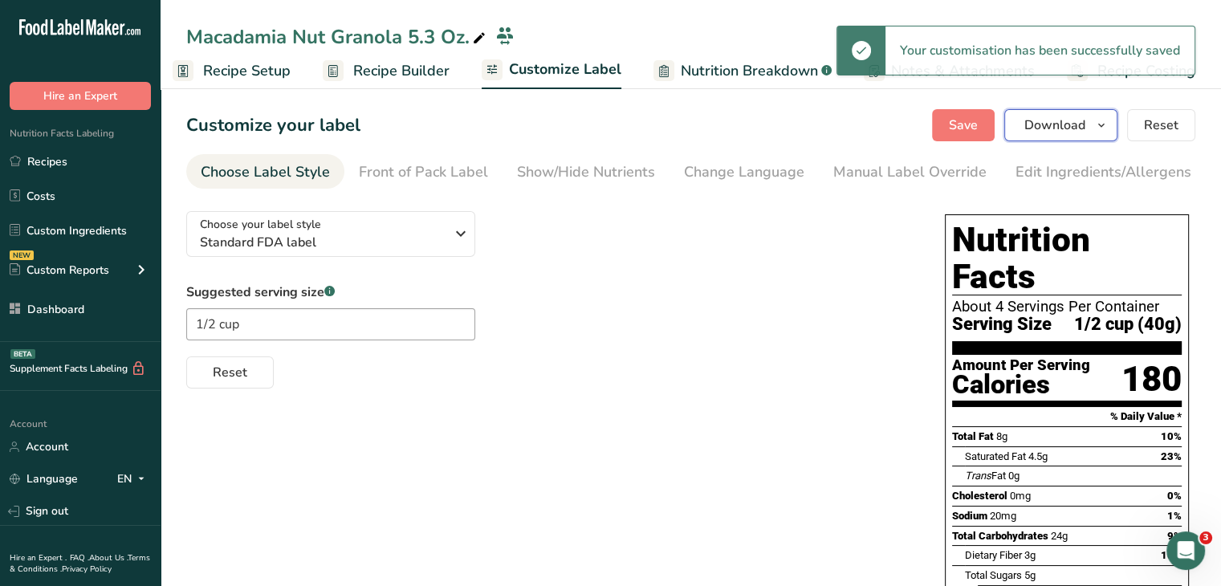
click at [1060, 120] on span "Download" at bounding box center [1055, 125] width 61 height 19
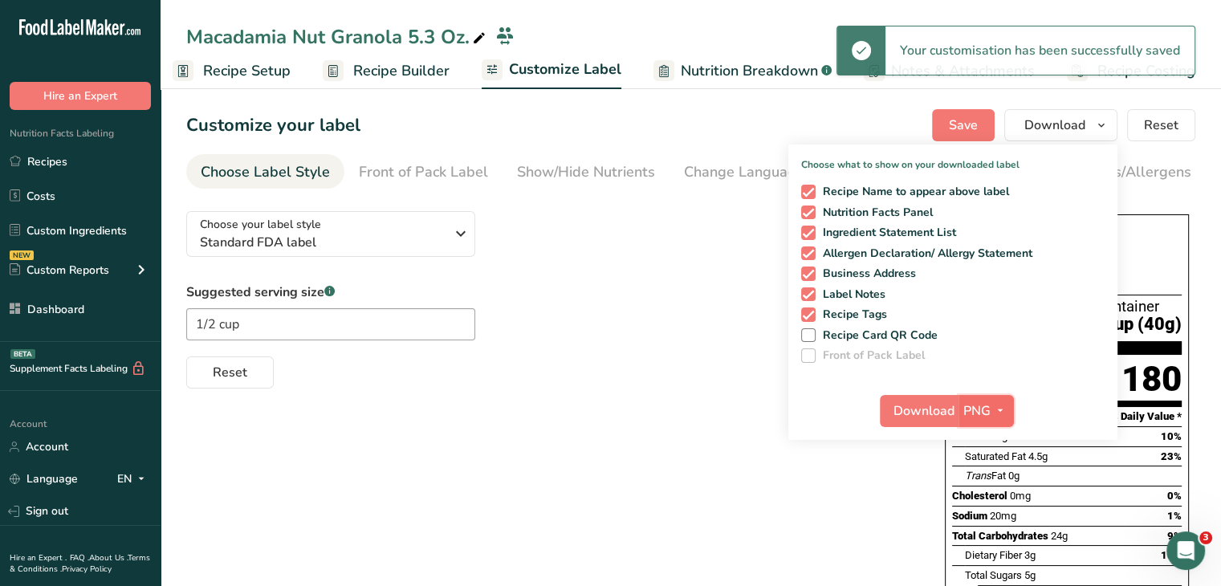
click at [985, 405] on span "PNG" at bounding box center [977, 410] width 27 height 19
click at [992, 511] on link "PDF" at bounding box center [988, 523] width 51 height 26
click at [932, 410] on span "Download" at bounding box center [925, 410] width 61 height 19
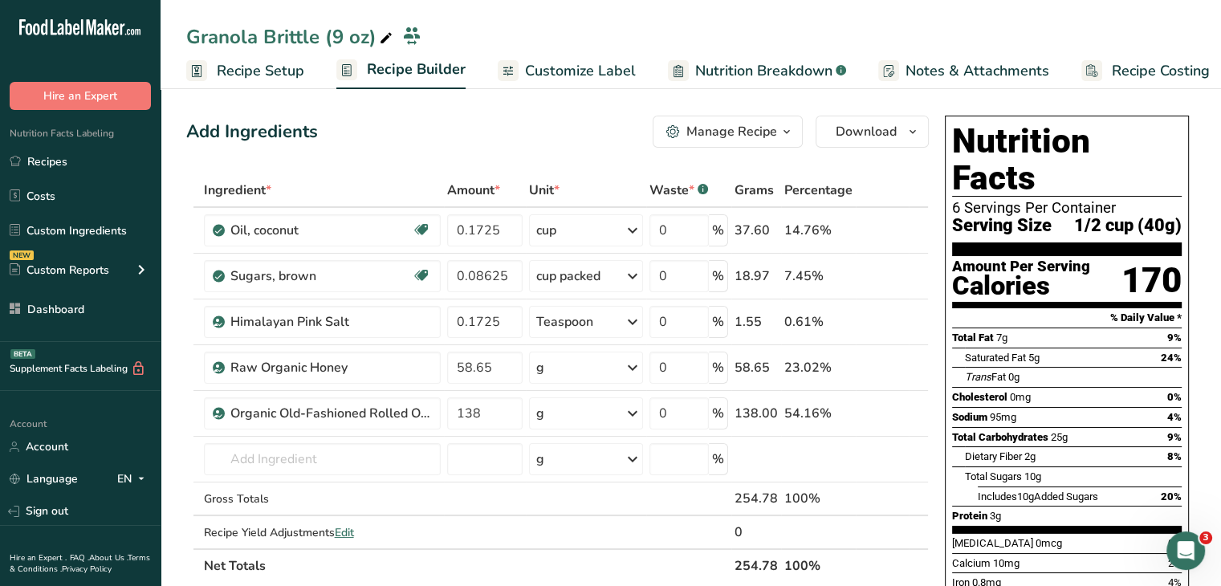
click at [329, 39] on div "Granola Brittle (9 oz)" at bounding box center [291, 36] width 210 height 29
type input "Granola Brittle 9 Oz."
click at [413, 129] on div "Add Ingredients Manage Recipe Delete Recipe Duplicate Recipe Scale Recipe Save …" at bounding box center [557, 132] width 743 height 32
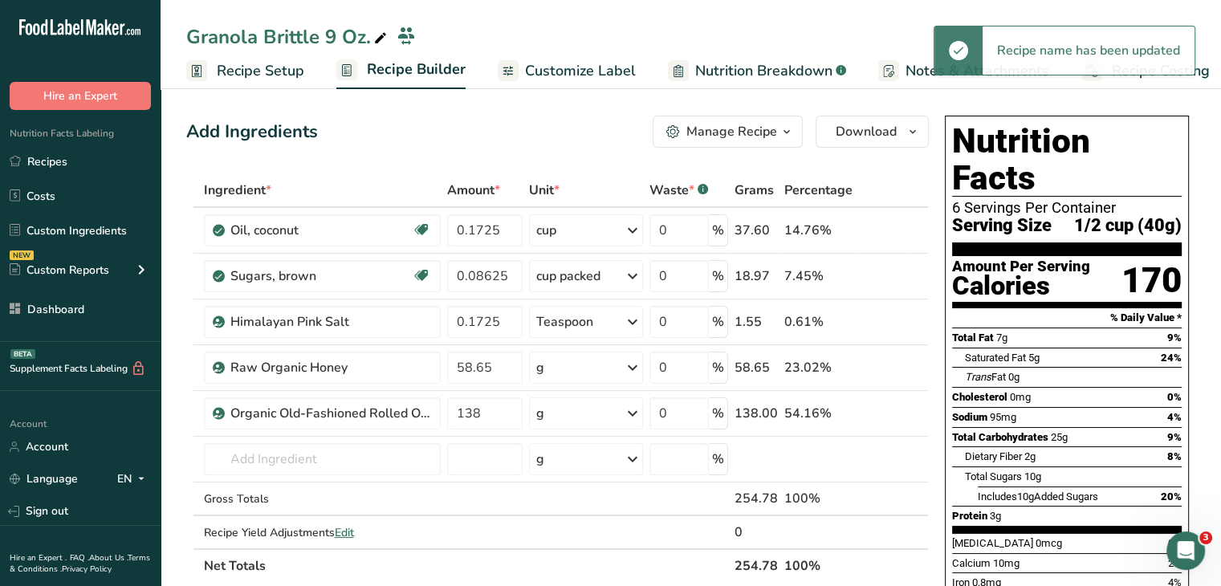
click at [748, 127] on div "Manage Recipe" at bounding box center [732, 131] width 91 height 19
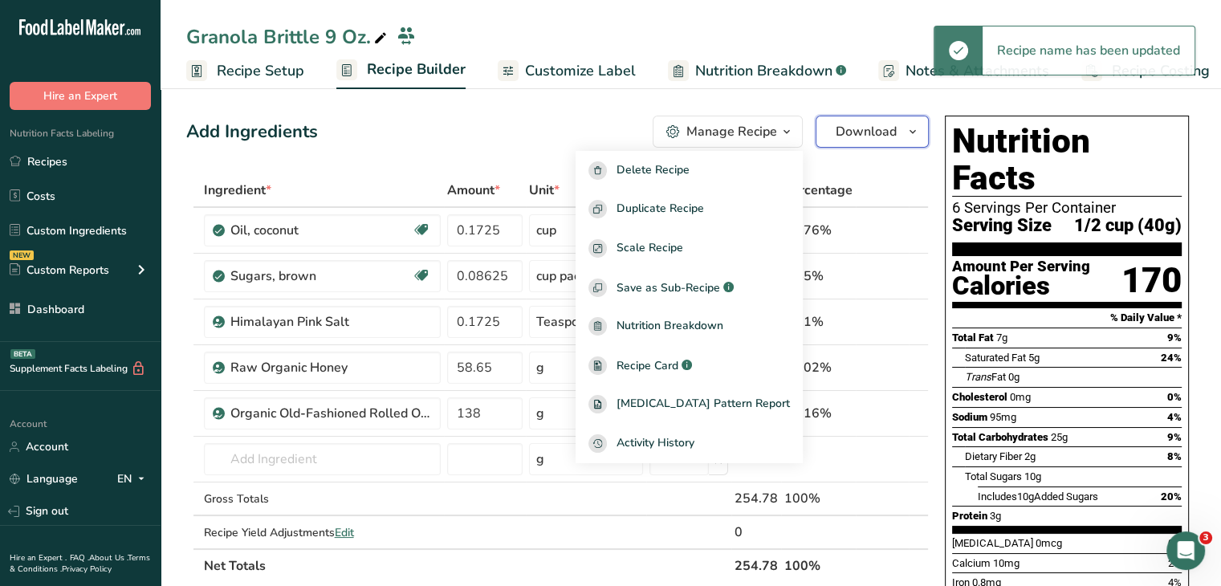
click at [870, 137] on span "Download" at bounding box center [866, 131] width 61 height 19
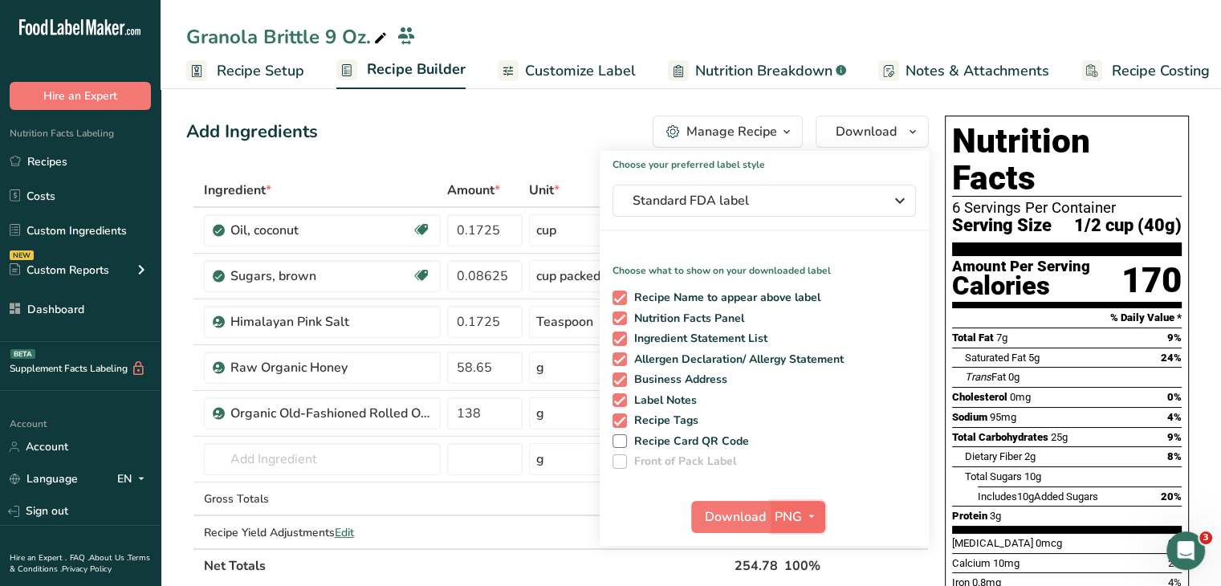
click at [802, 512] on span "button" at bounding box center [811, 516] width 19 height 19
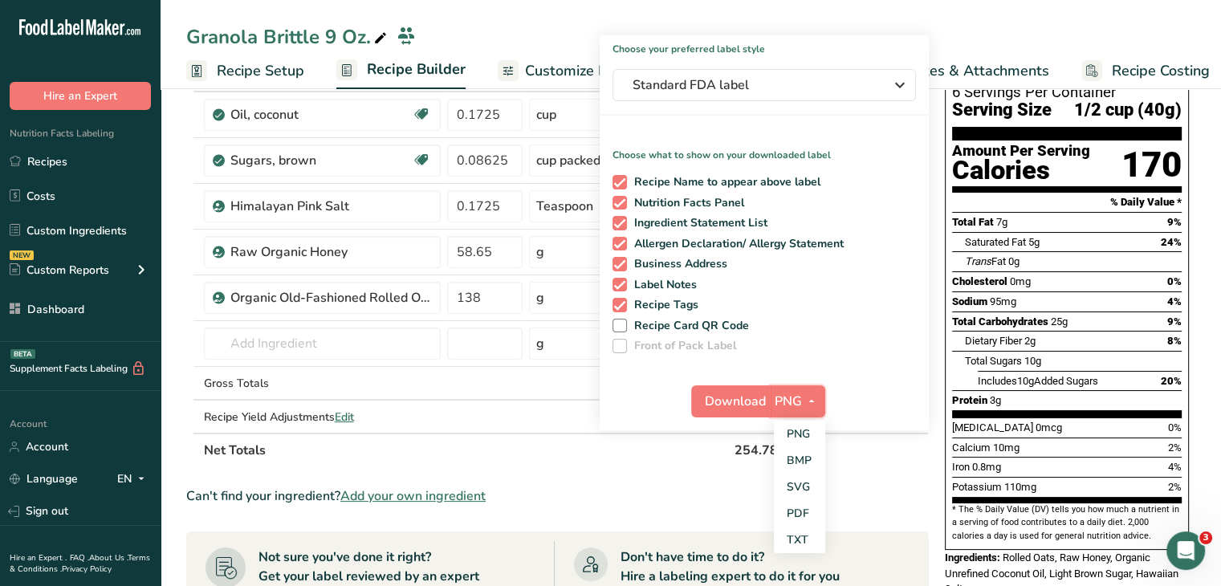
scroll to position [161, 0]
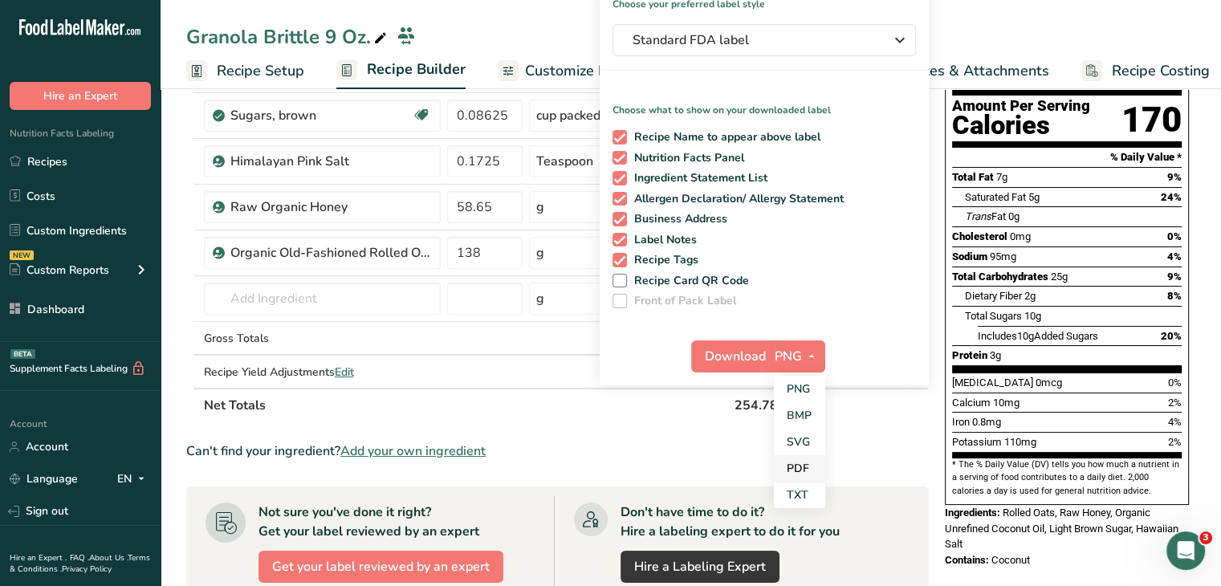
click at [798, 475] on link "PDF" at bounding box center [799, 468] width 51 height 26
click at [729, 348] on span "Download" at bounding box center [736, 356] width 61 height 19
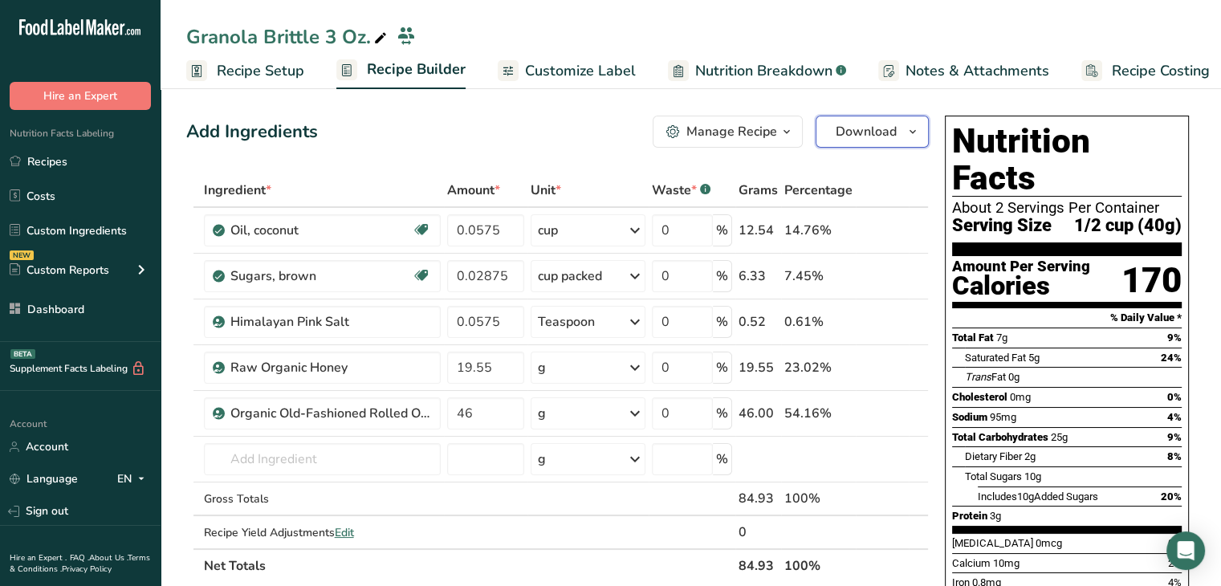
click at [844, 132] on span "Download" at bounding box center [866, 131] width 61 height 19
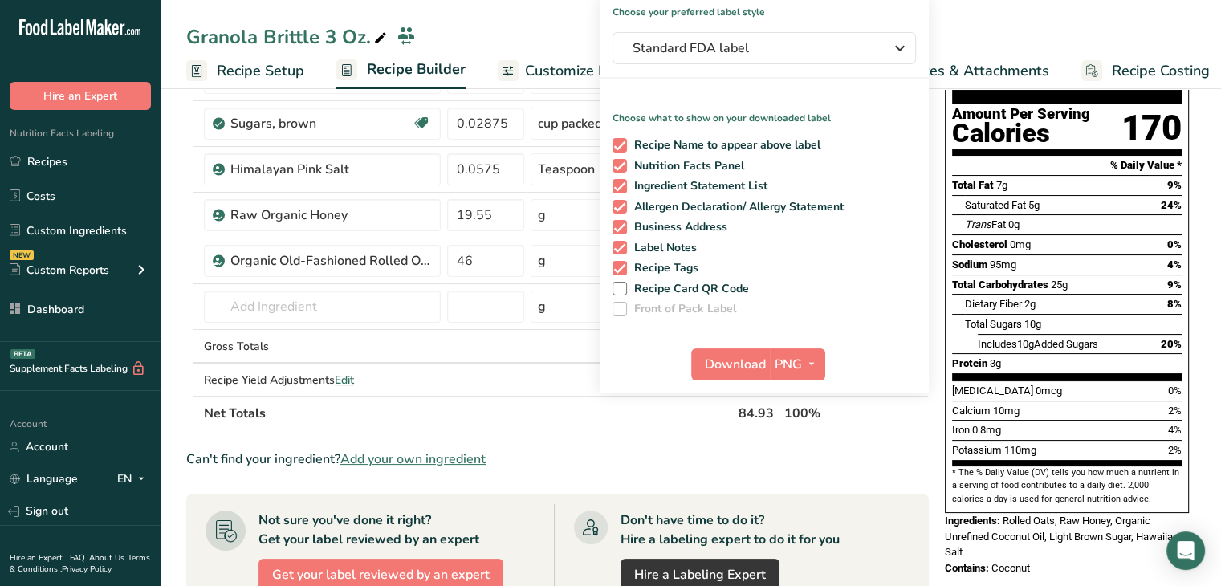
scroll to position [161, 0]
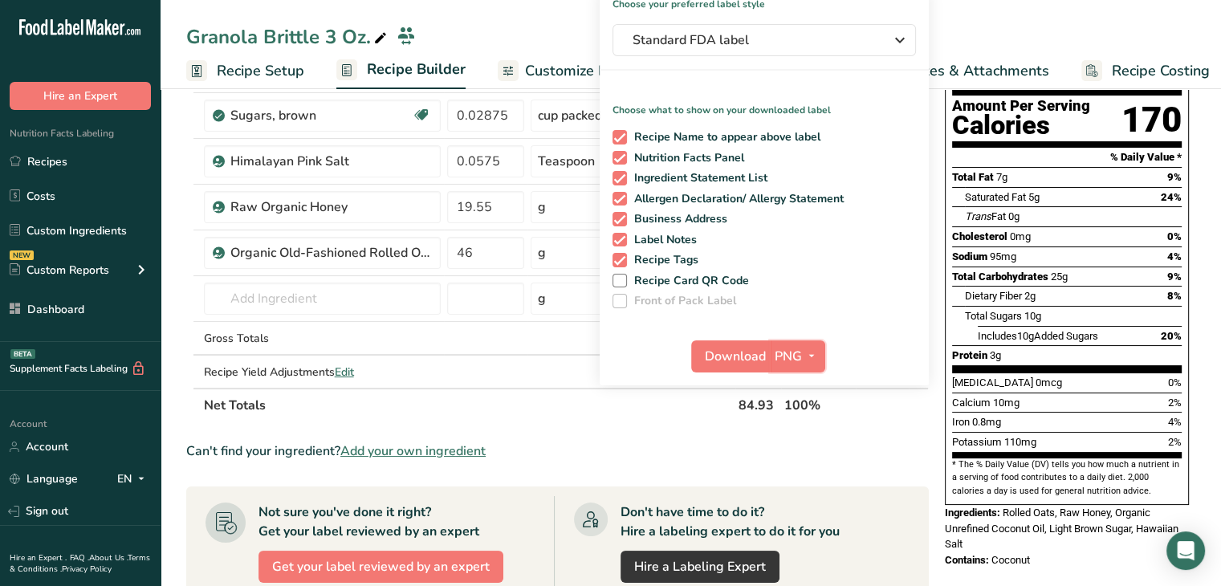
click at [805, 353] on icon "button" at bounding box center [811, 356] width 13 height 20
click at [808, 468] on link "PDF" at bounding box center [799, 468] width 51 height 26
click at [736, 348] on span "Download" at bounding box center [736, 356] width 61 height 19
click at [69, 152] on link "Recipes" at bounding box center [80, 161] width 161 height 31
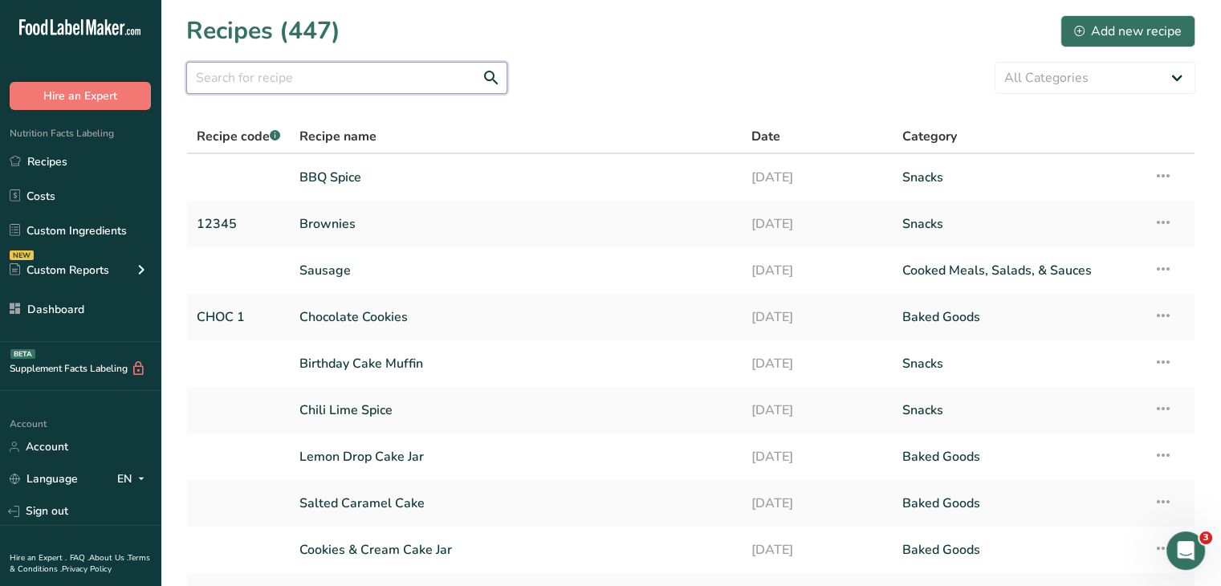
click at [254, 85] on input "text" at bounding box center [346, 78] width 321 height 32
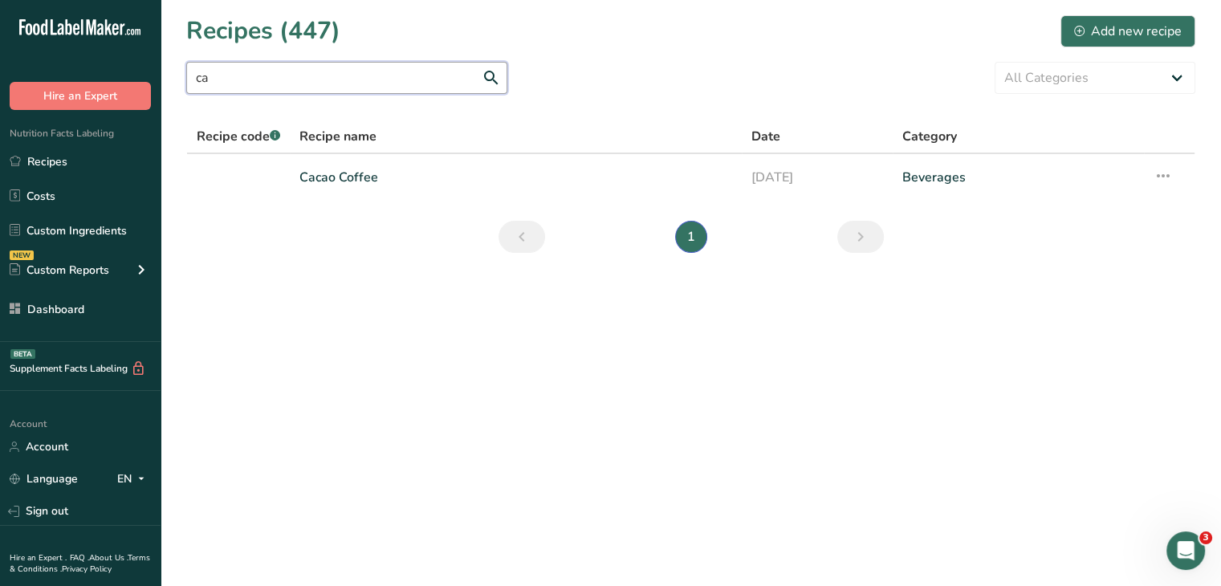
type input "c"
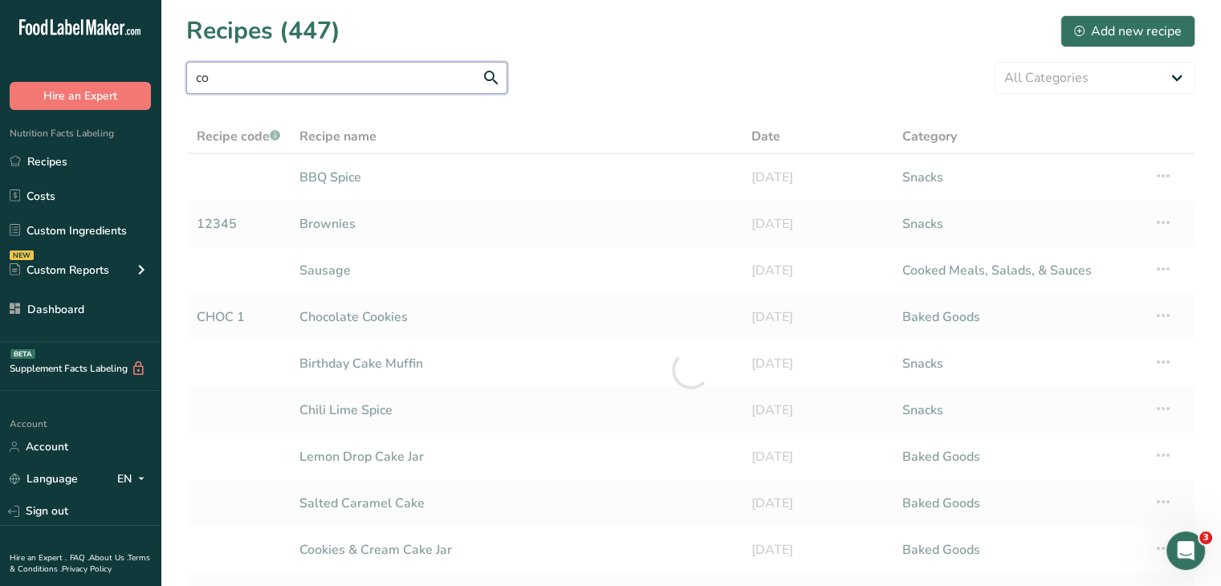
type input "c"
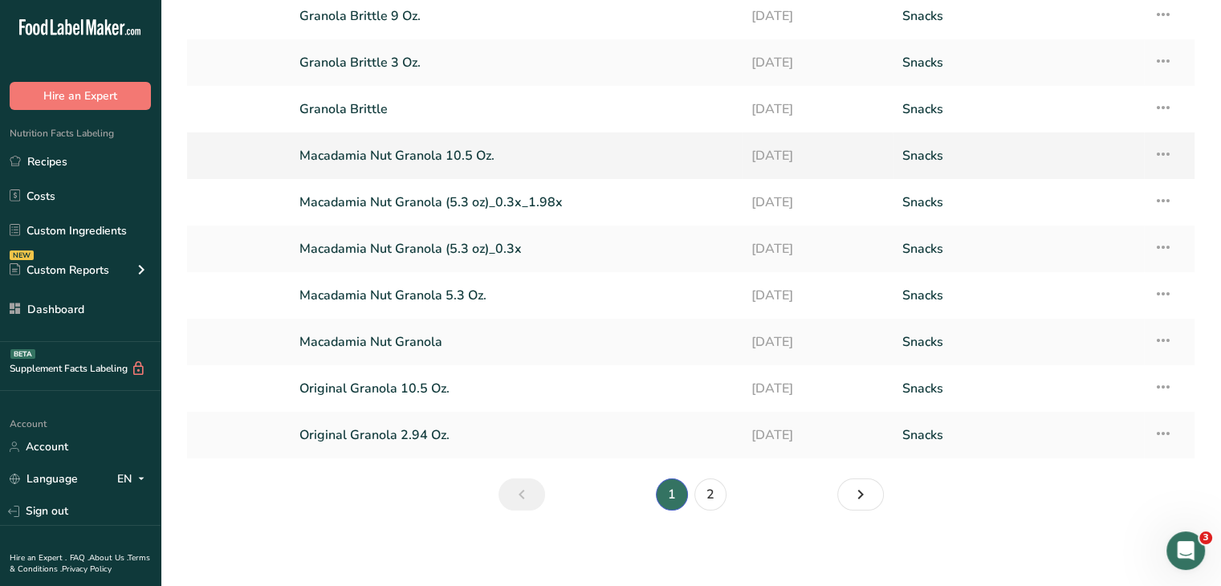
scroll to position [162, 0]
click at [700, 490] on link "2" at bounding box center [711, 494] width 32 height 32
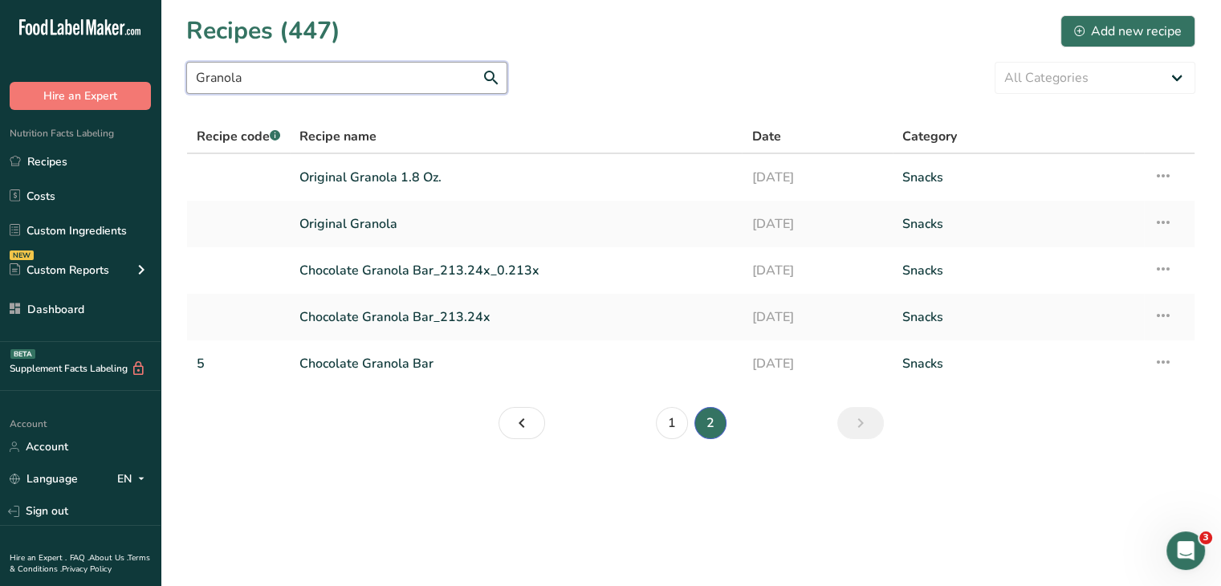
click at [308, 84] on input "Granola" at bounding box center [346, 78] width 321 height 32
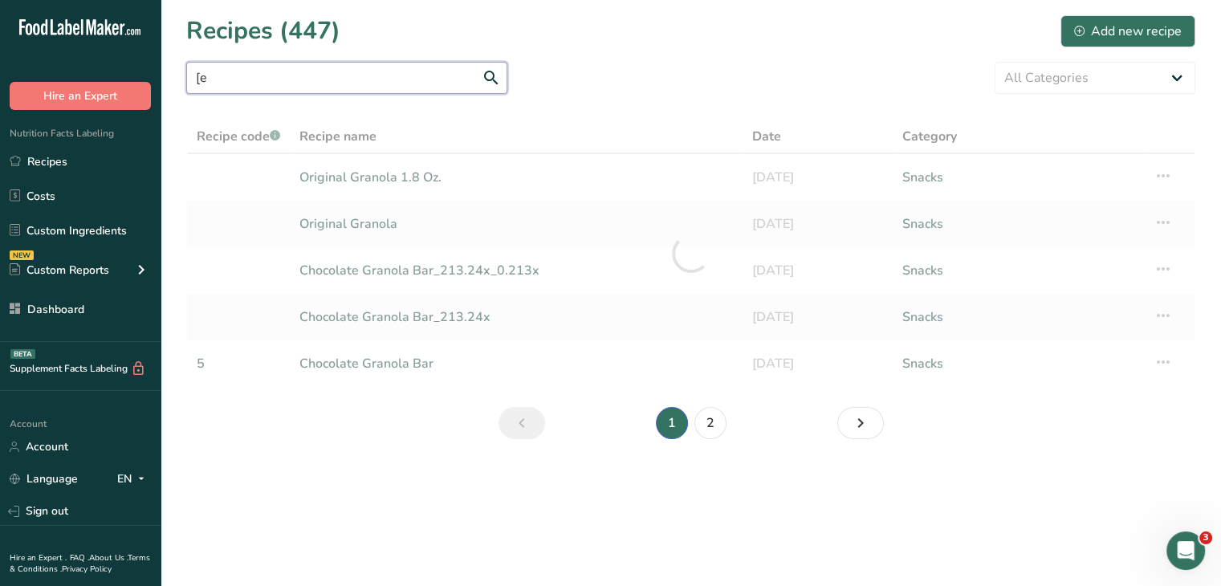
type input "["
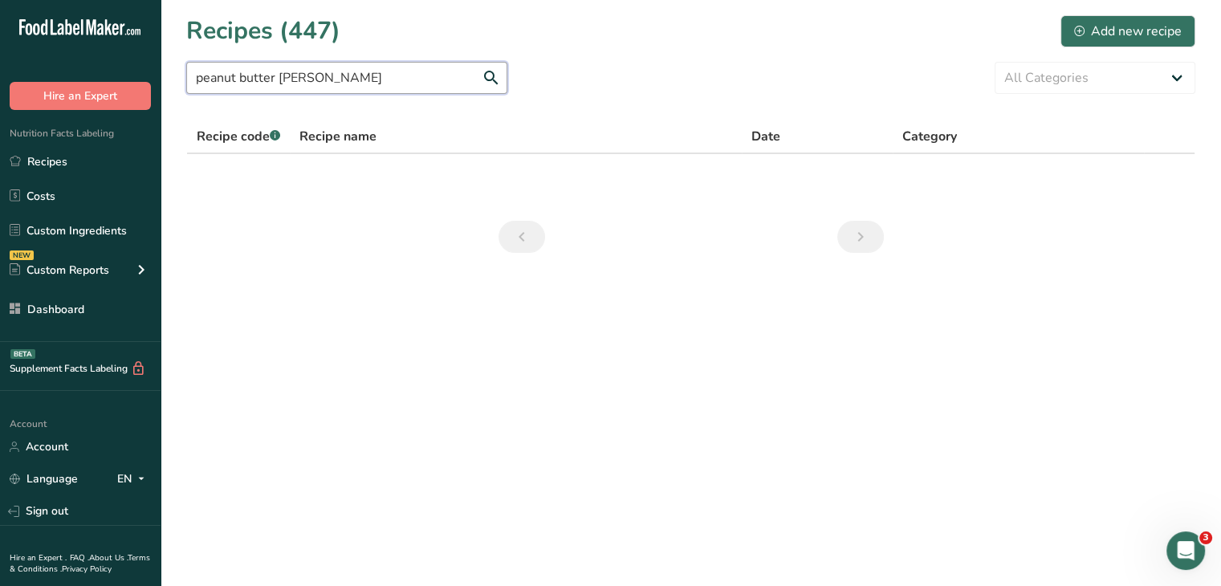
type input "peanut butter [PERSON_NAME]"
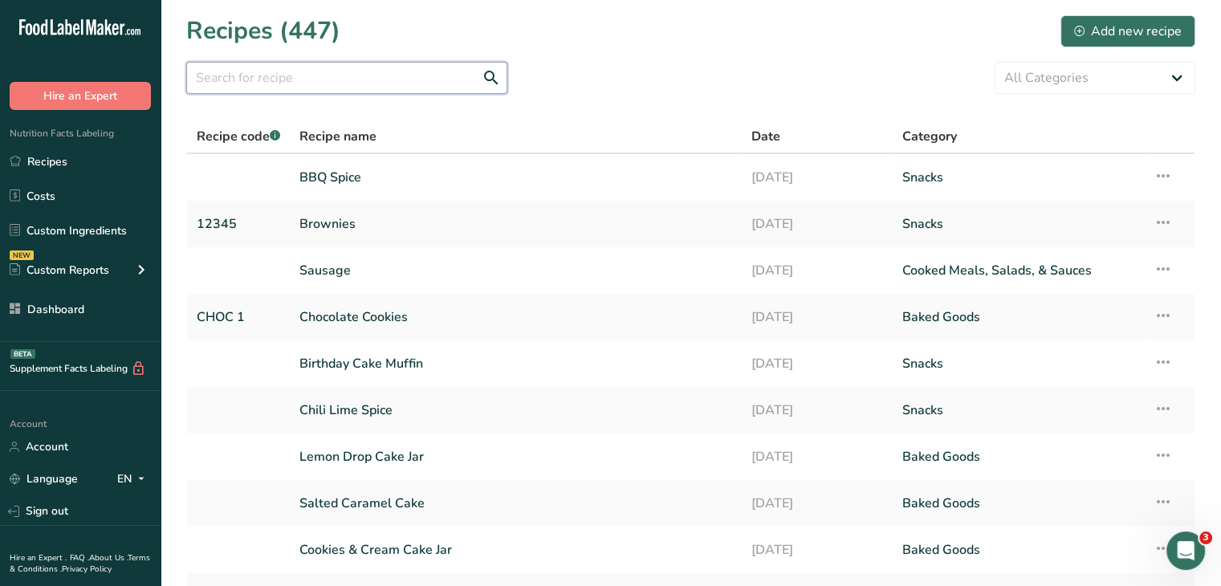
click at [260, 74] on input "text" at bounding box center [346, 78] width 321 height 32
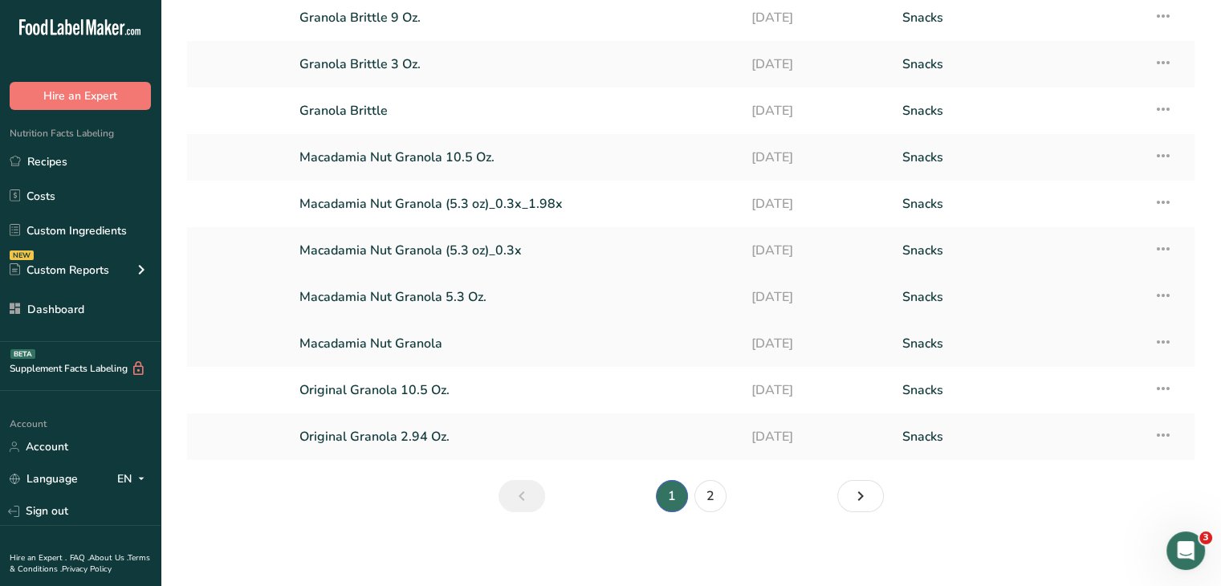
scroll to position [162, 0]
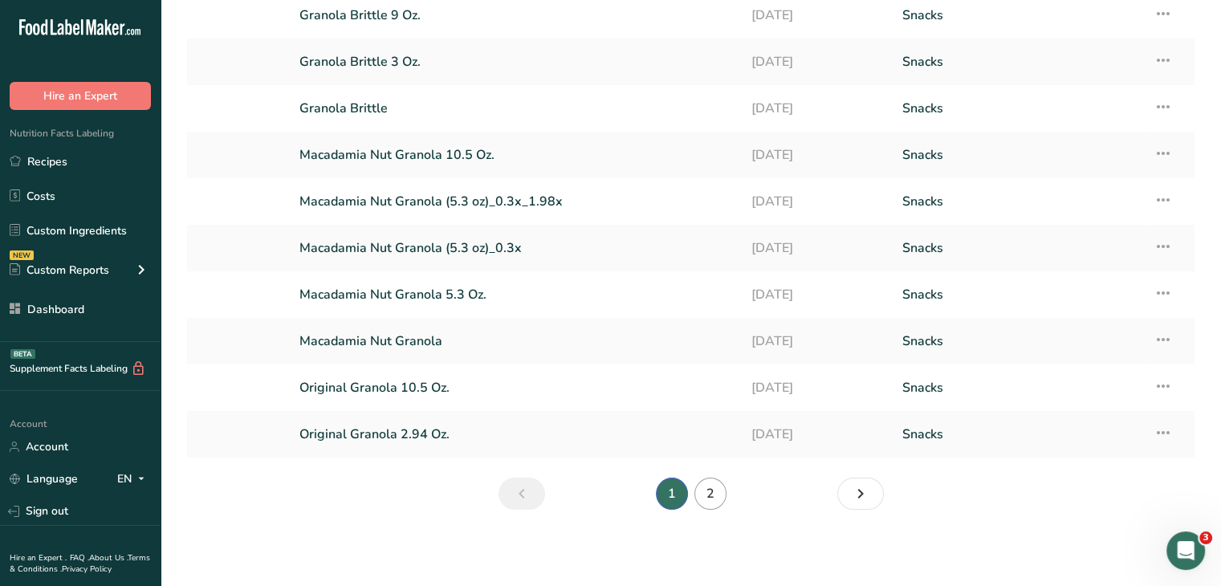
type input "granola"
click at [719, 495] on link "2" at bounding box center [711, 494] width 32 height 32
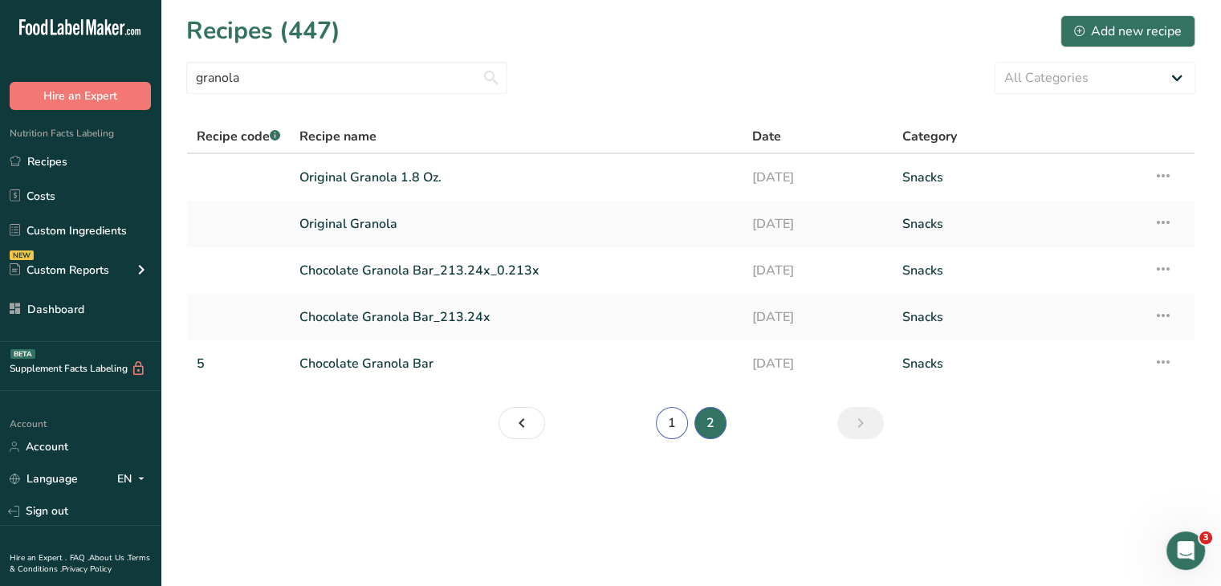
click at [678, 416] on link "1" at bounding box center [672, 423] width 32 height 32
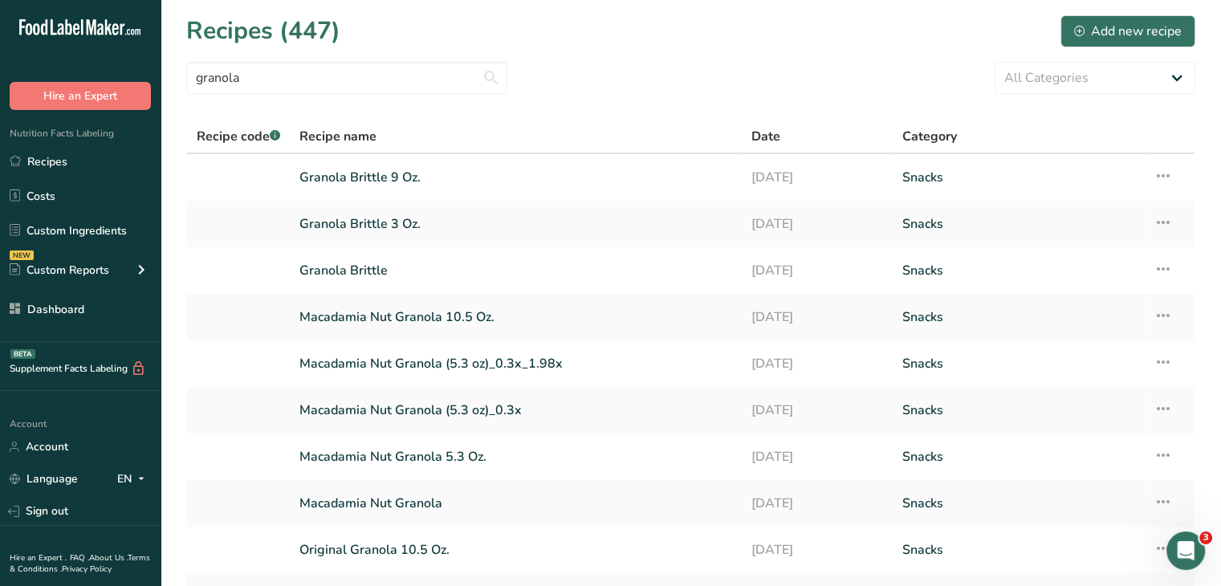
click at [331, 52] on section "Recipes (447) Add new recipe granola All Categories Baked Goods Beverages Cold …" at bounding box center [691, 349] width 1061 height 698
click at [298, 79] on input "granola" at bounding box center [346, 78] width 321 height 32
click at [347, 67] on input "granola" at bounding box center [346, 78] width 321 height 32
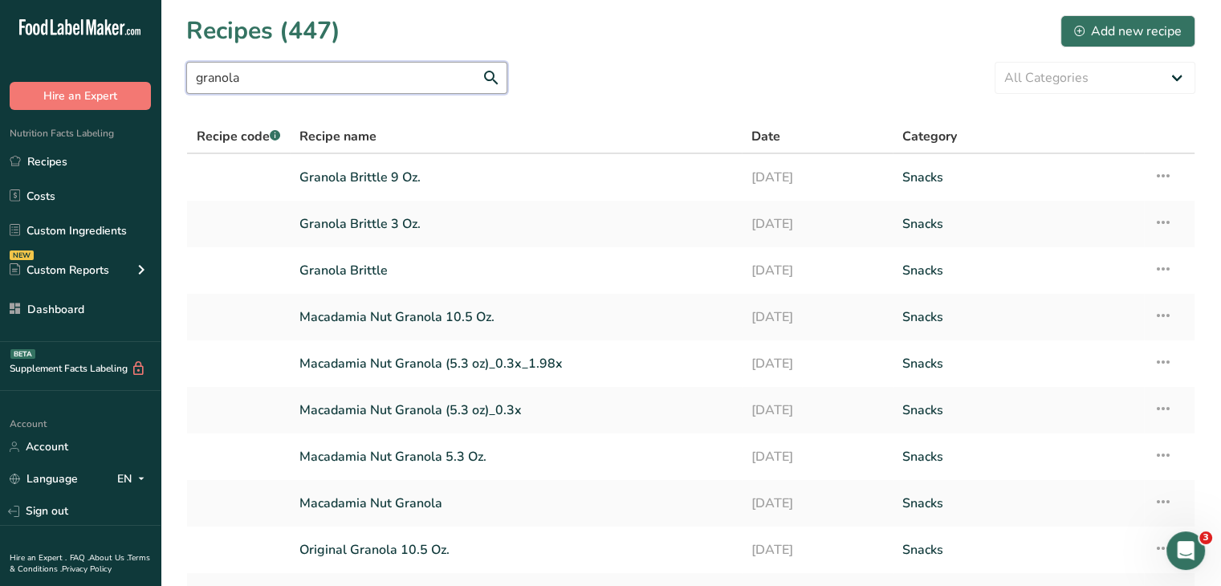
click at [347, 67] on input "granola" at bounding box center [346, 78] width 321 height 32
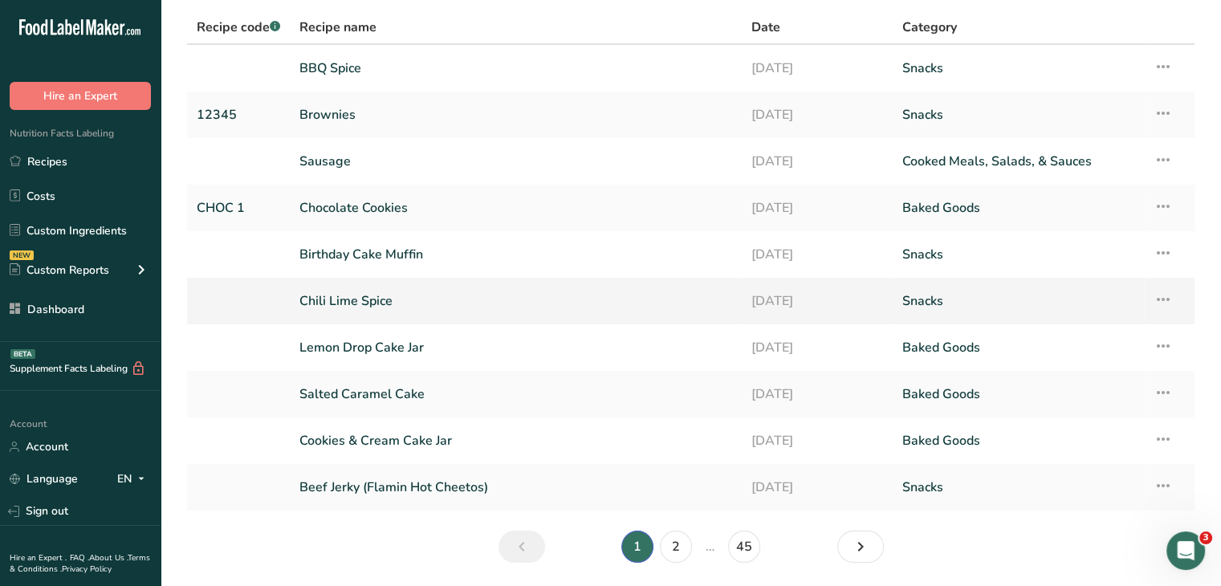
scroll to position [162, 0]
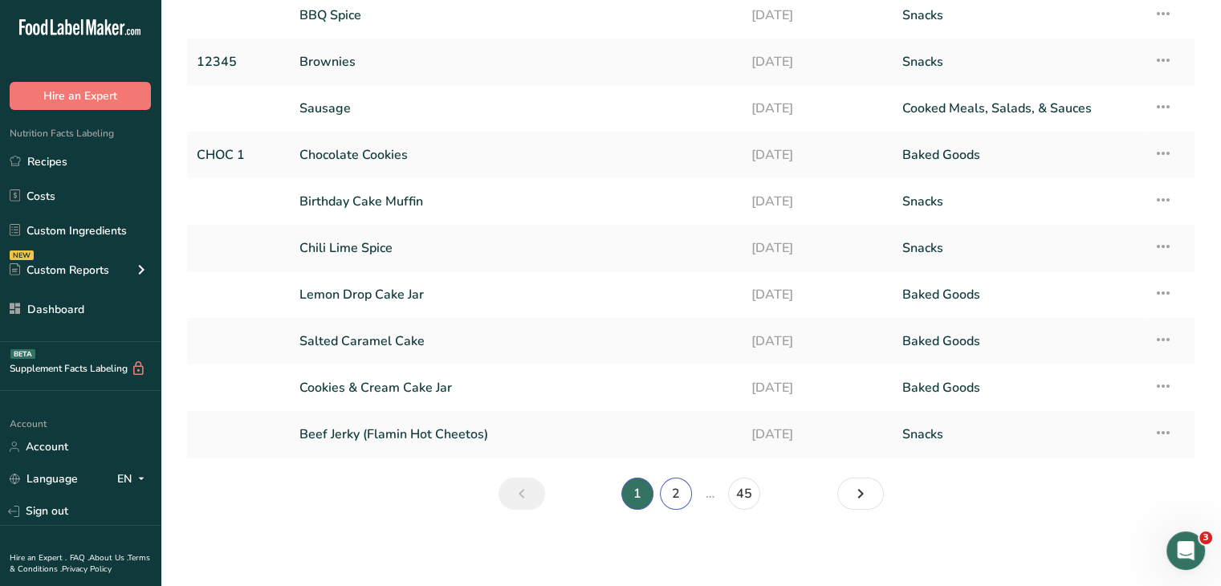
click at [662, 487] on link "2" at bounding box center [676, 494] width 32 height 32
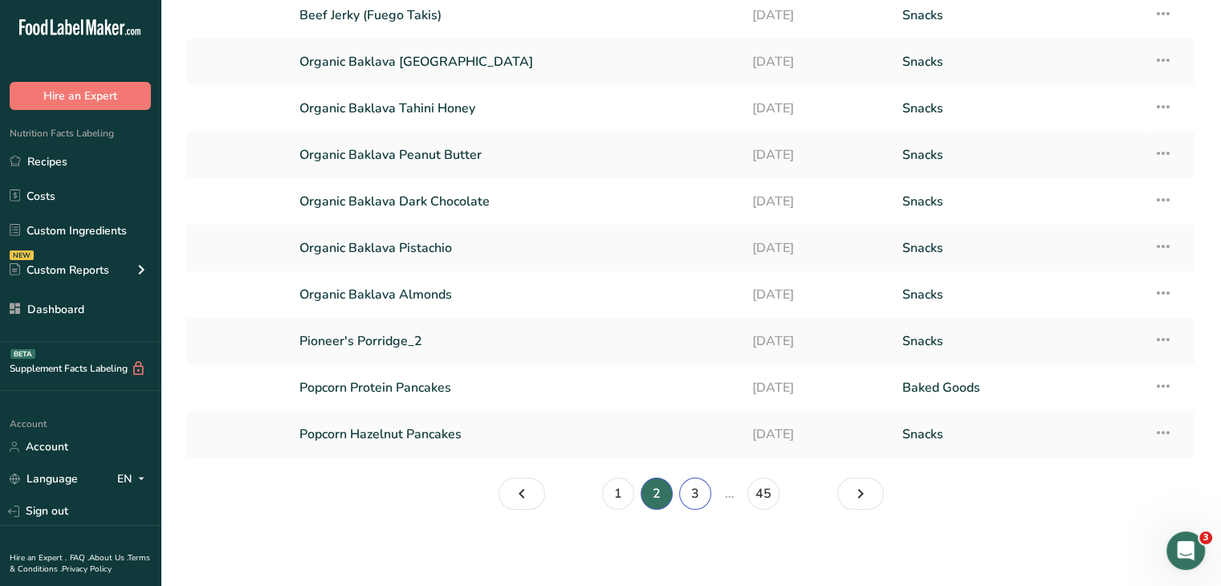
click at [703, 499] on link "3" at bounding box center [695, 494] width 32 height 32
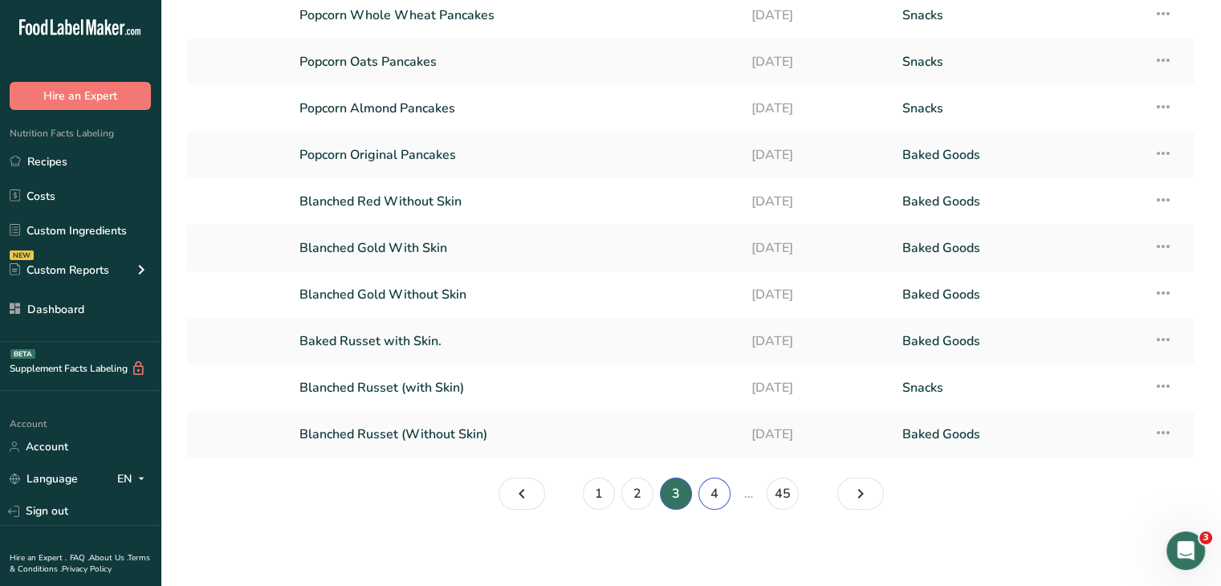
click at [723, 487] on link "4" at bounding box center [715, 494] width 32 height 32
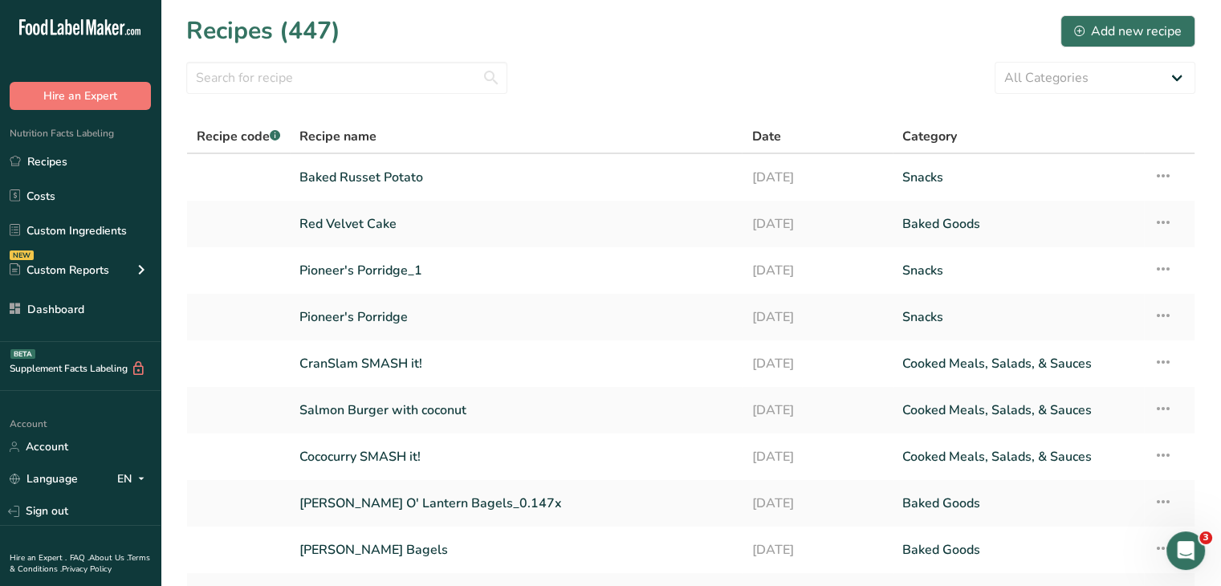
scroll to position [162, 0]
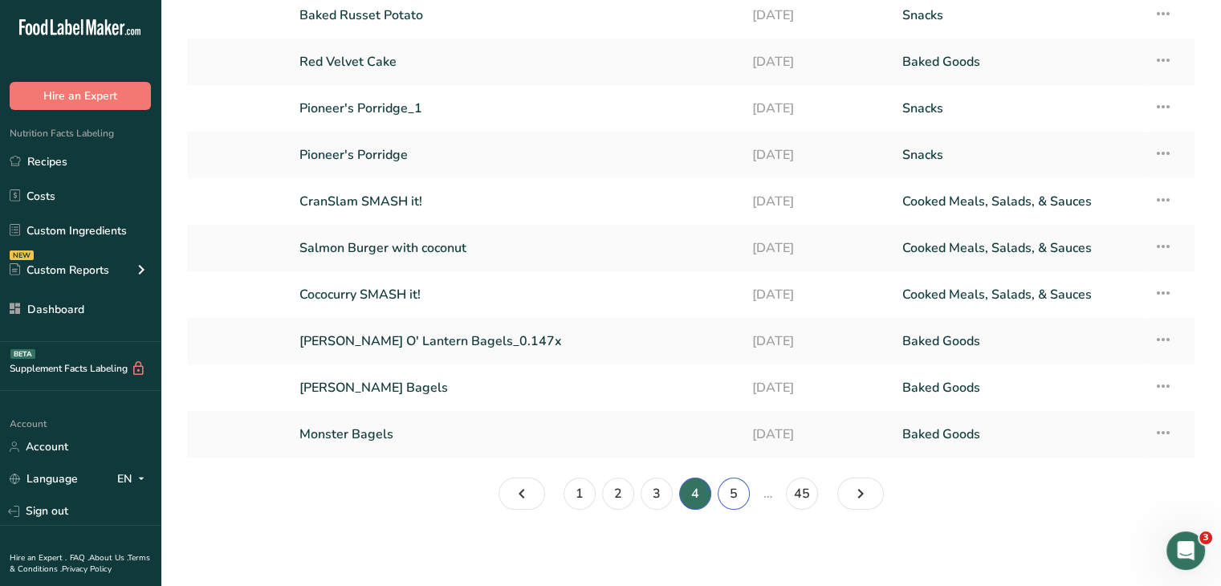
click at [726, 478] on link "5" at bounding box center [734, 494] width 32 height 32
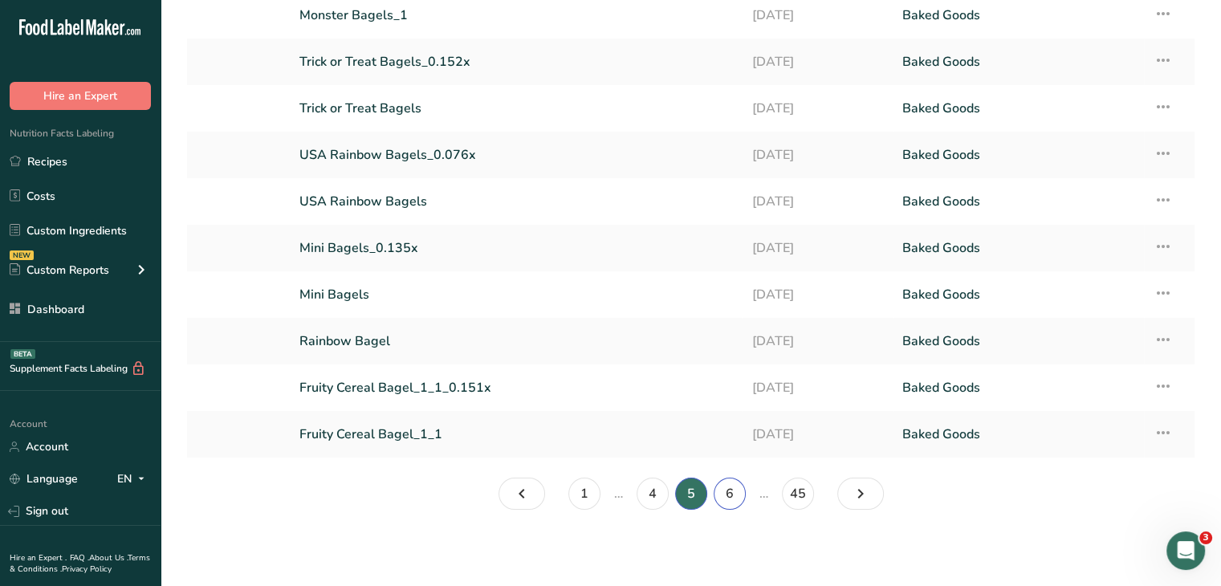
click at [727, 486] on link "6" at bounding box center [730, 494] width 32 height 32
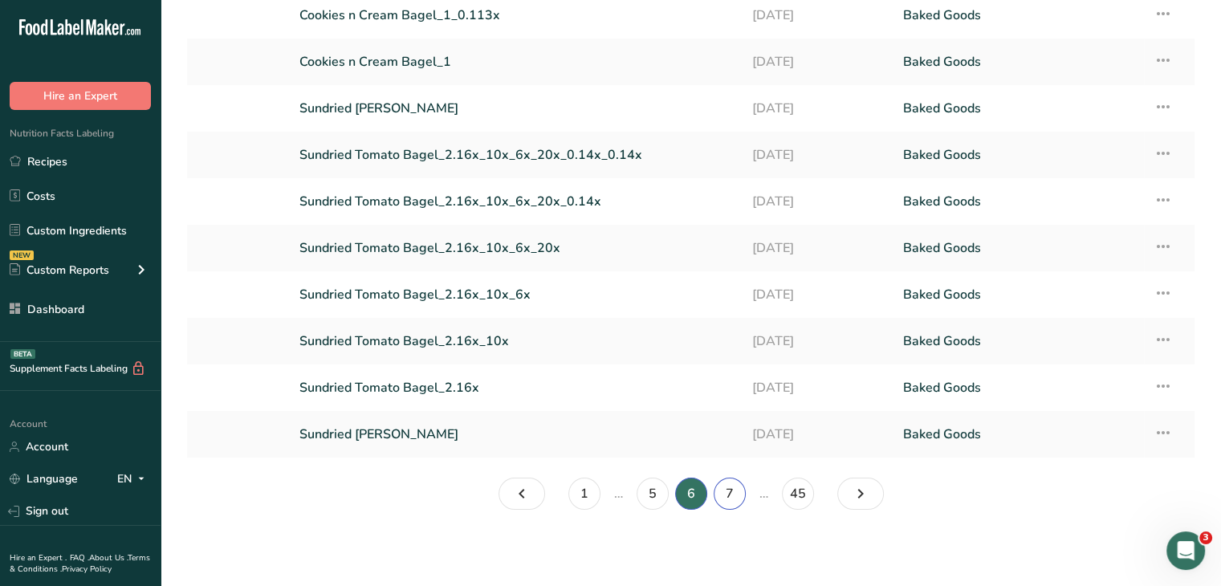
click at [736, 479] on link "7" at bounding box center [730, 494] width 32 height 32
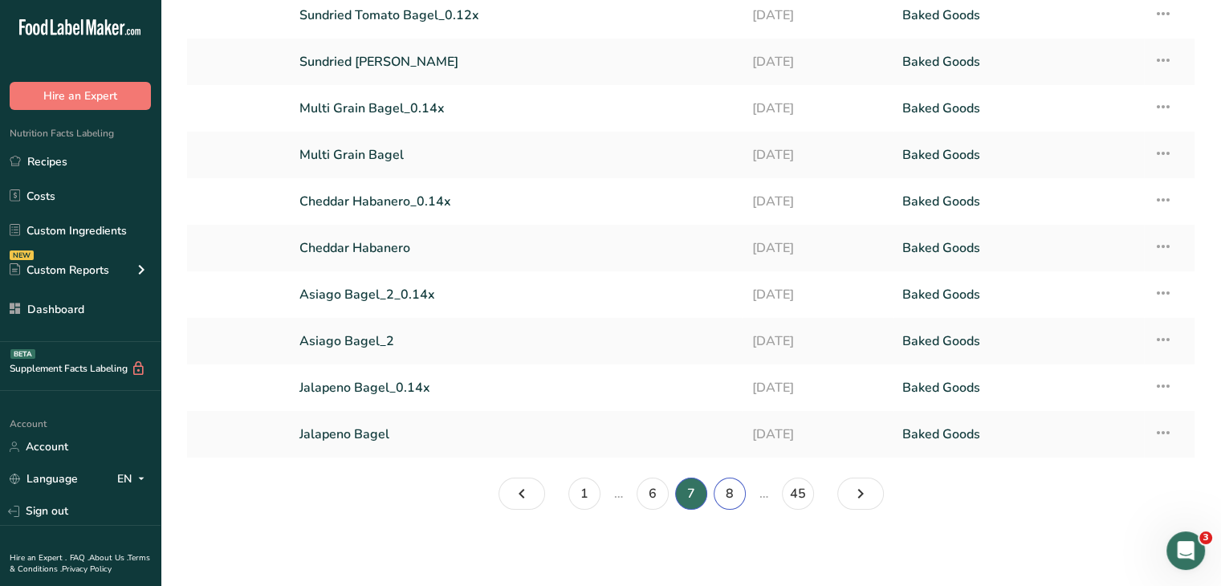
click at [720, 489] on link "8" at bounding box center [730, 494] width 32 height 32
click at [736, 501] on link "9" at bounding box center [730, 494] width 32 height 32
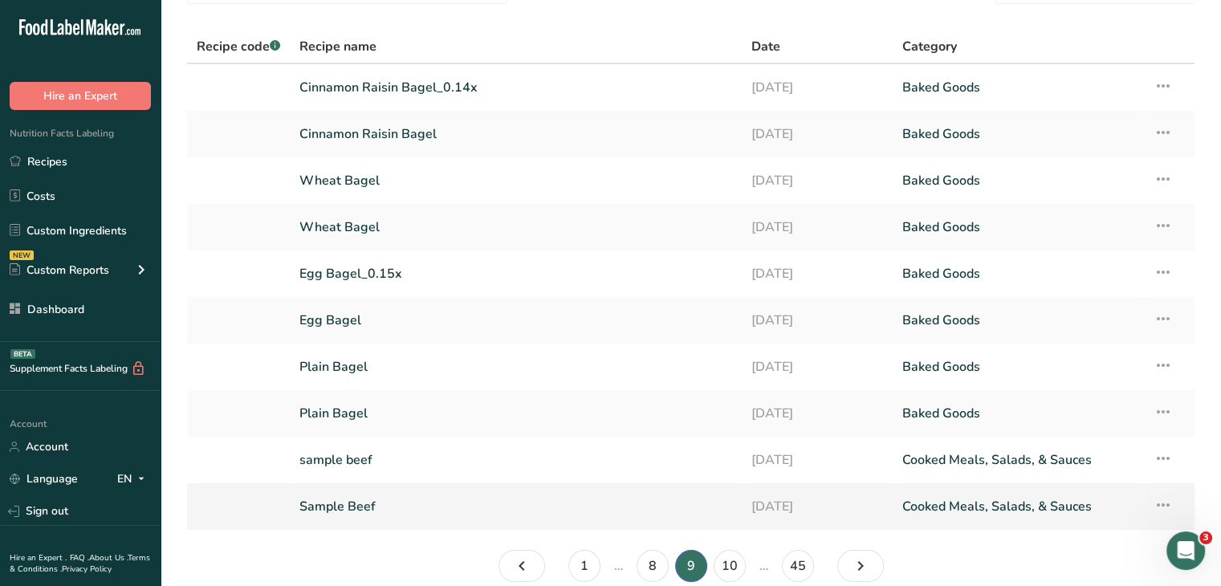
scroll to position [162, 0]
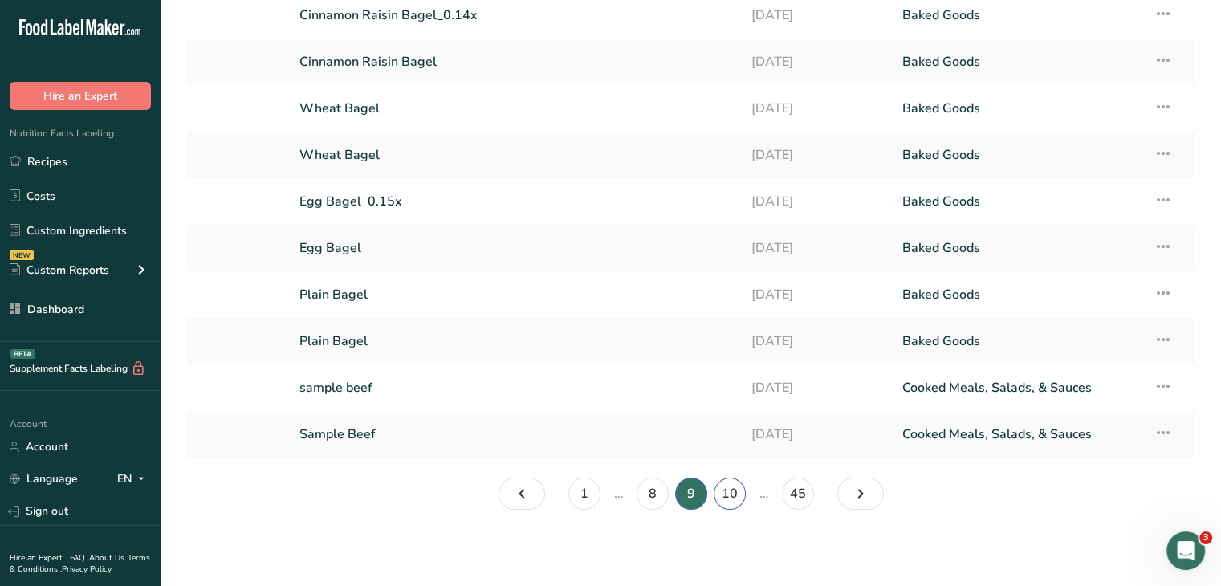
click at [731, 491] on link "10" at bounding box center [730, 494] width 32 height 32
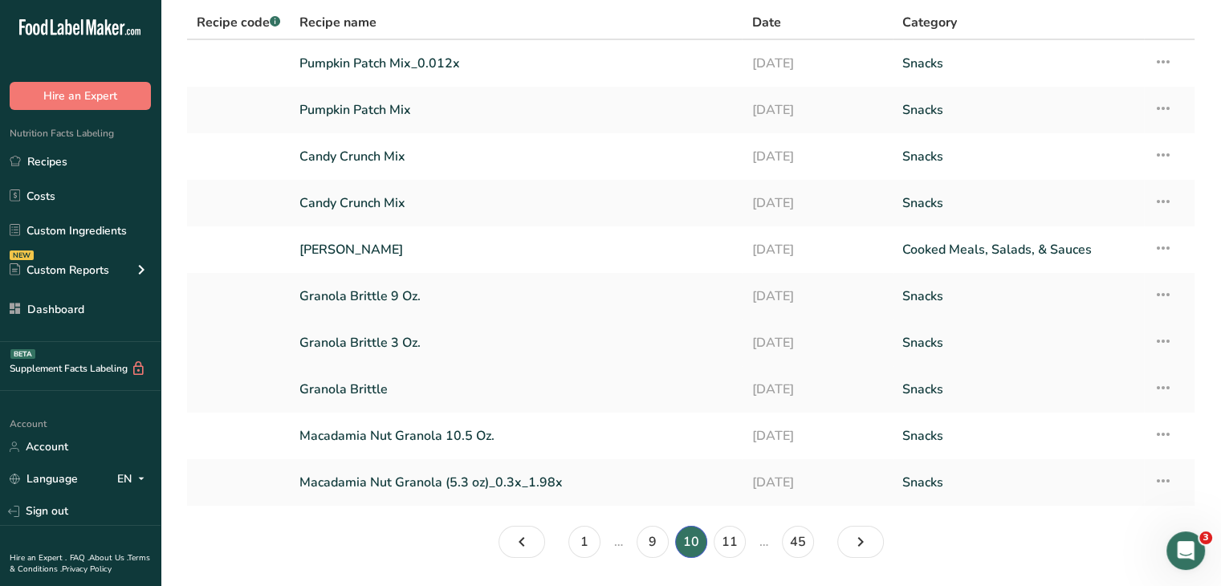
scroll to position [162, 0]
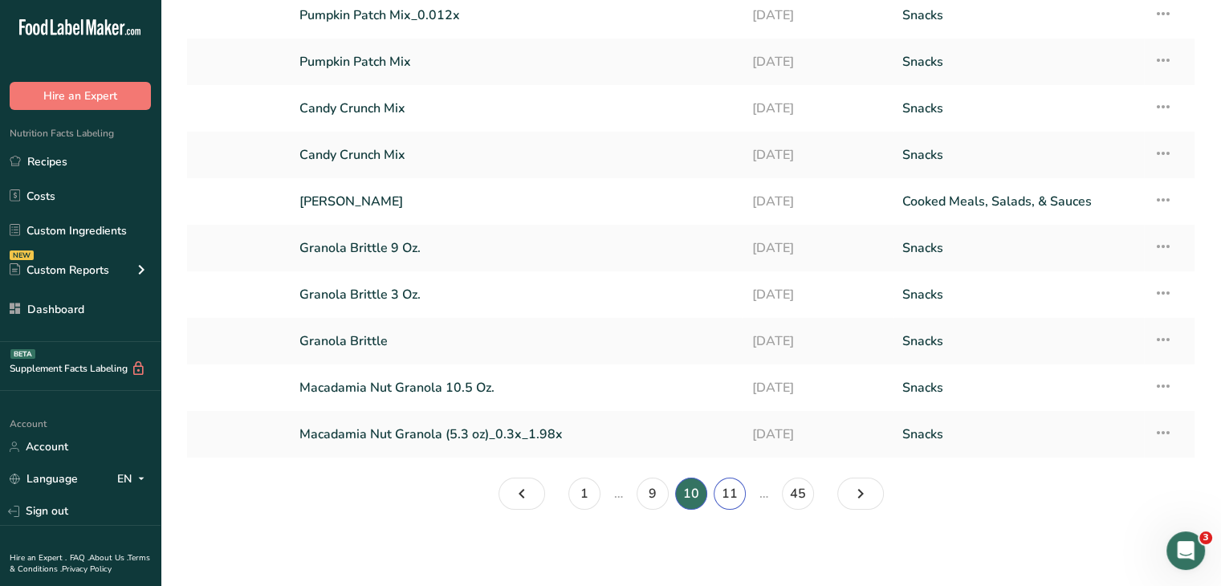
click at [732, 501] on link "11" at bounding box center [730, 494] width 32 height 32
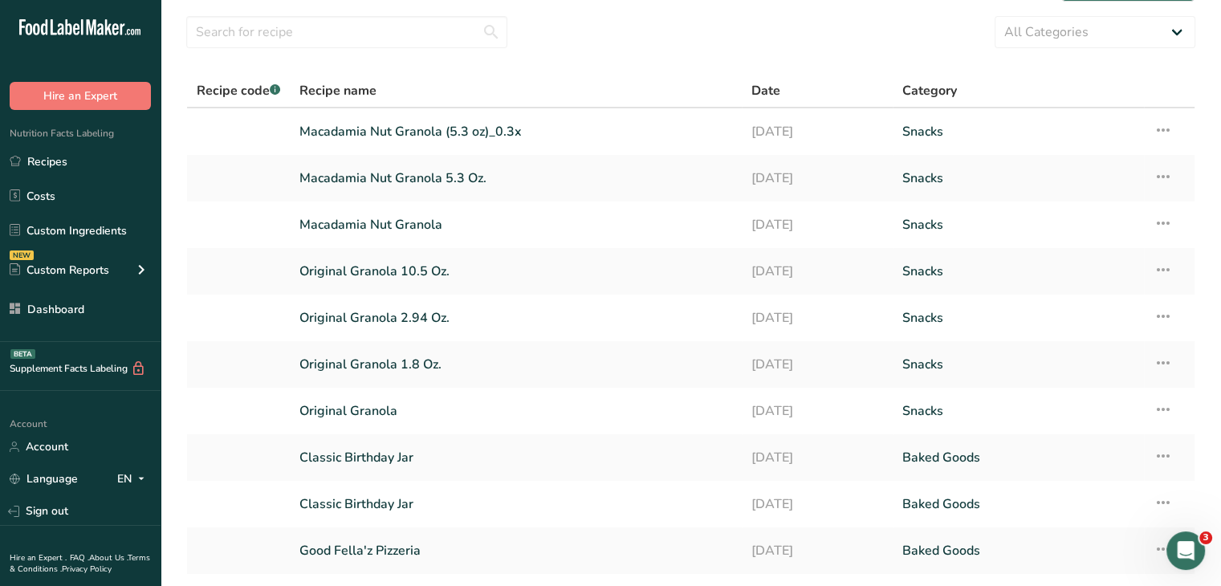
scroll to position [82, 0]
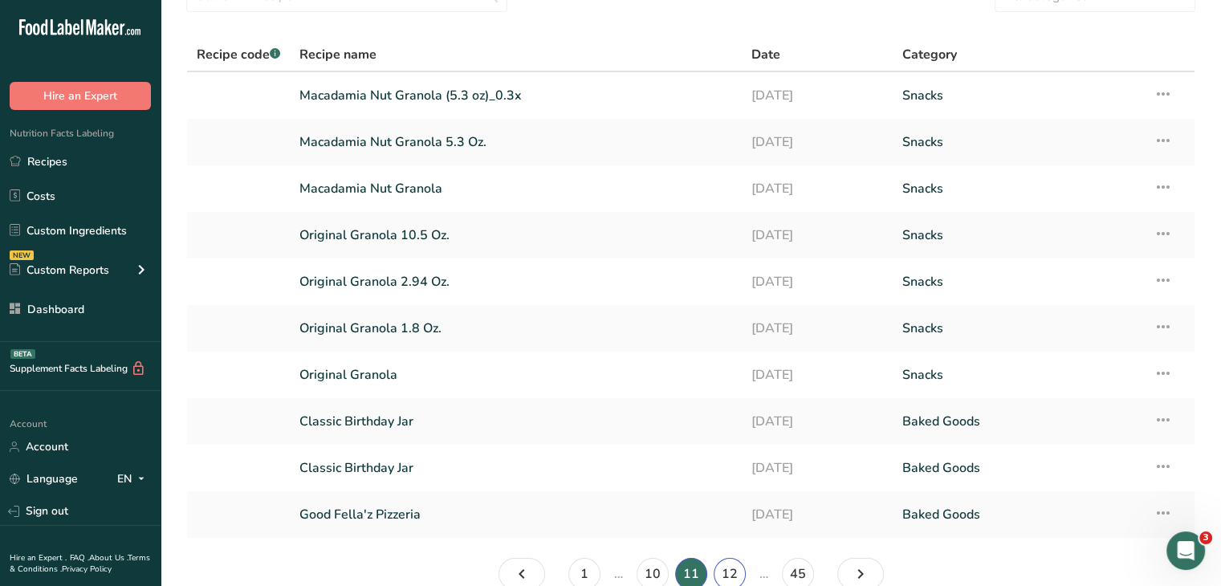
click at [717, 563] on link "12" at bounding box center [730, 574] width 32 height 32
